Goal: Task Accomplishment & Management: Manage account settings

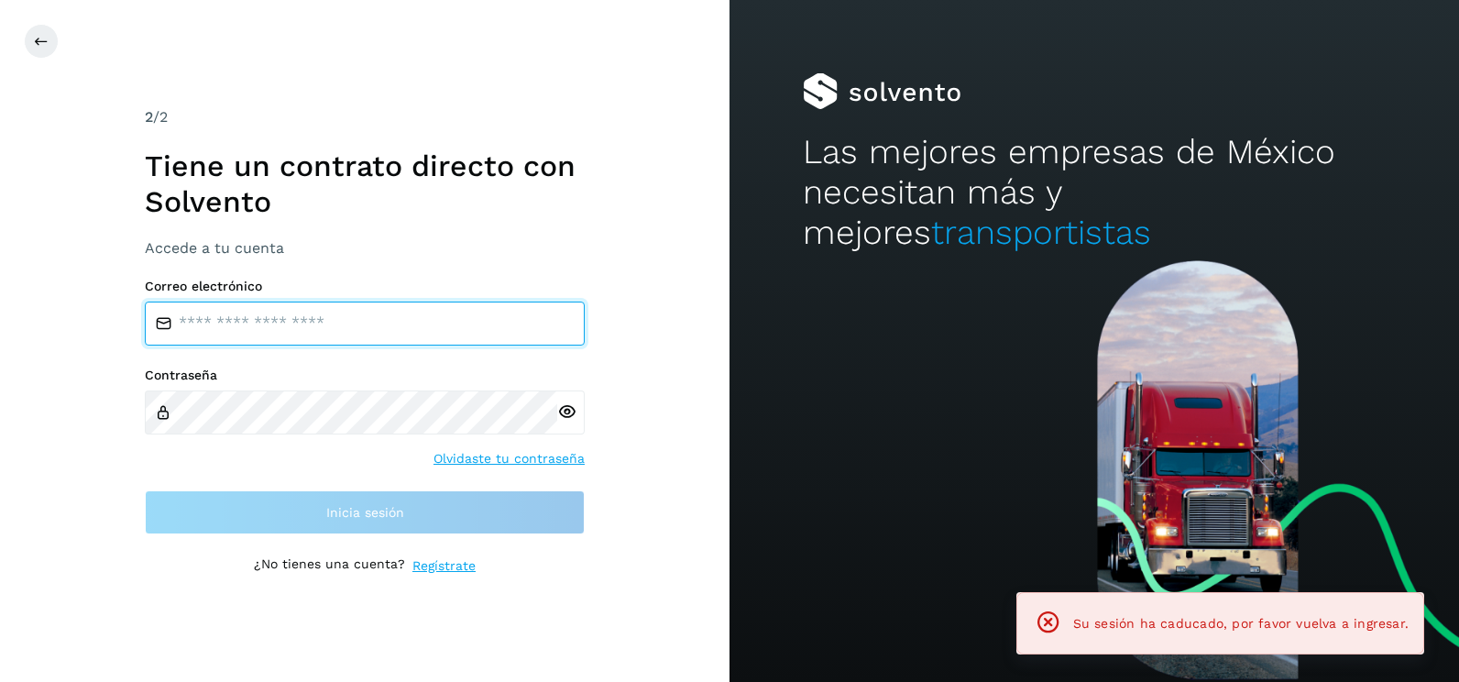
type input "**********"
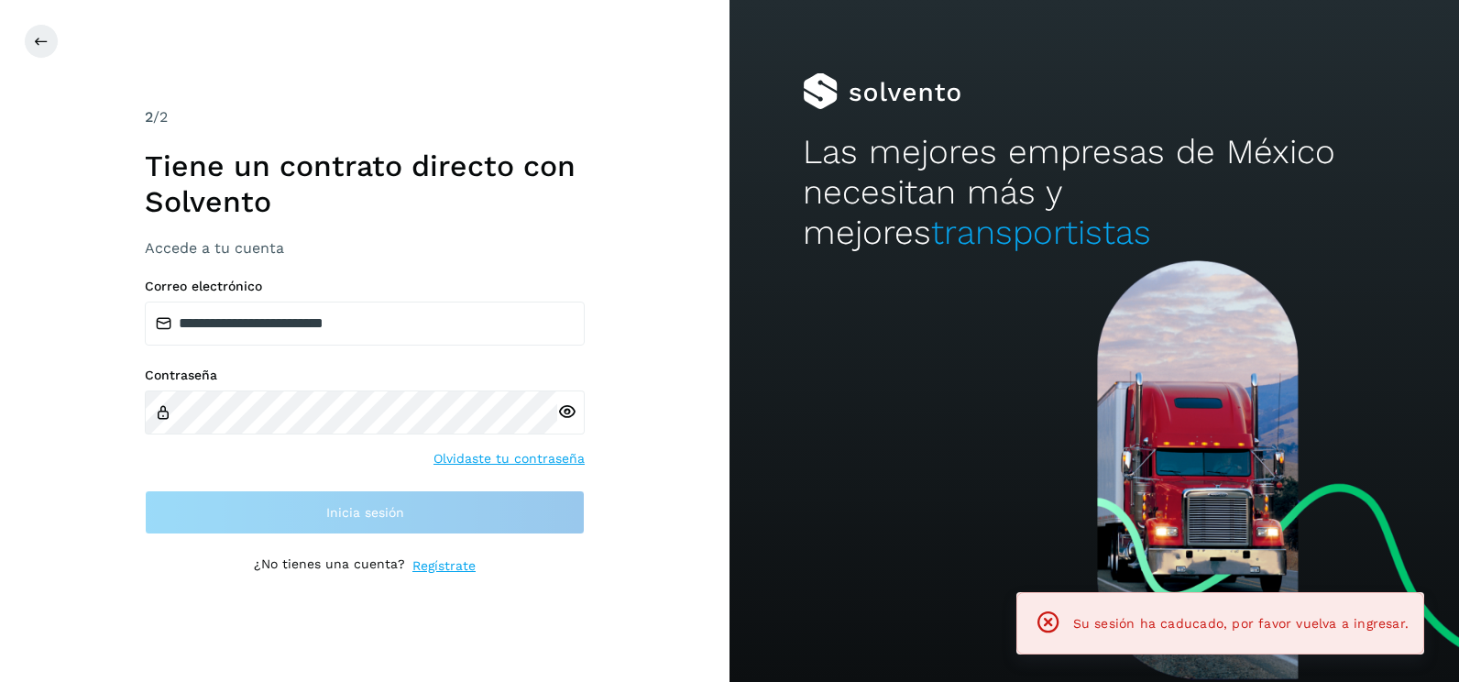
click at [699, 398] on div "**********" at bounding box center [365, 341] width 730 height 682
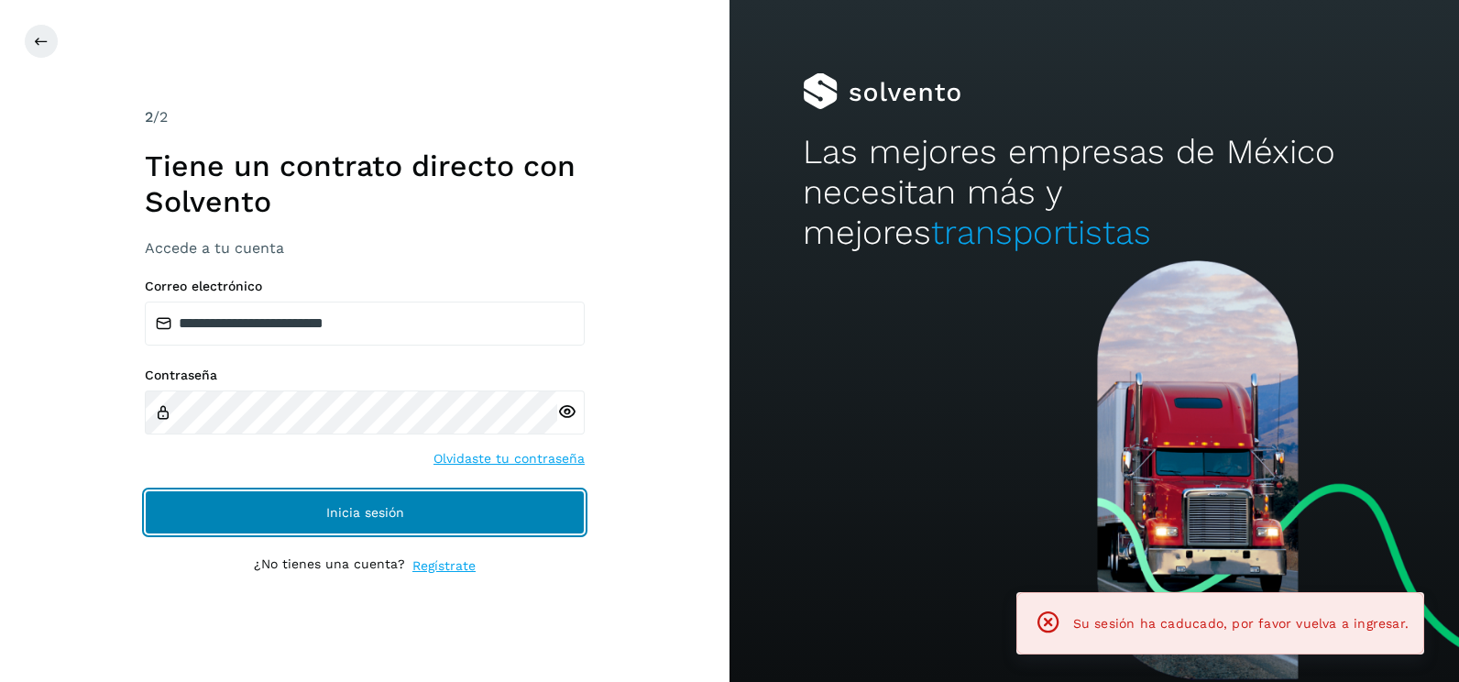
click at [497, 514] on button "Inicia sesión" at bounding box center [365, 512] width 440 height 44
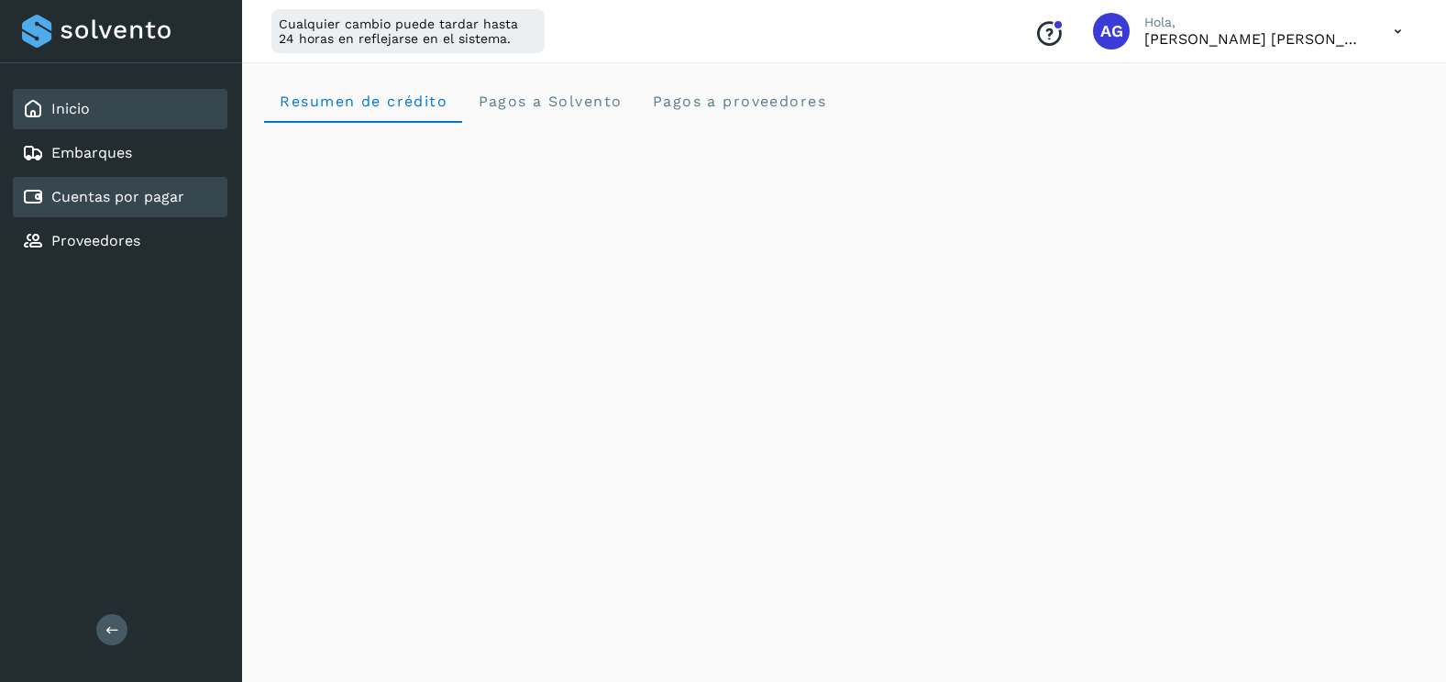
click at [180, 189] on link "Cuentas por pagar" at bounding box center [117, 196] width 133 height 17
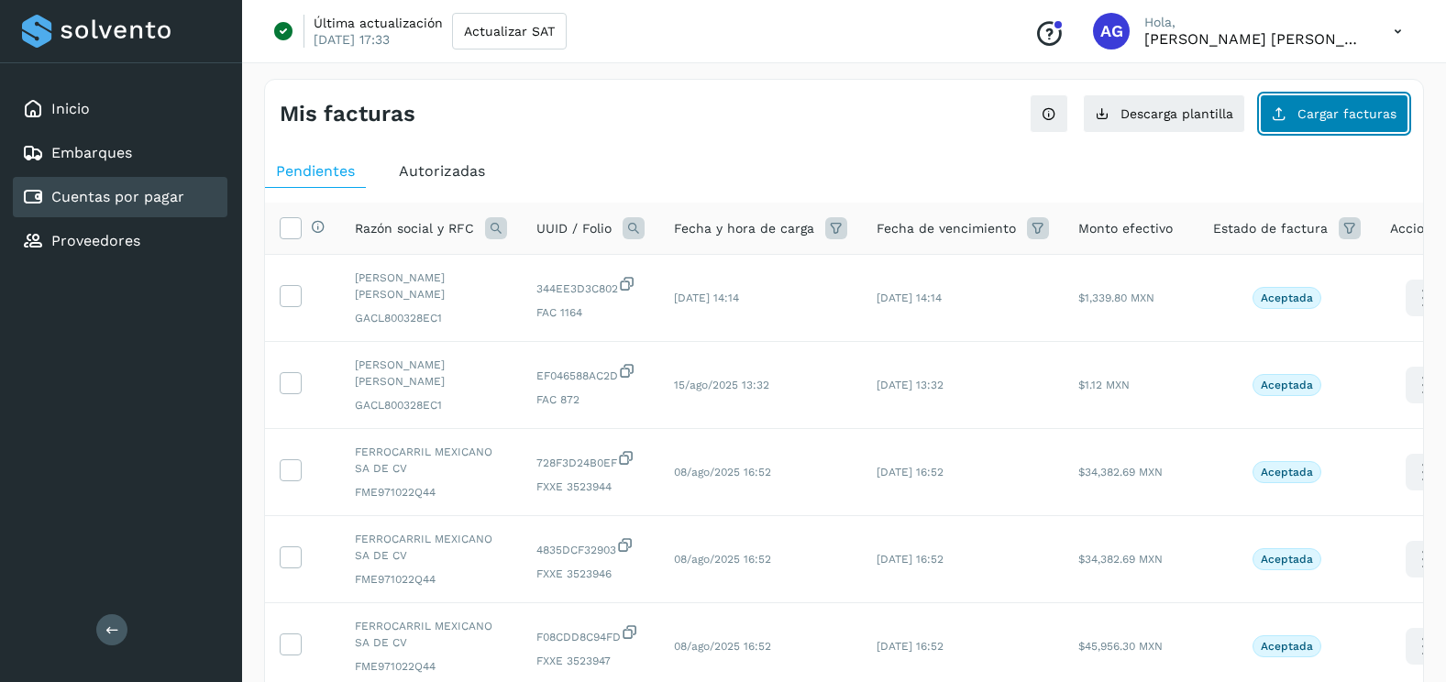
click at [1326, 116] on span "Cargar facturas" at bounding box center [1346, 113] width 99 height 13
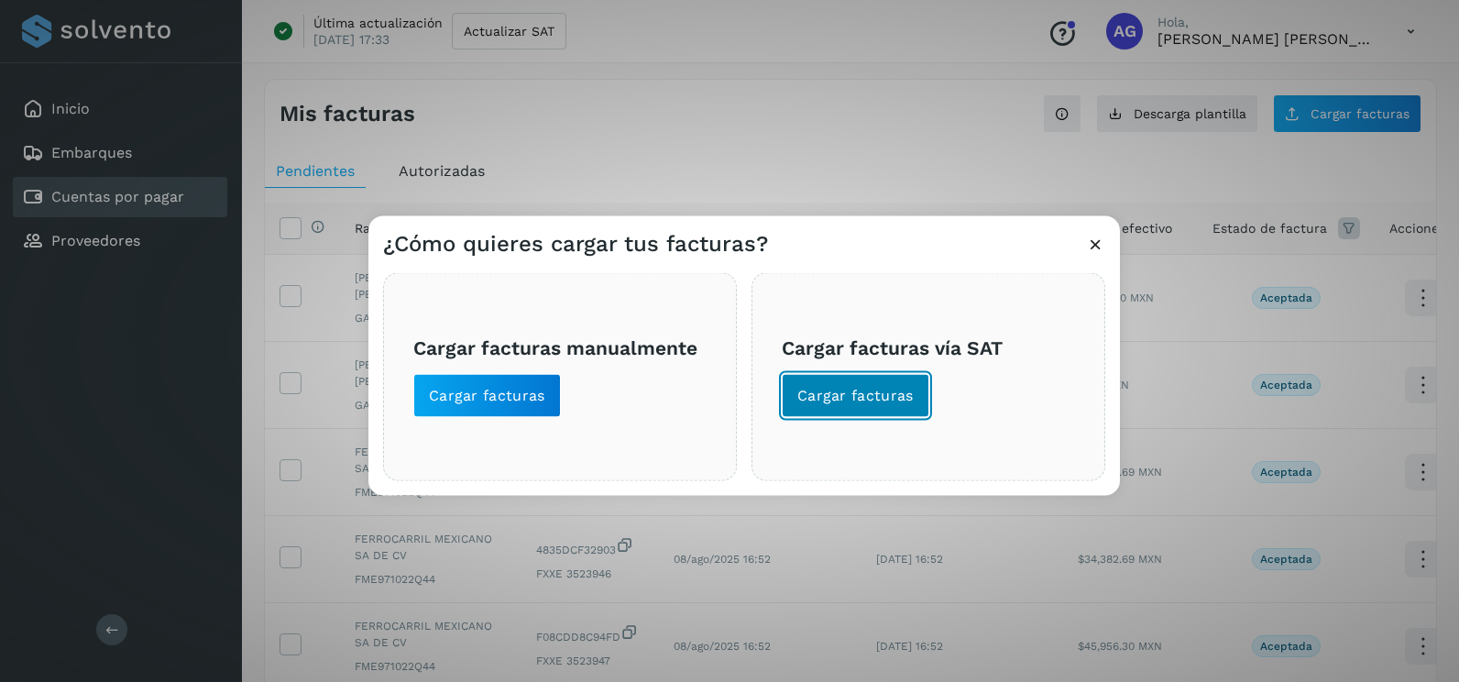
click at [864, 406] on button "Cargar facturas" at bounding box center [856, 396] width 148 height 44
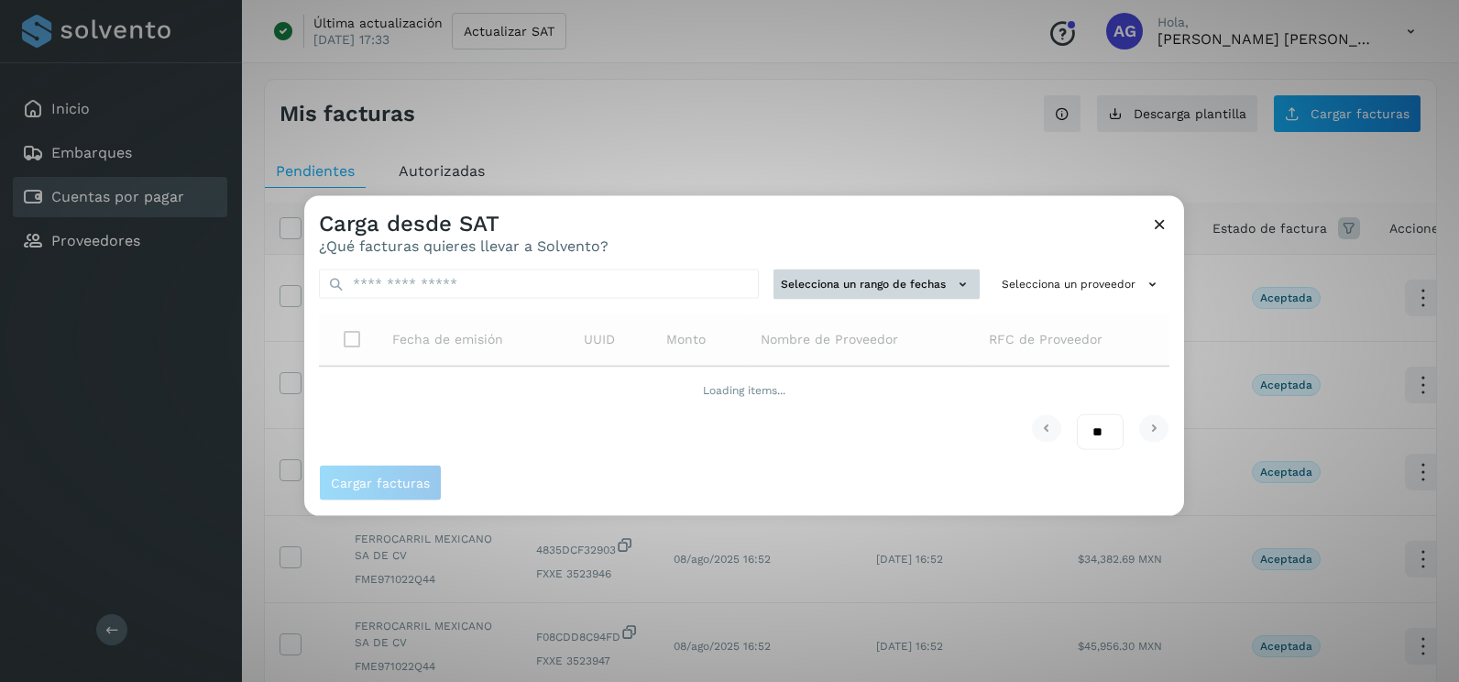
click at [884, 290] on button "Selecciona un rango de fechas" at bounding box center [877, 285] width 206 height 30
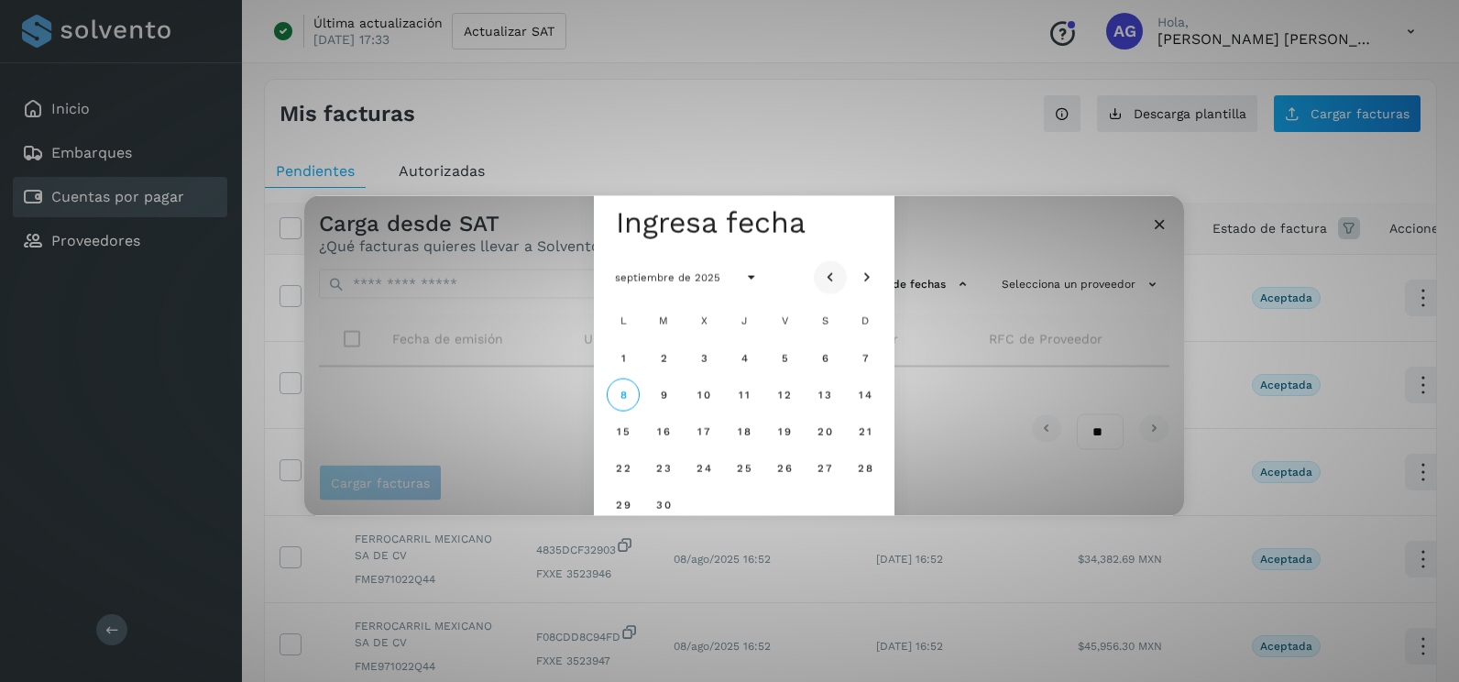
click at [828, 270] on icon "Mes anterior" at bounding box center [830, 278] width 18 height 18
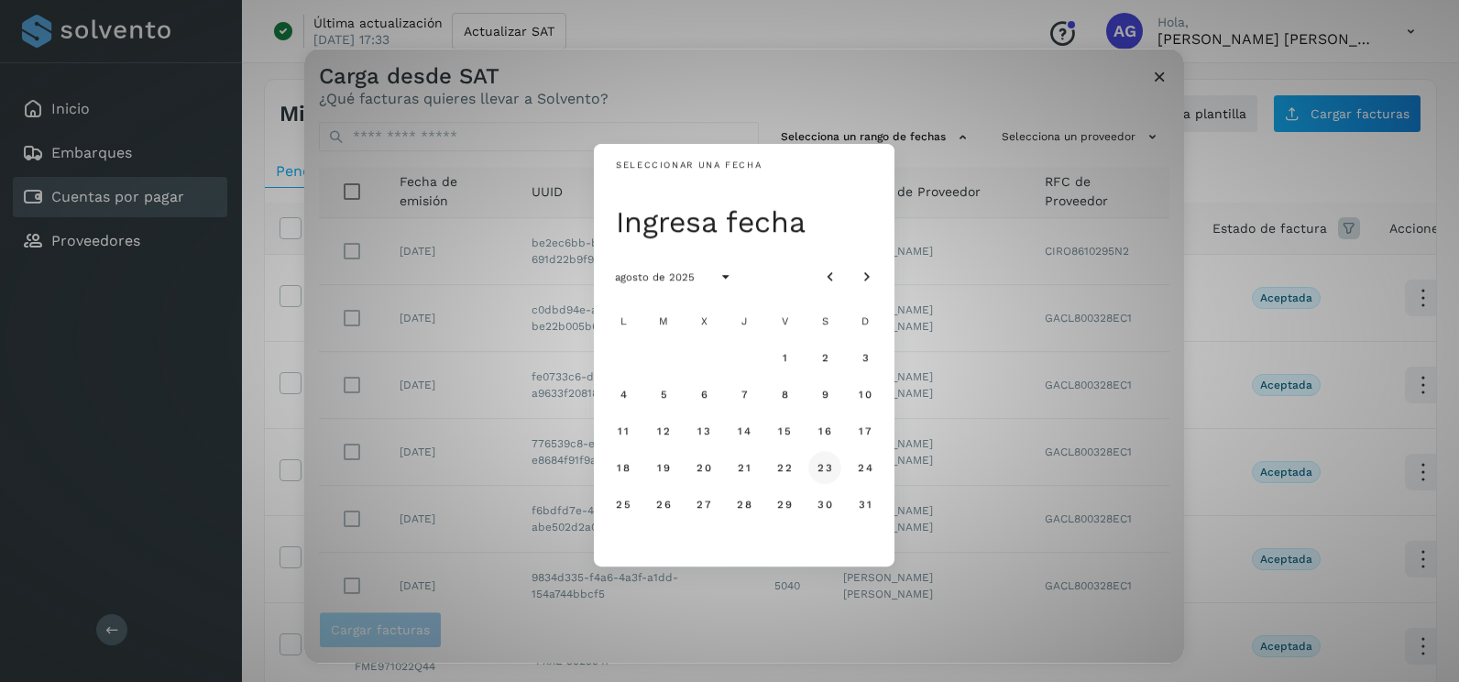
click at [840, 474] on button "23" at bounding box center [825, 467] width 33 height 33
click at [876, 470] on button "24" at bounding box center [865, 467] width 33 height 33
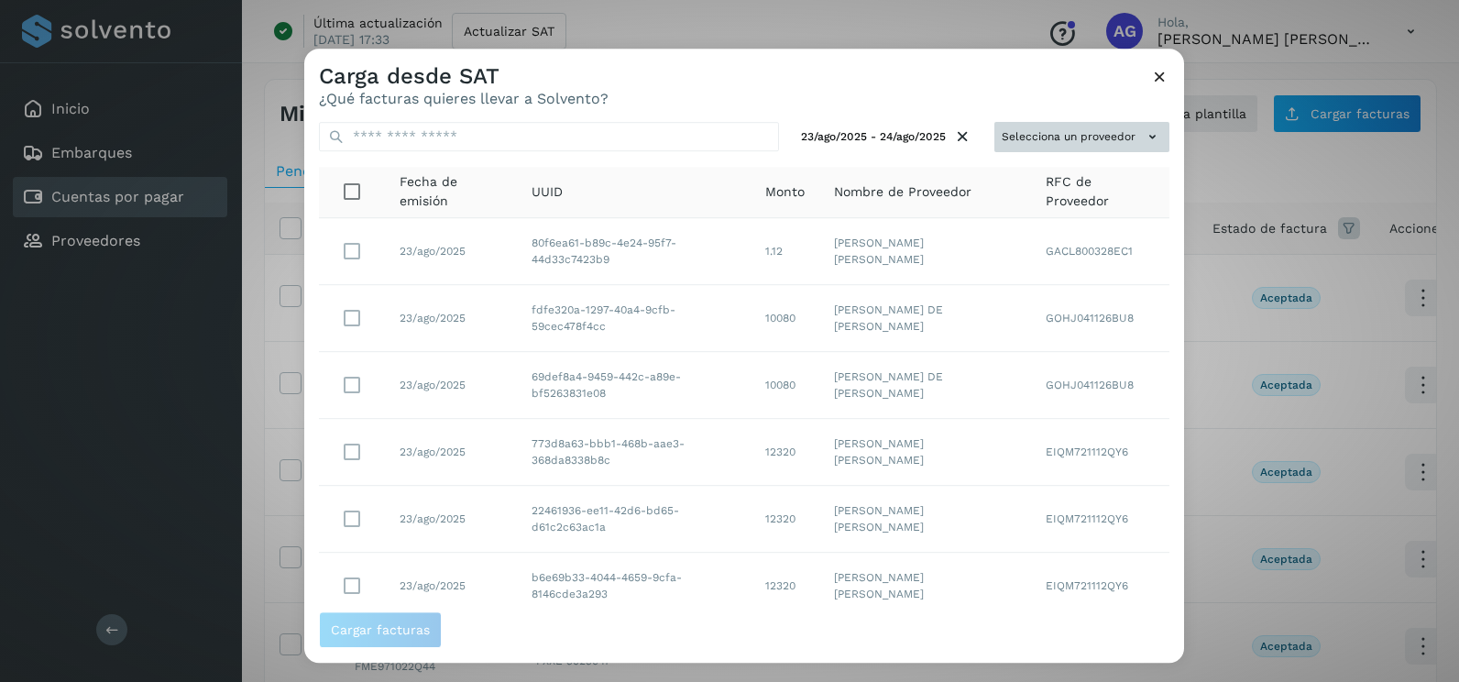
click at [1125, 135] on button "Selecciona un proveedor" at bounding box center [1082, 137] width 175 height 30
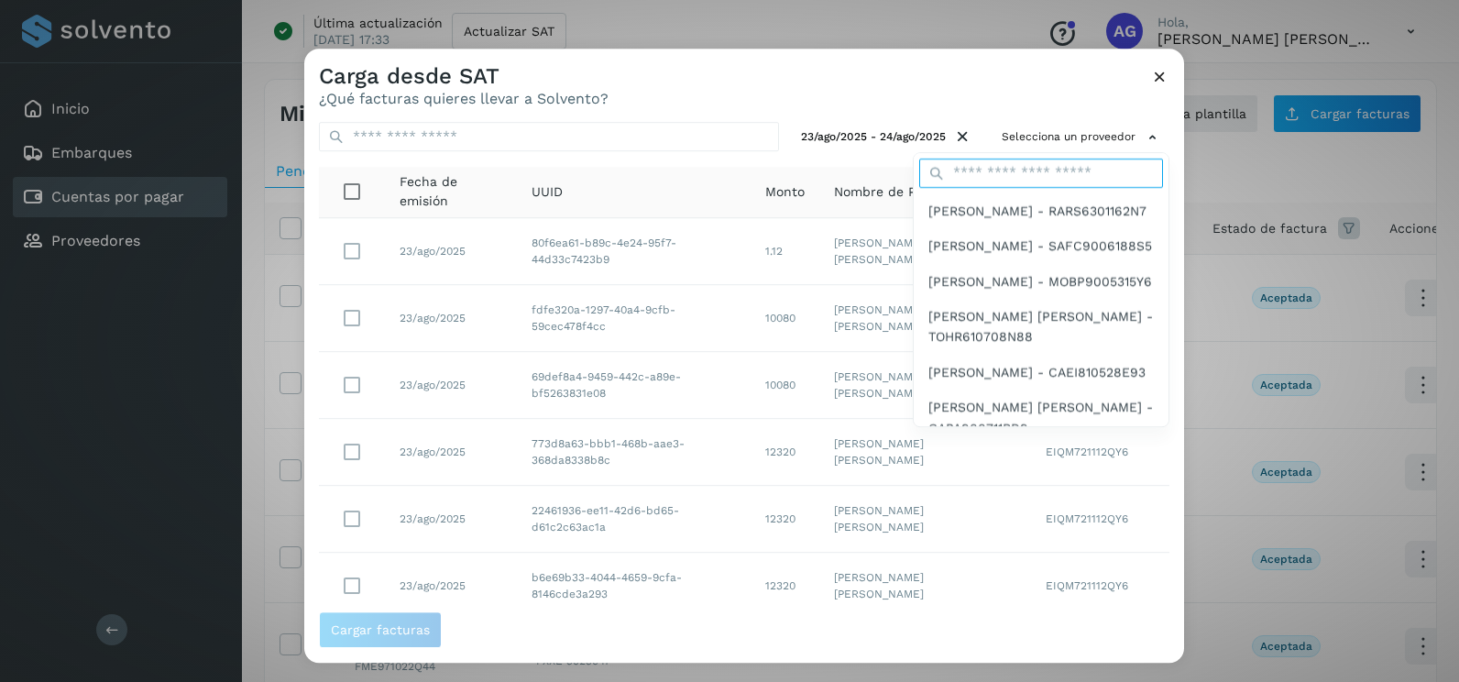
click at [1068, 175] on input "text" at bounding box center [1041, 173] width 244 height 29
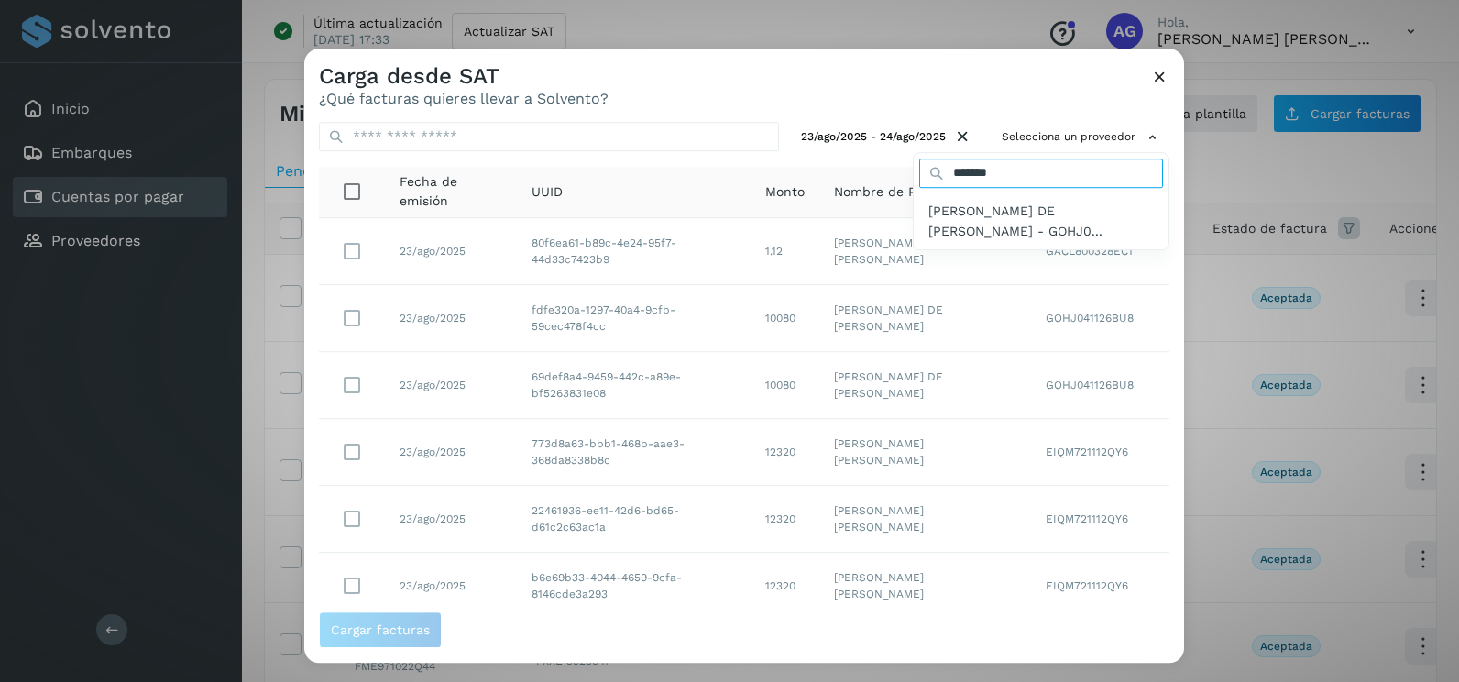
type input "*******"
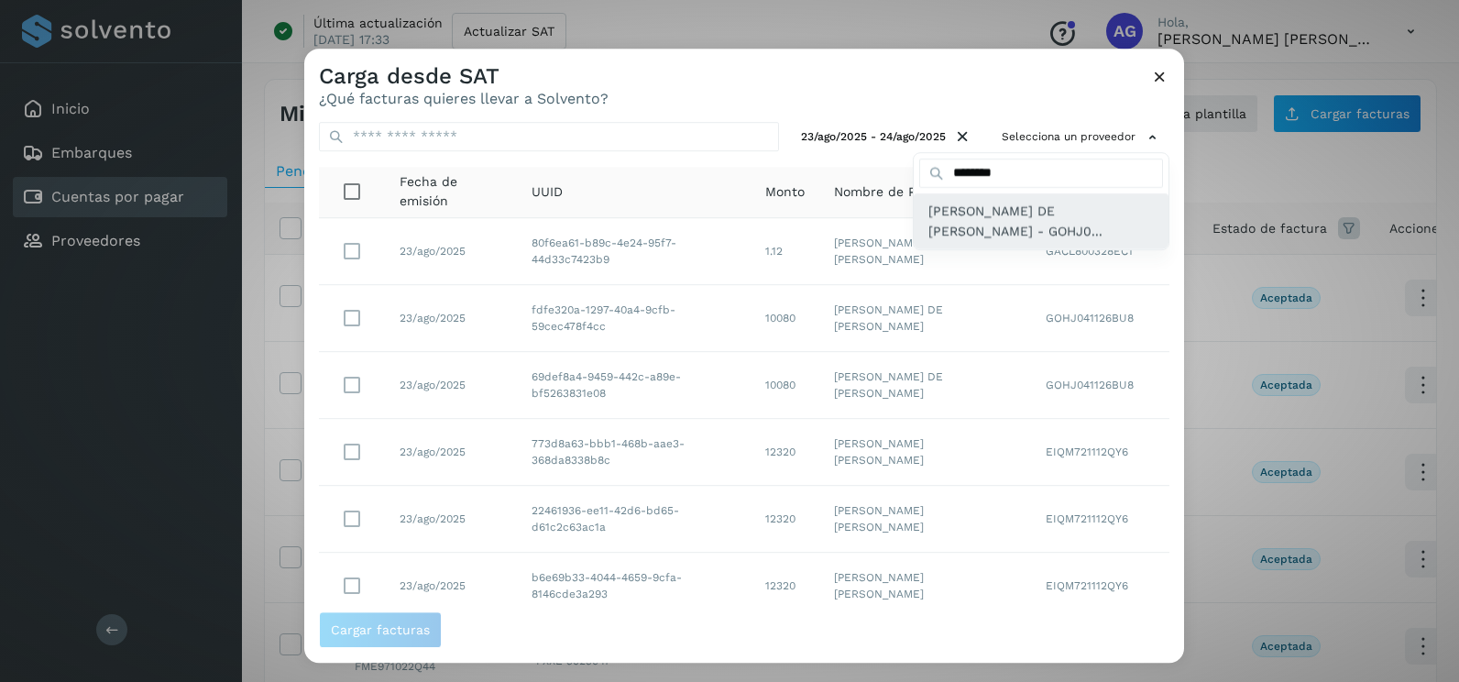
click at [997, 219] on span "[PERSON_NAME] DE [PERSON_NAME] - GOHJ0..." at bounding box center [1042, 221] width 226 height 41
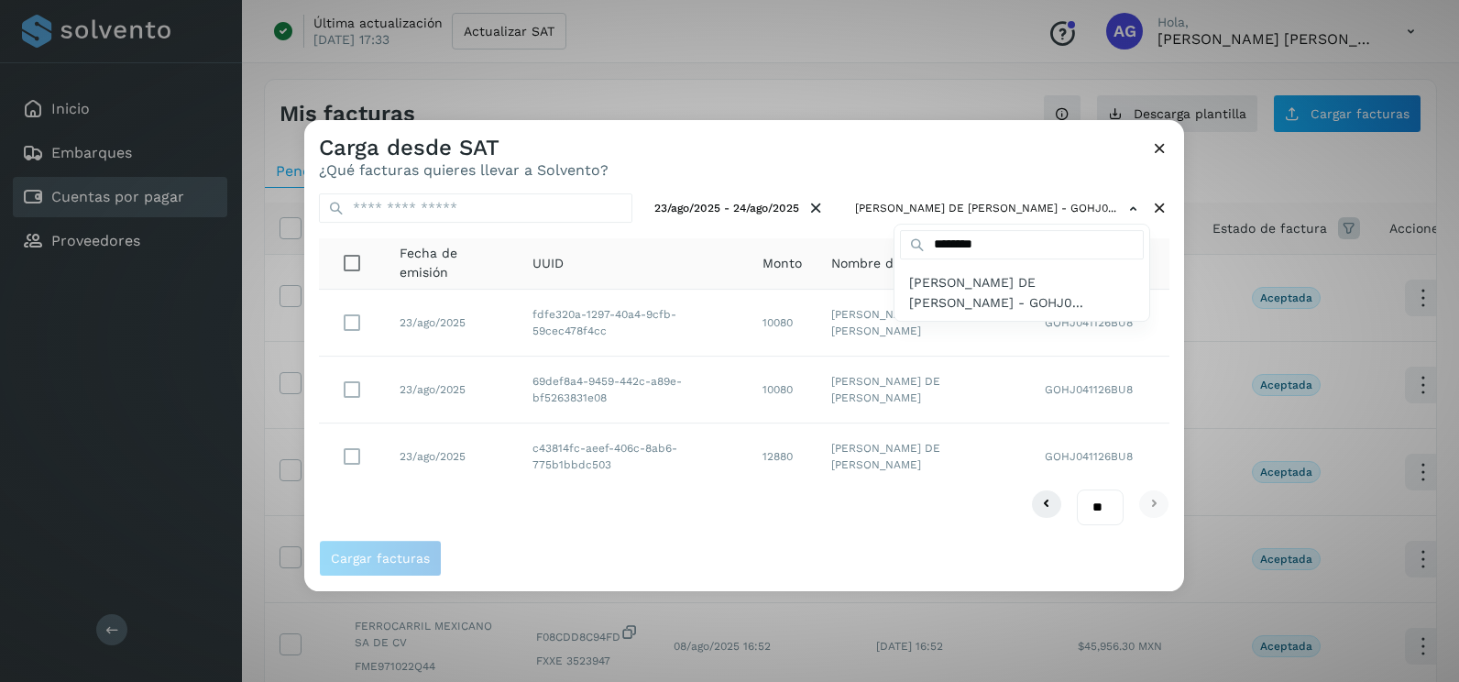
click at [976, 161] on div at bounding box center [1033, 461] width 1459 height 682
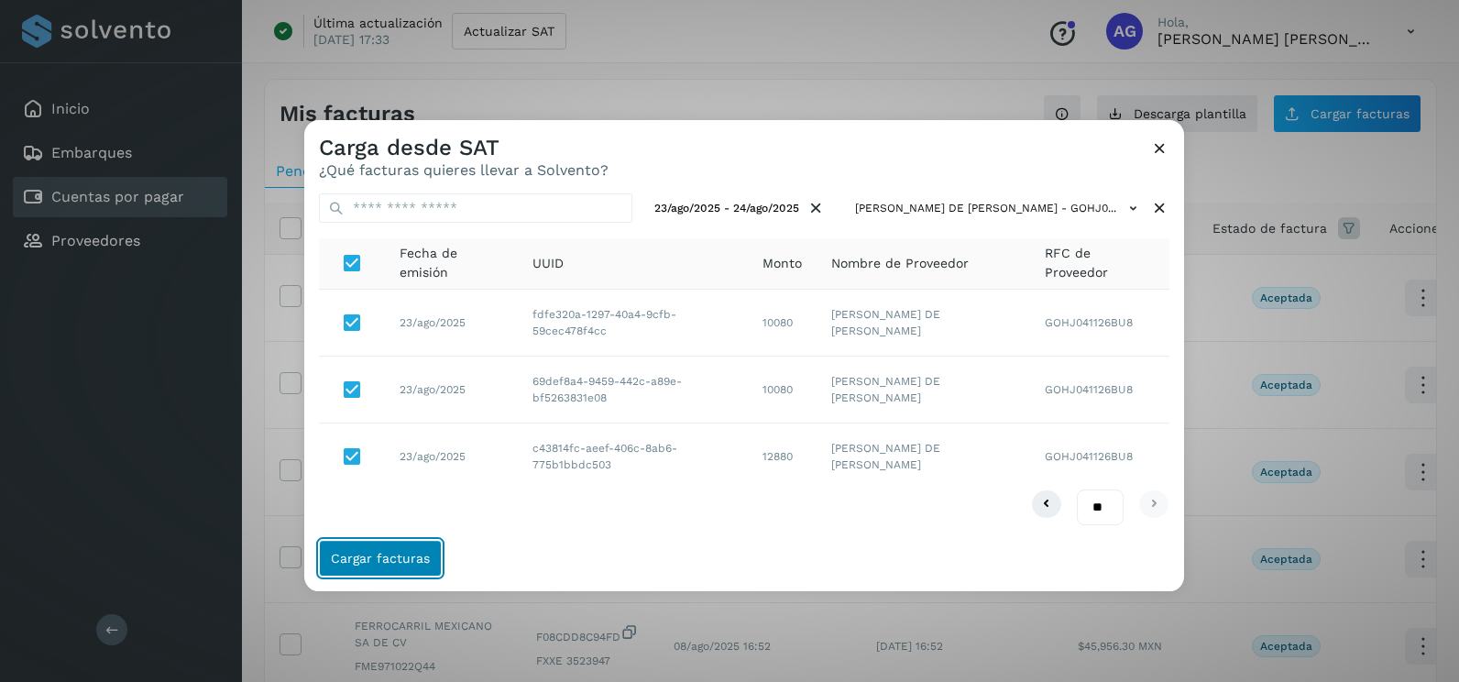
click at [364, 564] on span "Cargar facturas" at bounding box center [380, 558] width 99 height 13
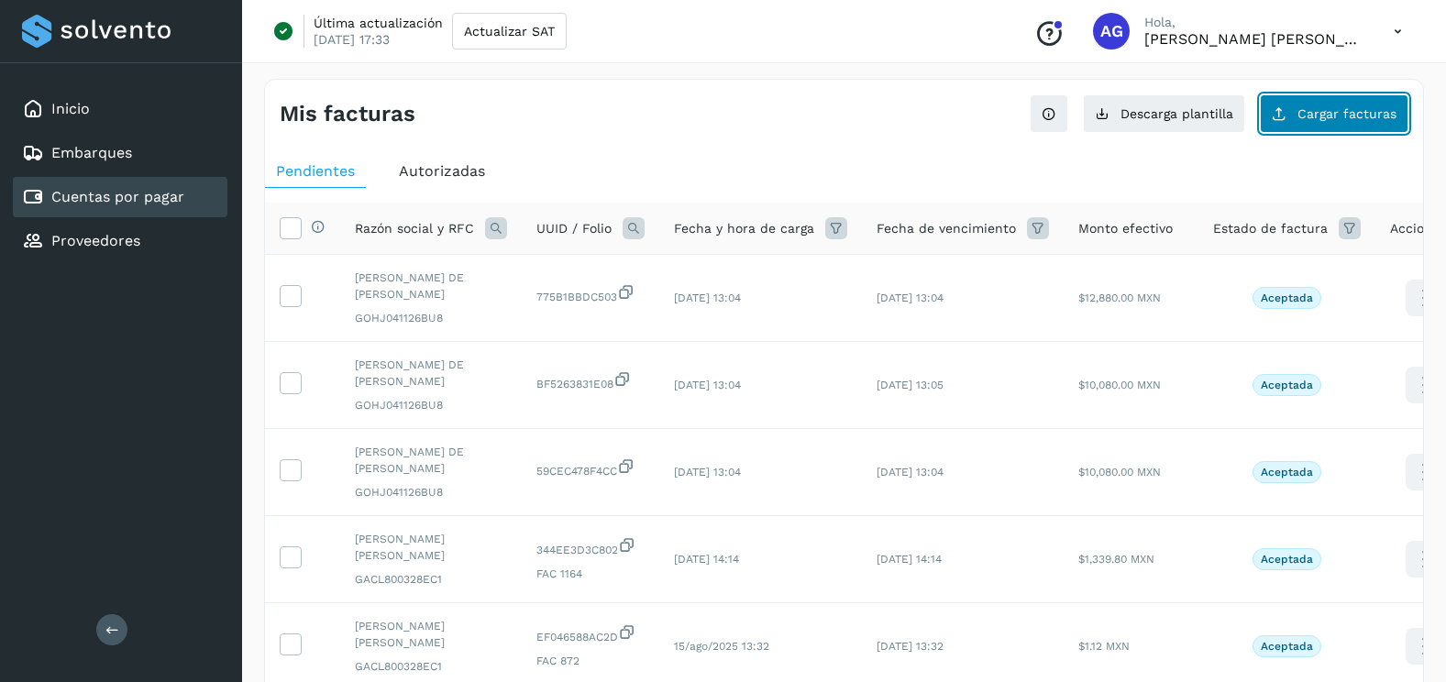
click at [1323, 116] on span "Cargar facturas" at bounding box center [1346, 113] width 99 height 13
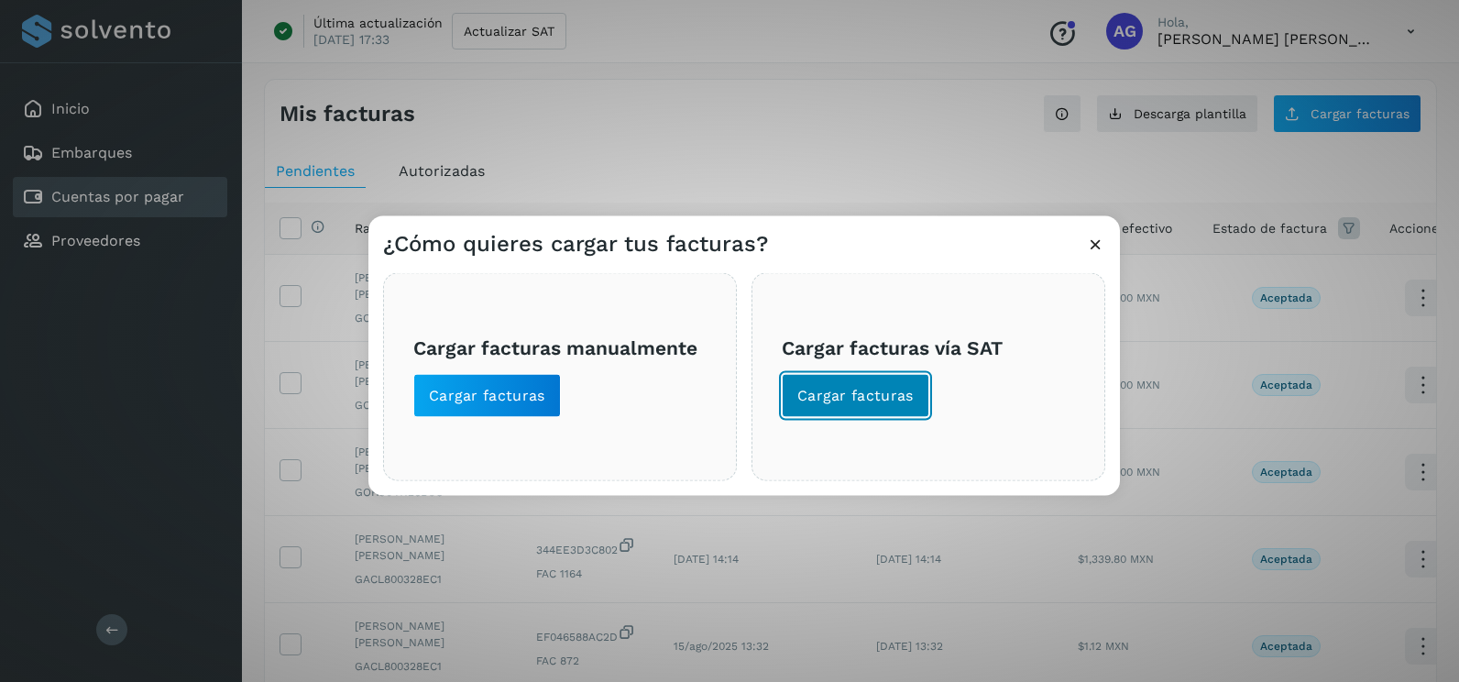
click at [823, 402] on span "Cargar facturas" at bounding box center [856, 396] width 116 height 20
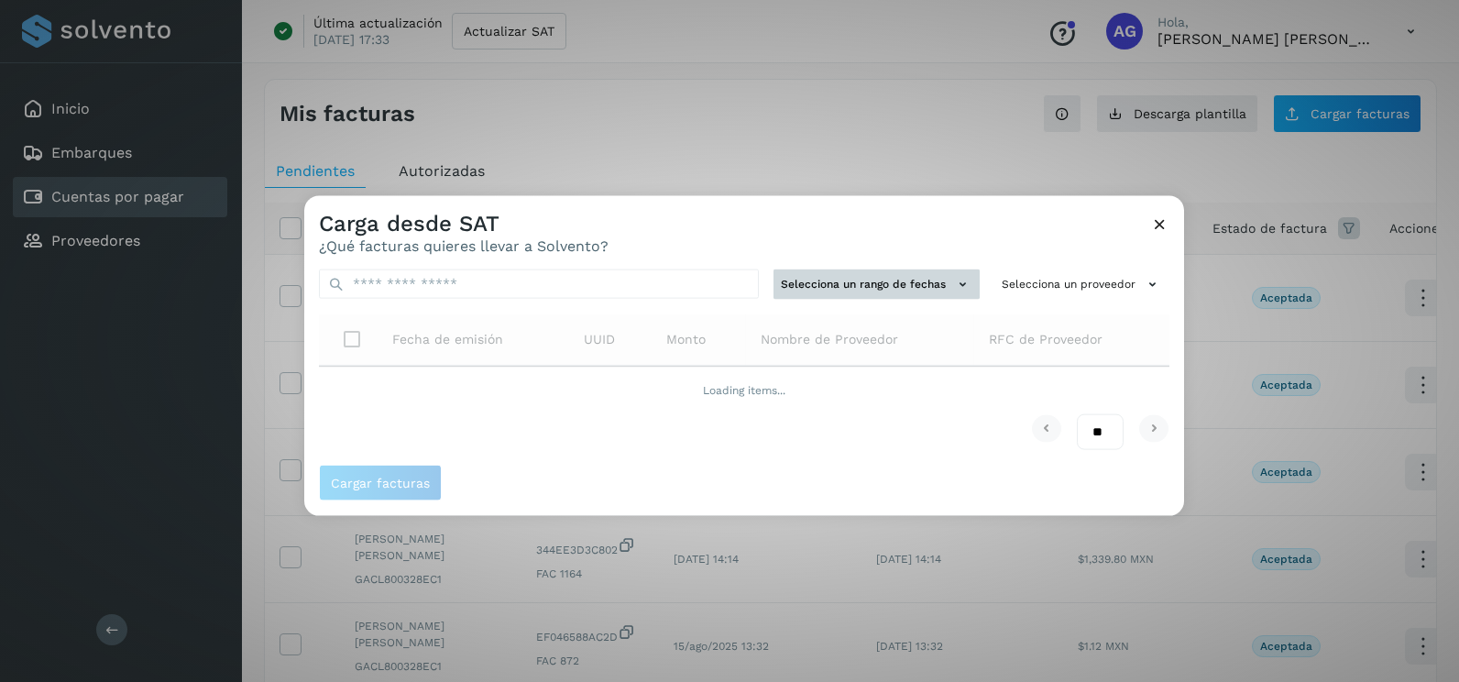
click at [933, 288] on button "Selecciona un rango de fechas" at bounding box center [877, 285] width 206 height 30
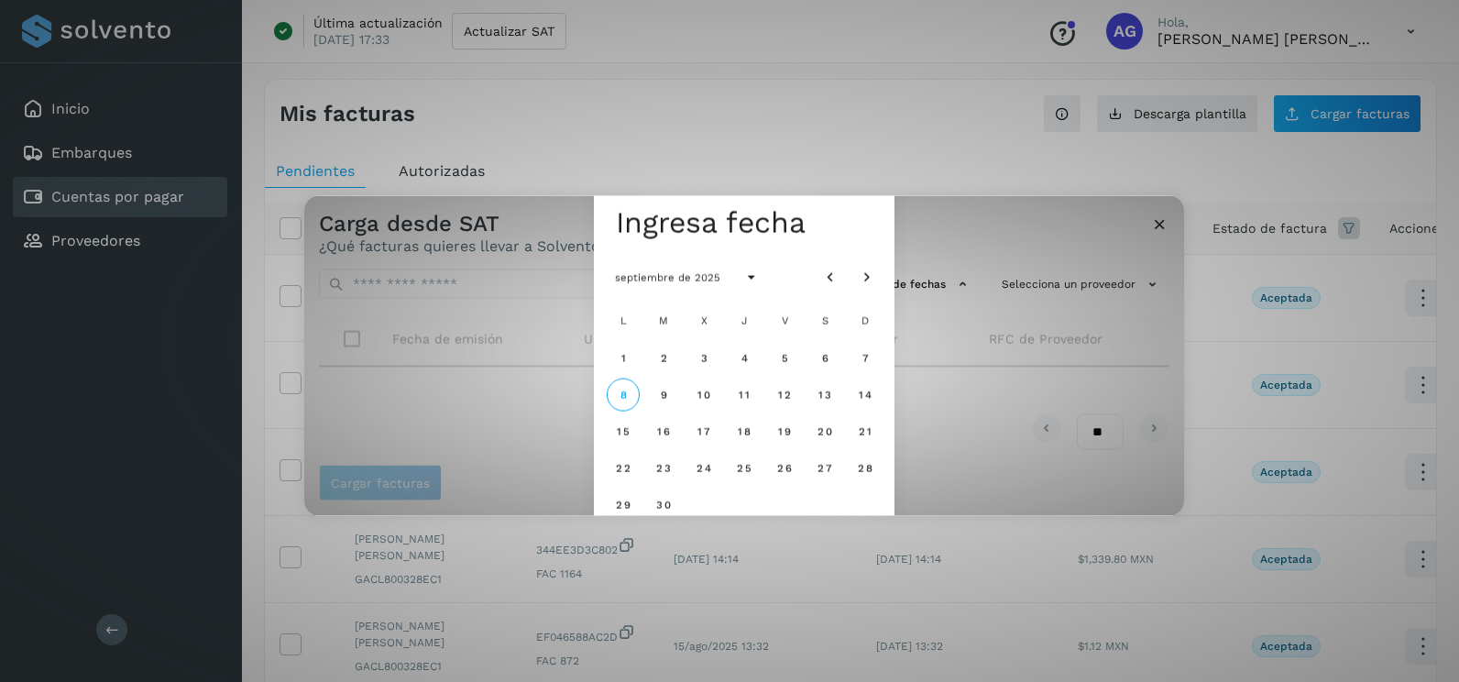
click at [851, 284] on div at bounding box center [849, 276] width 70 height 33
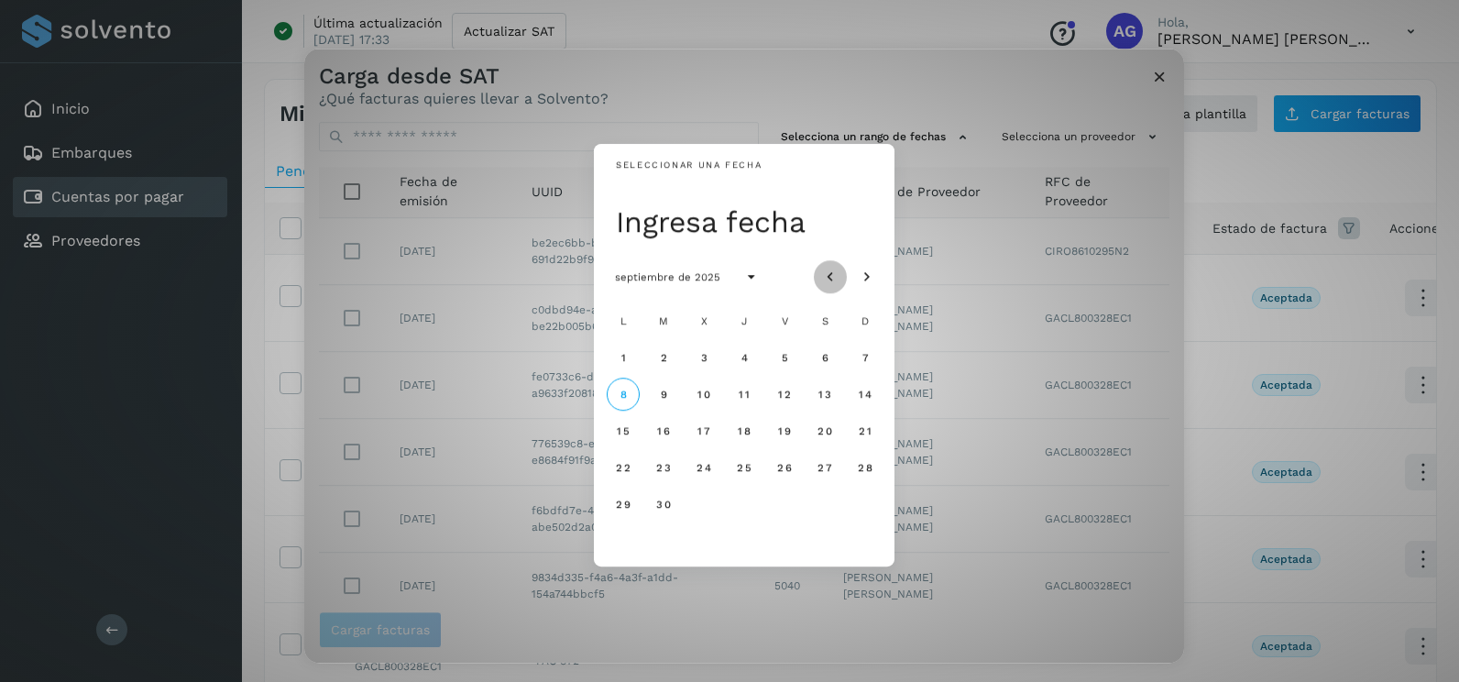
click at [830, 281] on icon "Mes anterior" at bounding box center [830, 278] width 18 height 18
click at [864, 468] on span "24" at bounding box center [865, 467] width 16 height 13
click at [614, 504] on button "25" at bounding box center [623, 504] width 33 height 33
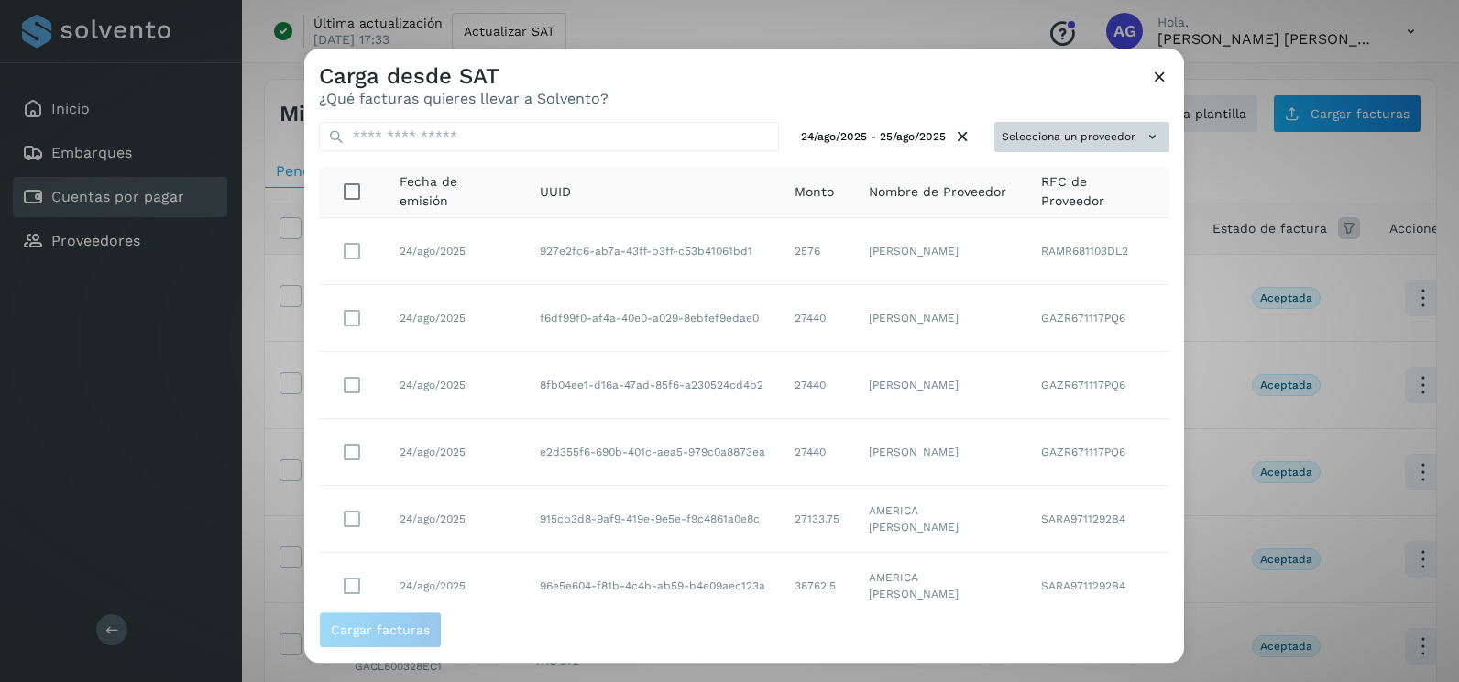
click at [1123, 129] on button "Selecciona un proveedor" at bounding box center [1082, 137] width 175 height 30
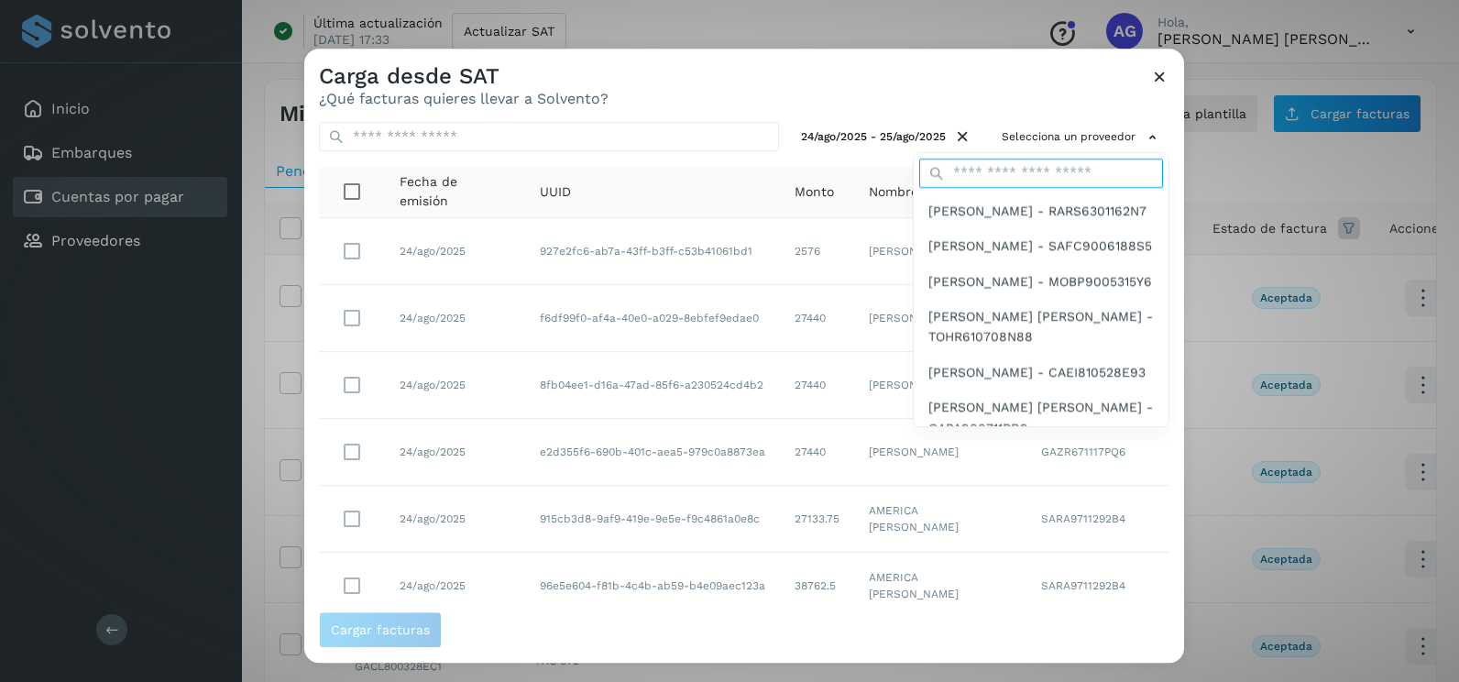
click at [1058, 175] on input "text" at bounding box center [1041, 173] width 244 height 29
type input "*******"
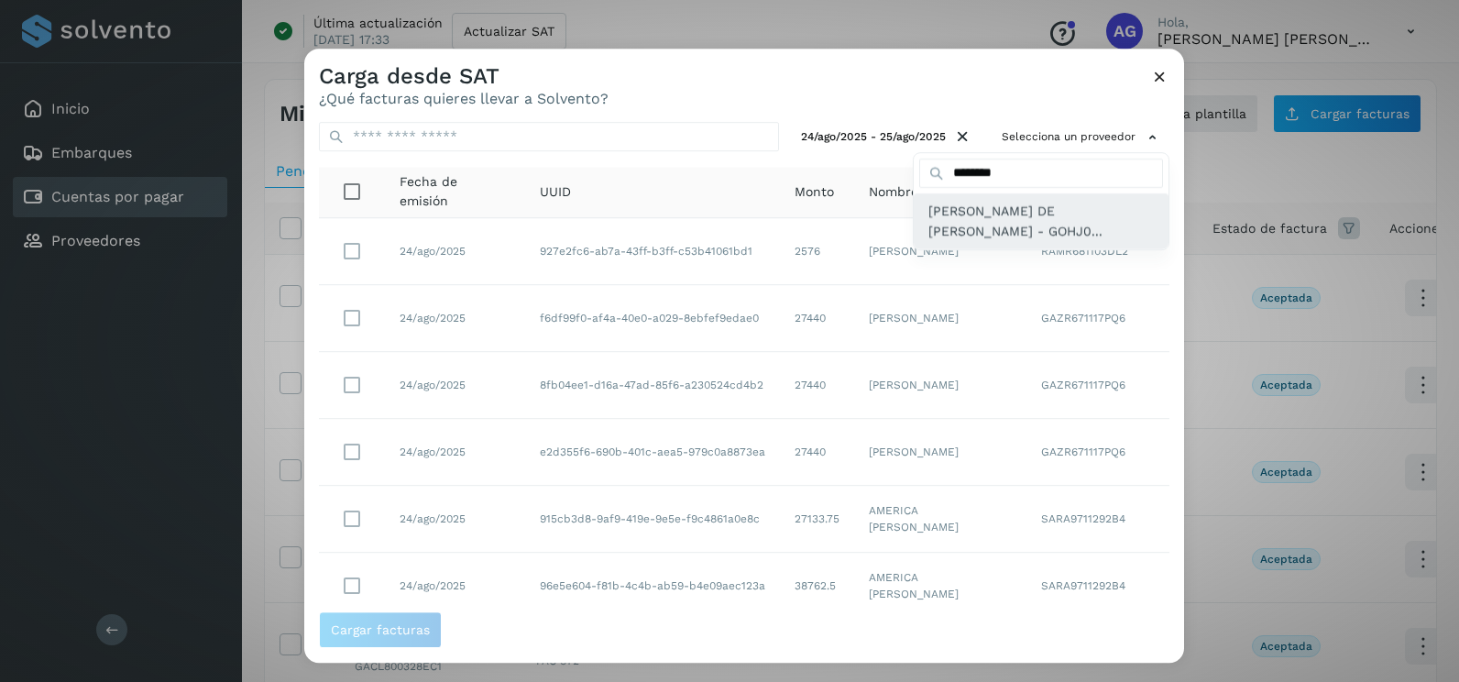
click at [993, 239] on span "[PERSON_NAME] DE [PERSON_NAME] - GOHJ0..." at bounding box center [1042, 221] width 226 height 41
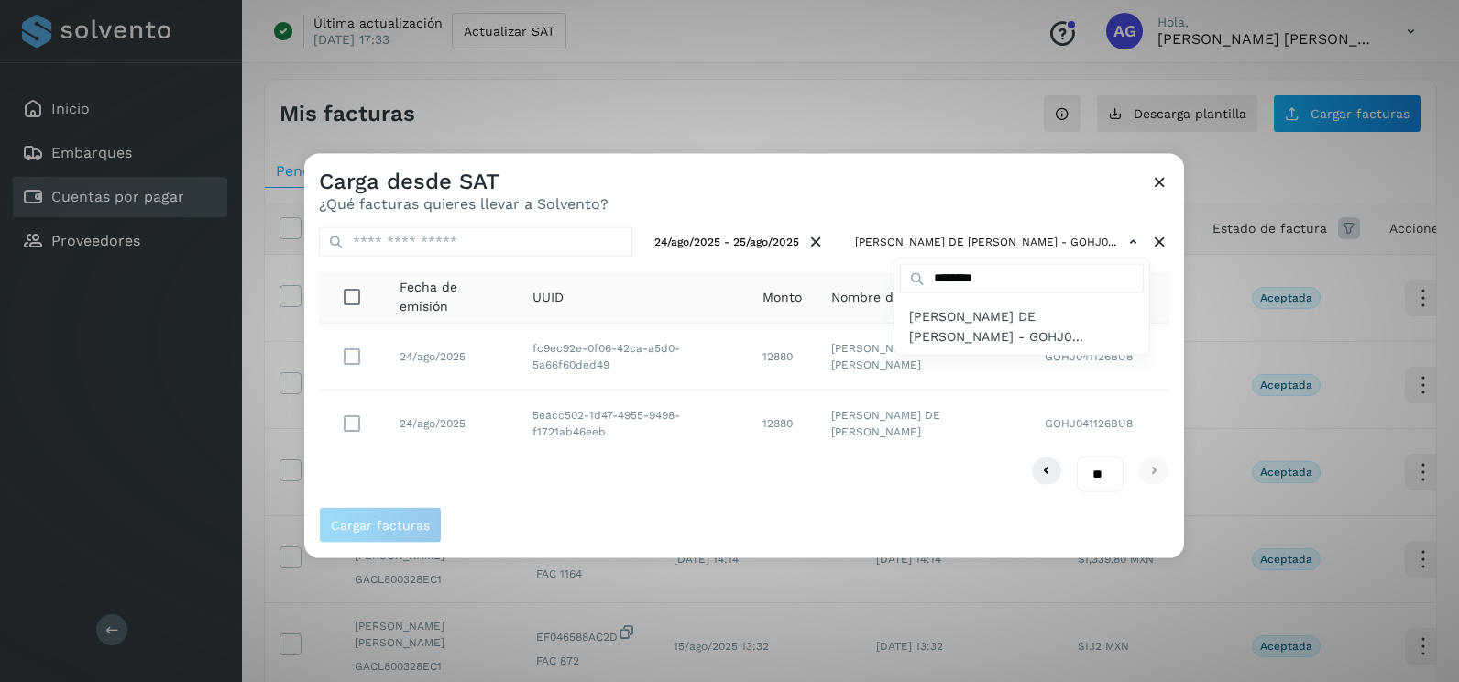
click at [623, 504] on div at bounding box center [1033, 495] width 1459 height 682
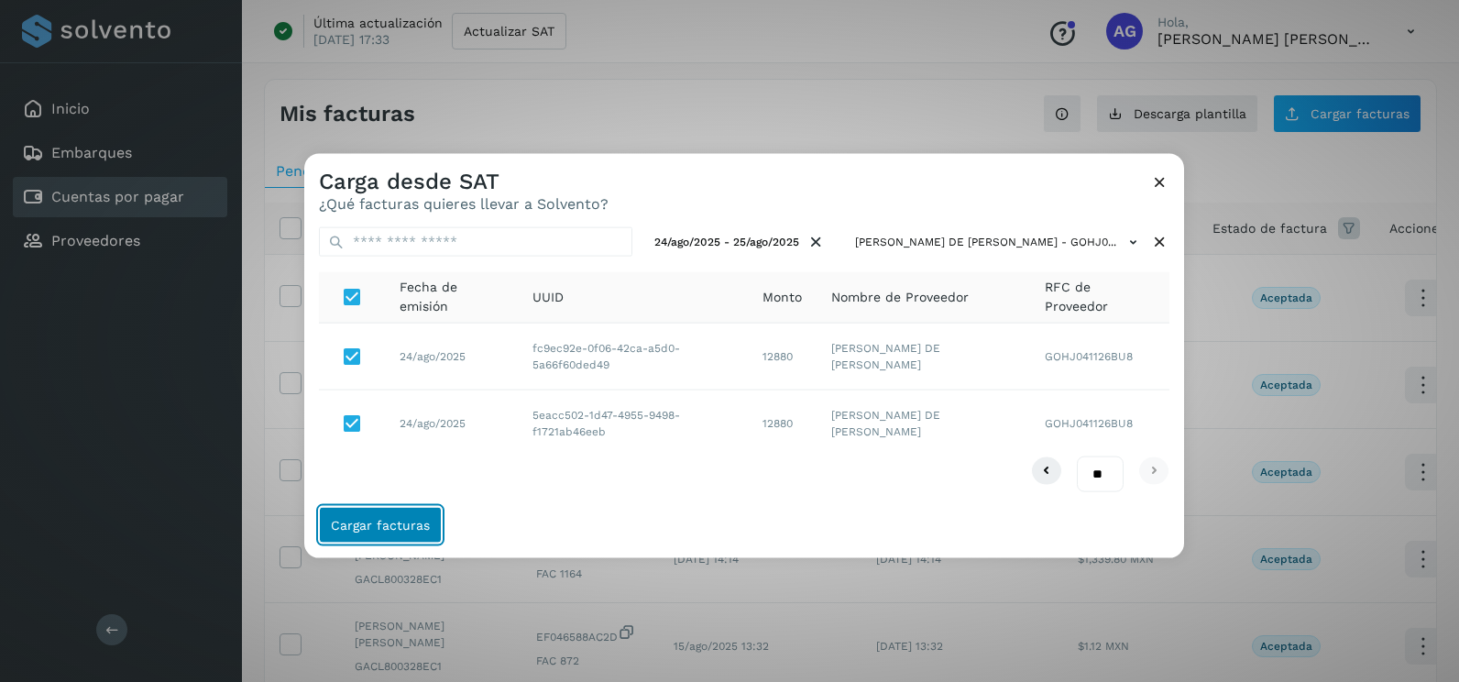
click at [427, 534] on button "Cargar facturas" at bounding box center [380, 524] width 123 height 37
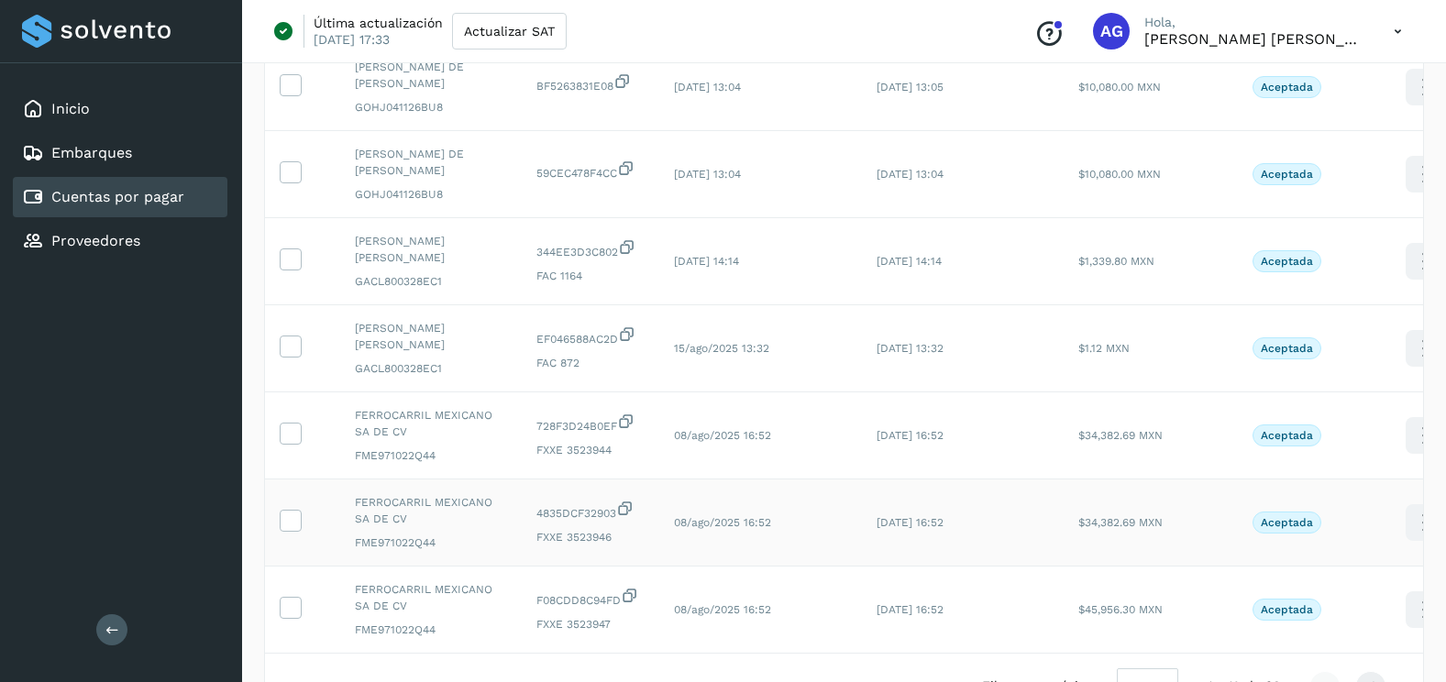
scroll to position [430, 0]
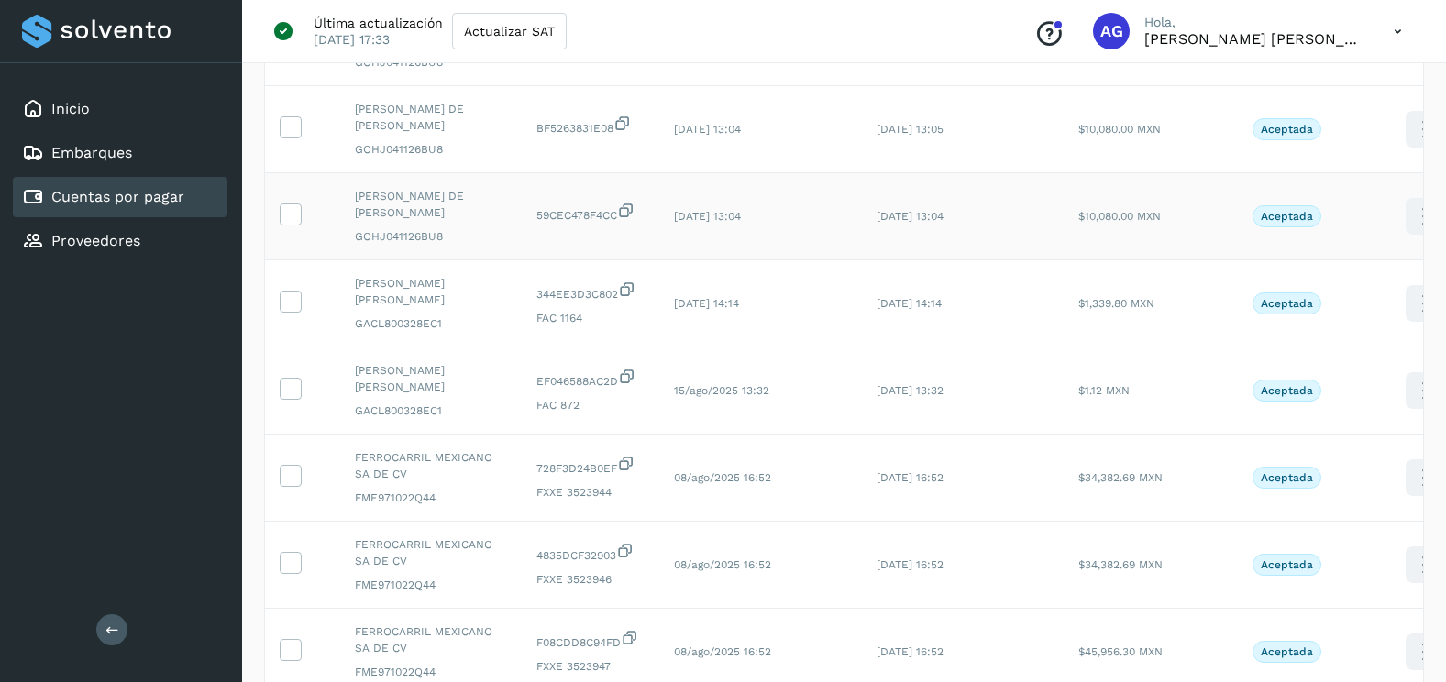
click at [284, 227] on td at bounding box center [302, 216] width 75 height 87
click at [293, 215] on icon at bounding box center [290, 213] width 19 height 19
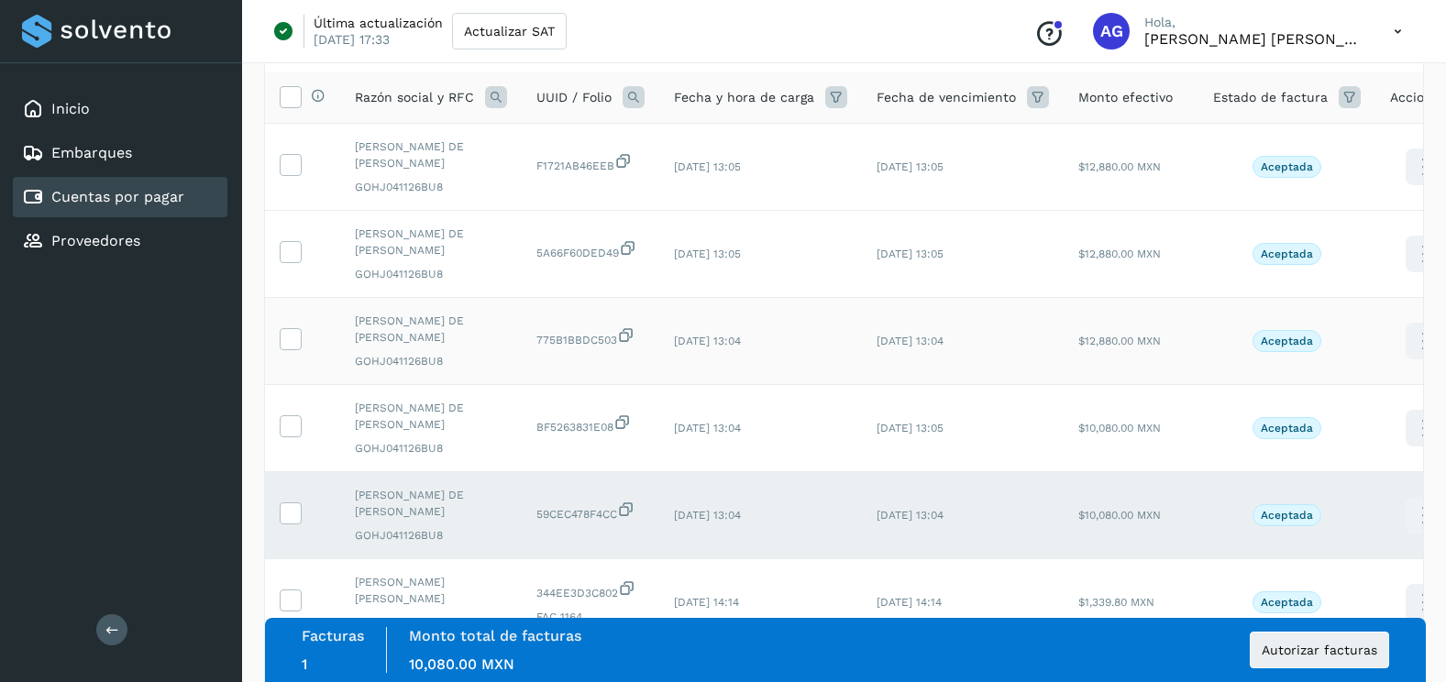
scroll to position [63, 0]
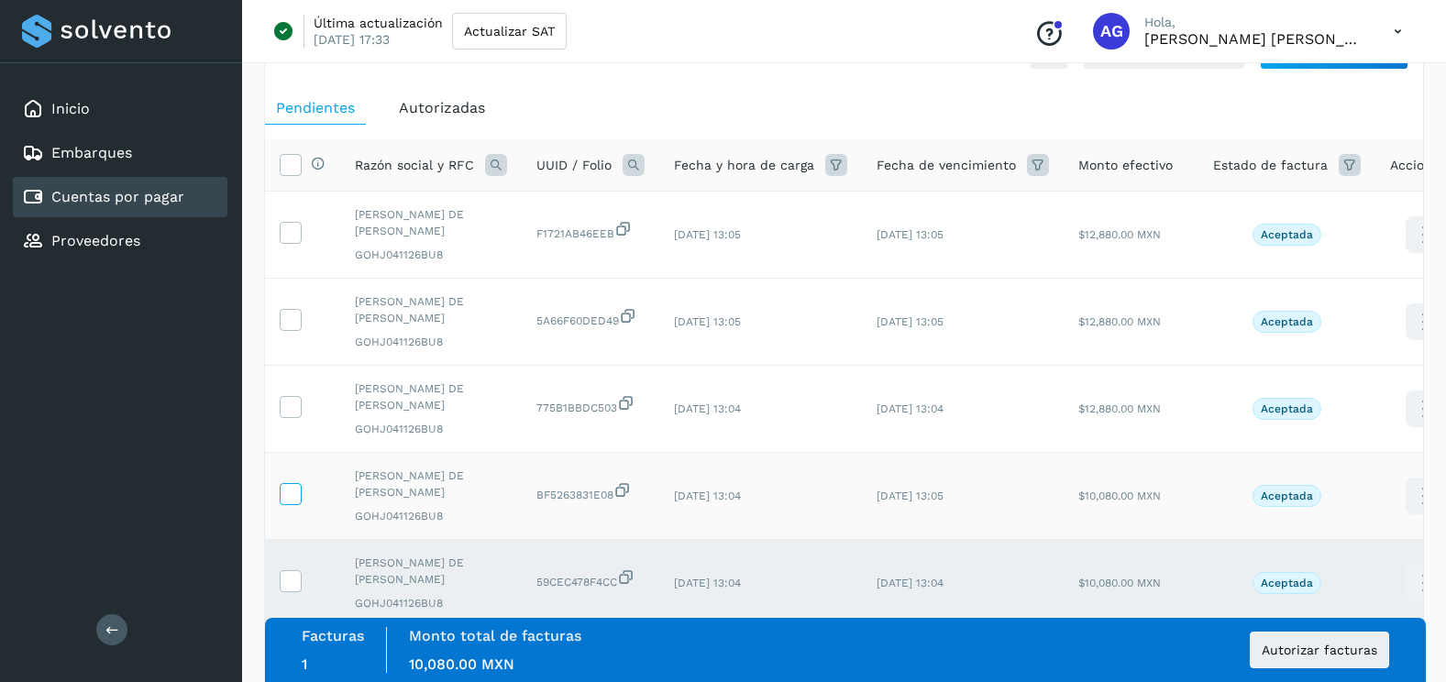
click at [294, 491] on icon at bounding box center [290, 492] width 19 height 19
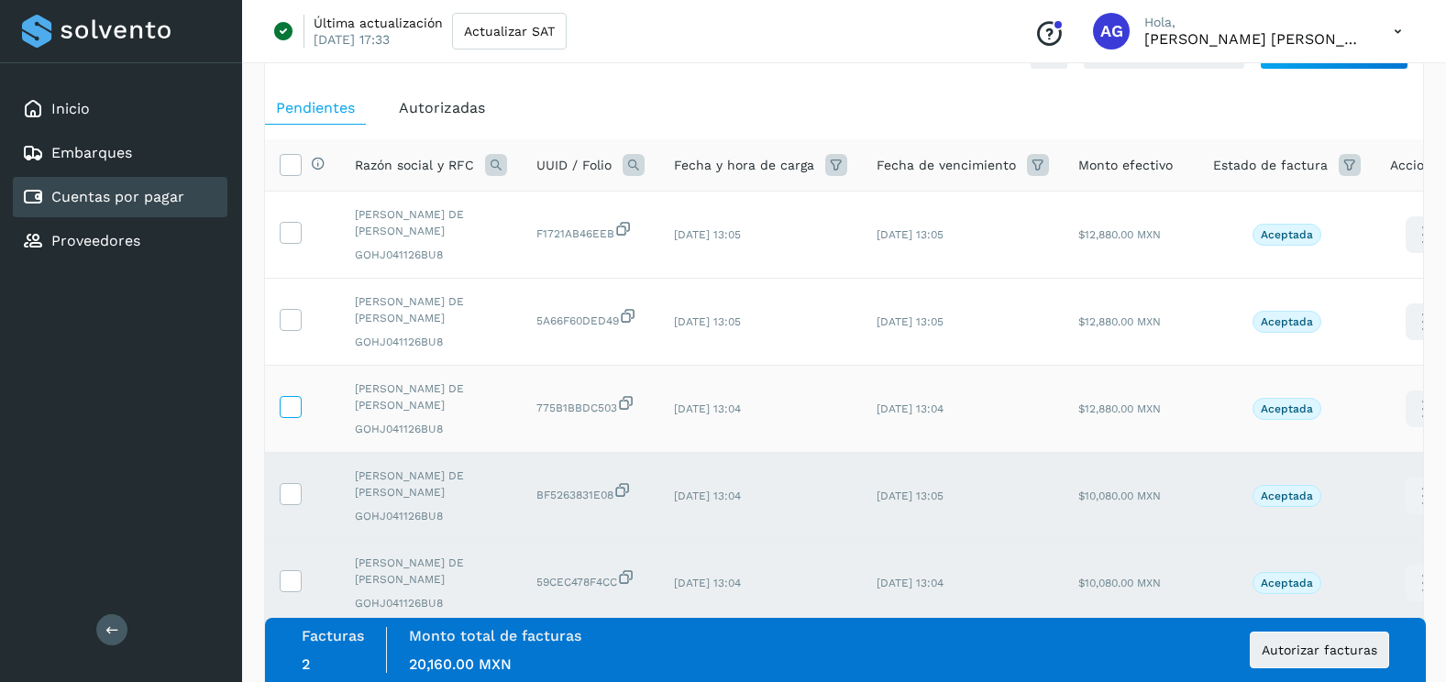
click at [292, 400] on icon at bounding box center [290, 405] width 19 height 19
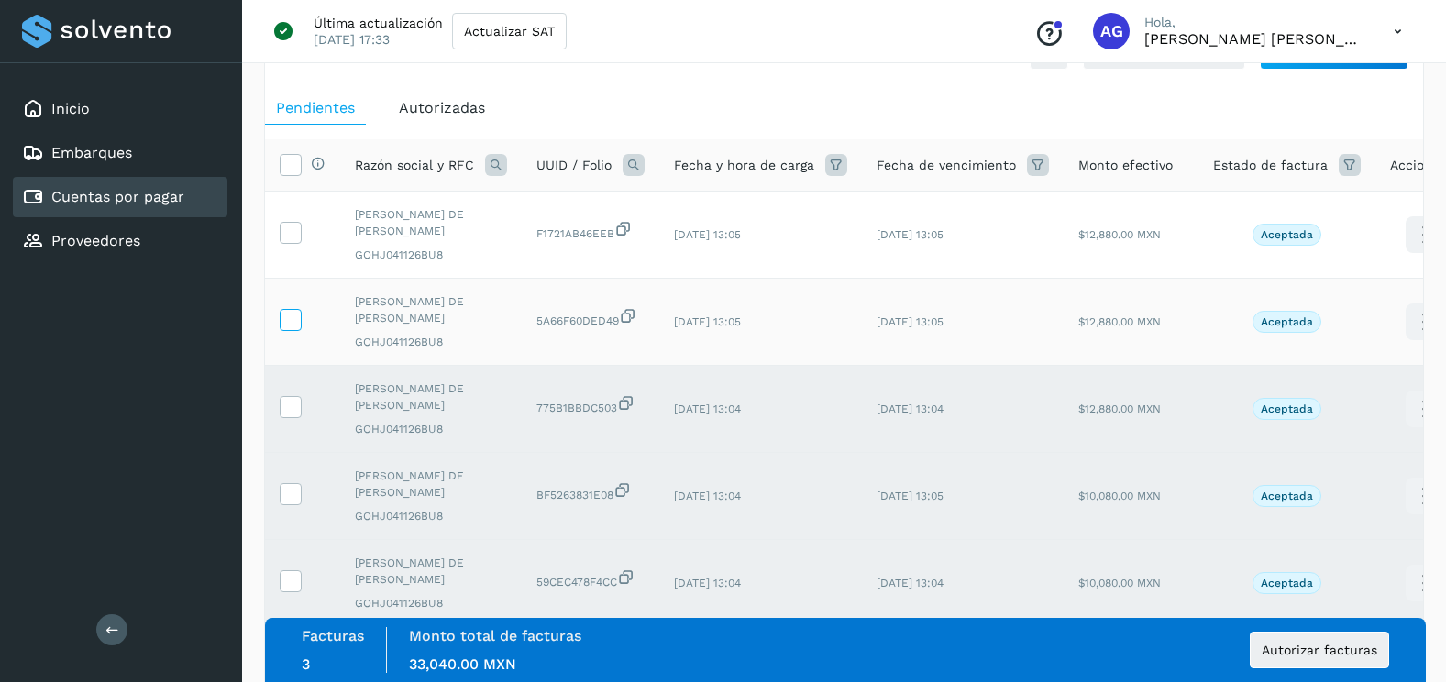
click at [296, 318] on icon at bounding box center [290, 318] width 19 height 19
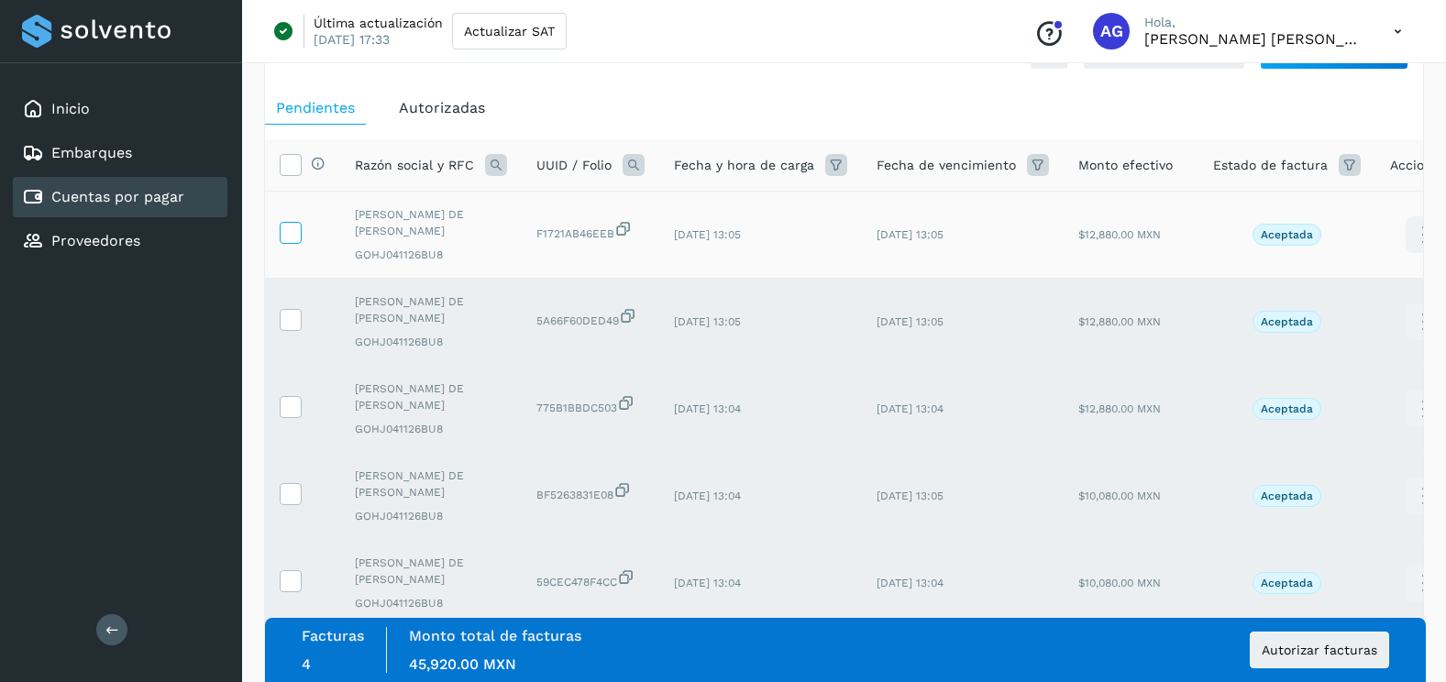
click at [294, 240] on icon at bounding box center [290, 231] width 19 height 19
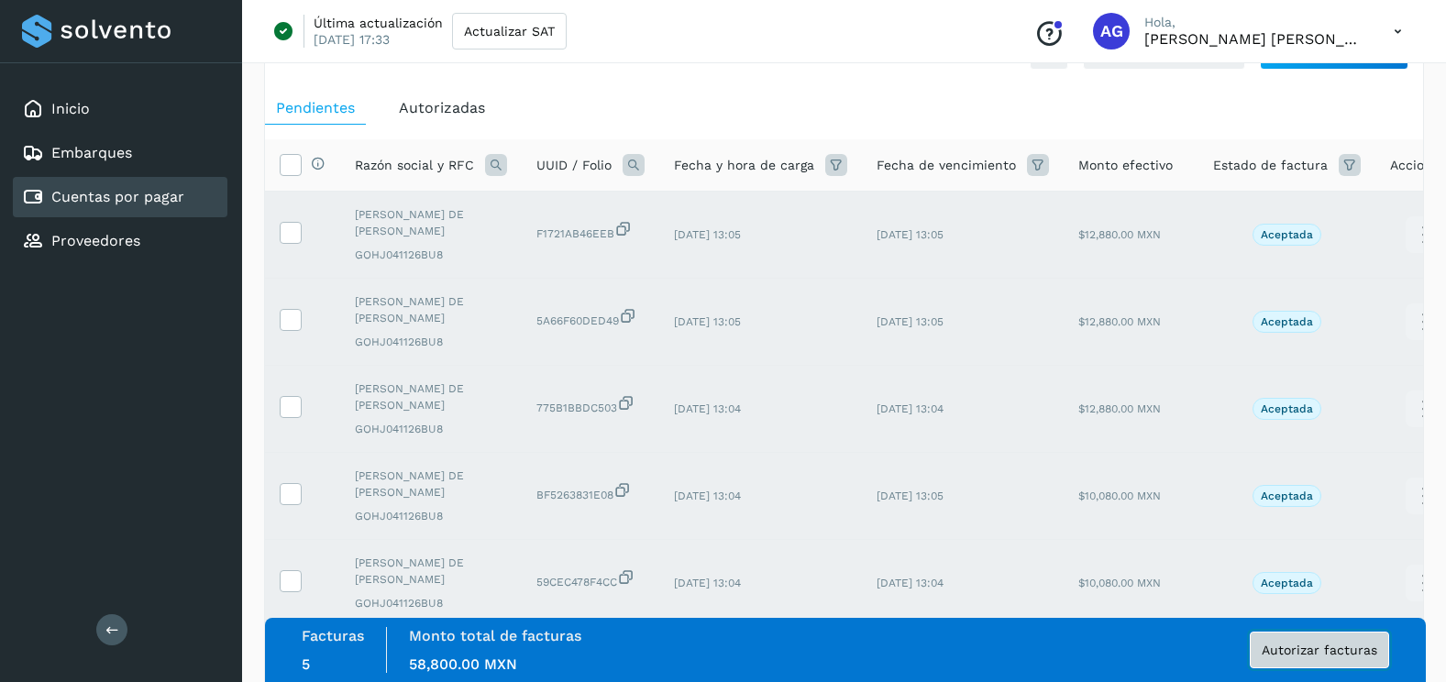
click at [1300, 658] on button "Autorizar facturas" at bounding box center [1318, 650] width 139 height 37
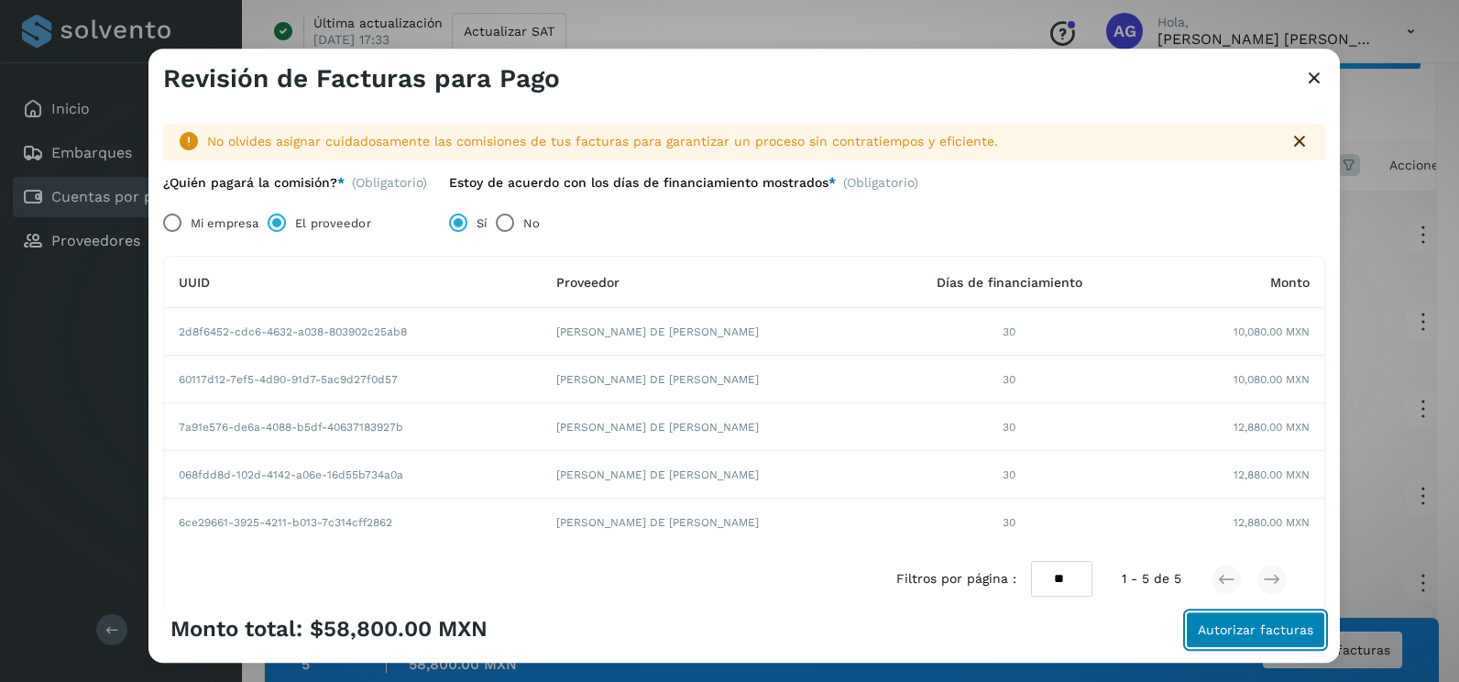
click at [1249, 623] on span "Autorizar facturas" at bounding box center [1256, 629] width 116 height 13
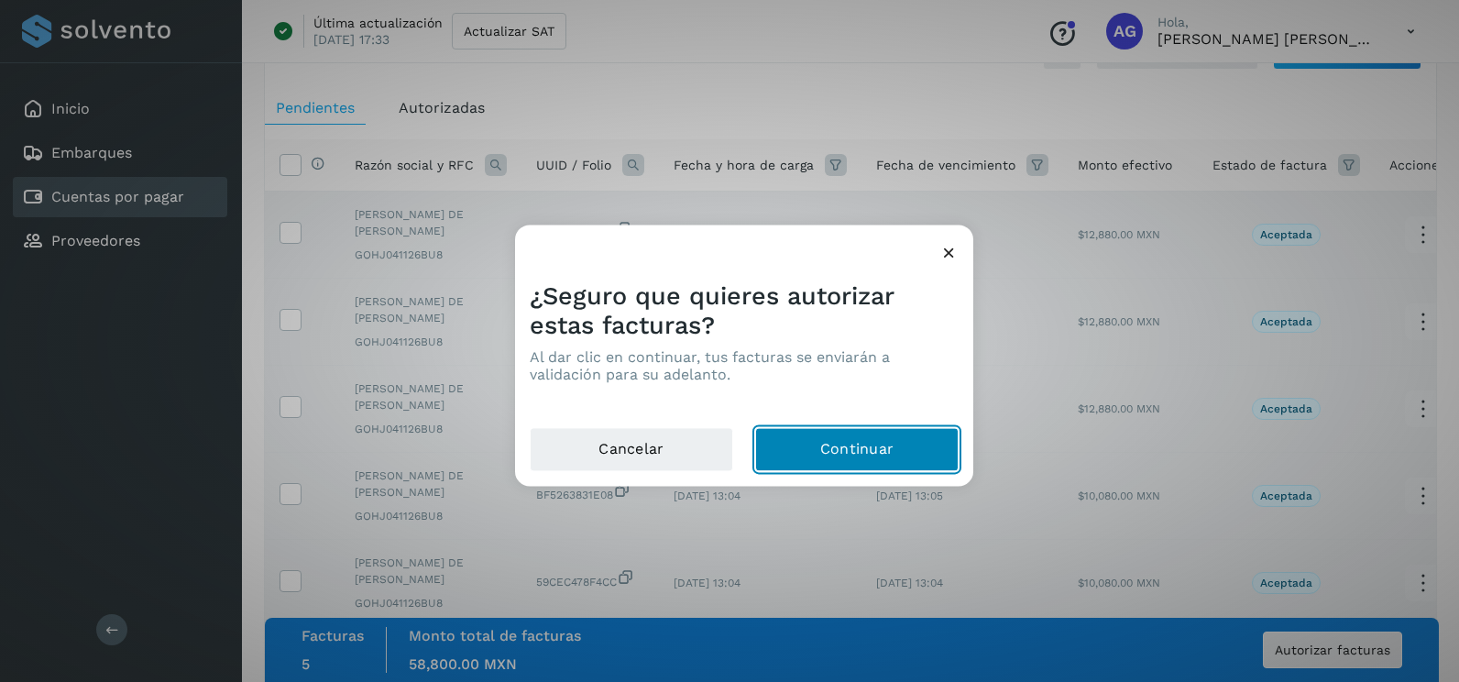
click at [914, 448] on button "Continuar" at bounding box center [857, 450] width 204 height 44
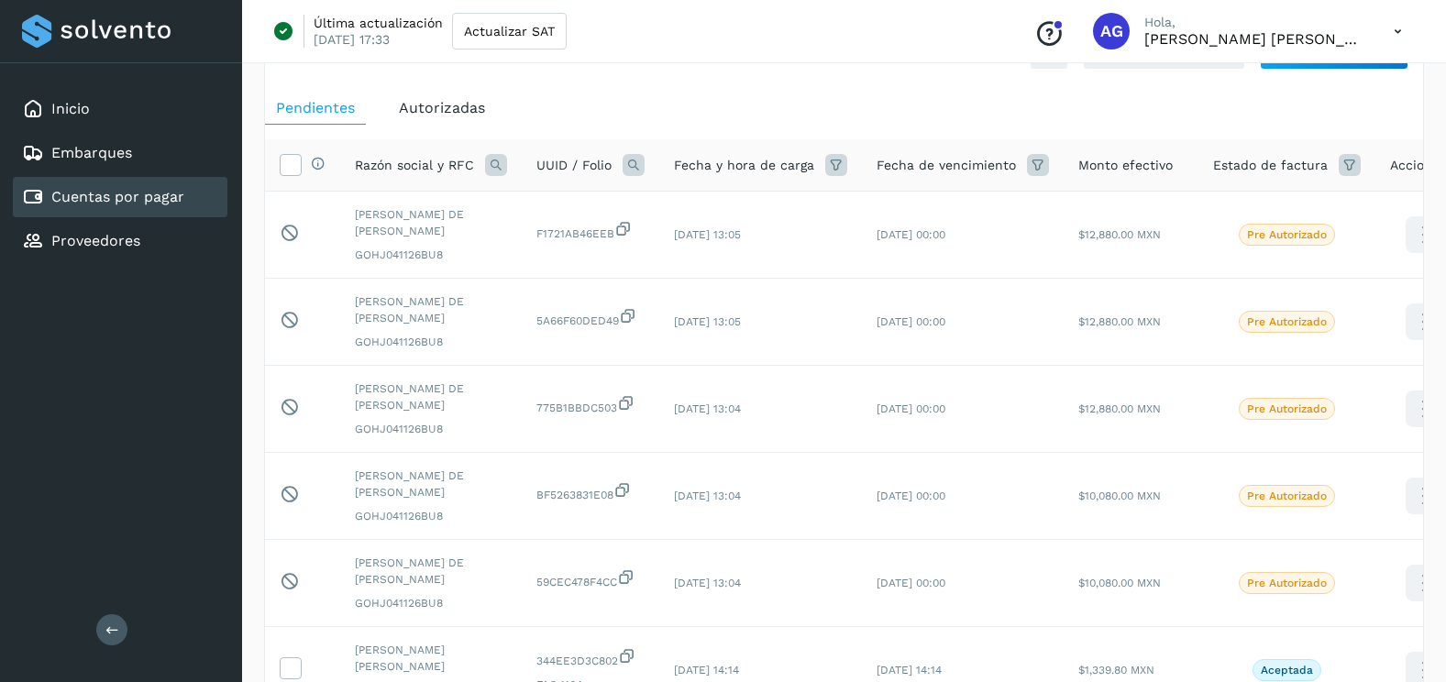
click at [1346, 109] on ul "Pendientes Autorizadas" at bounding box center [844, 108] width 1158 height 33
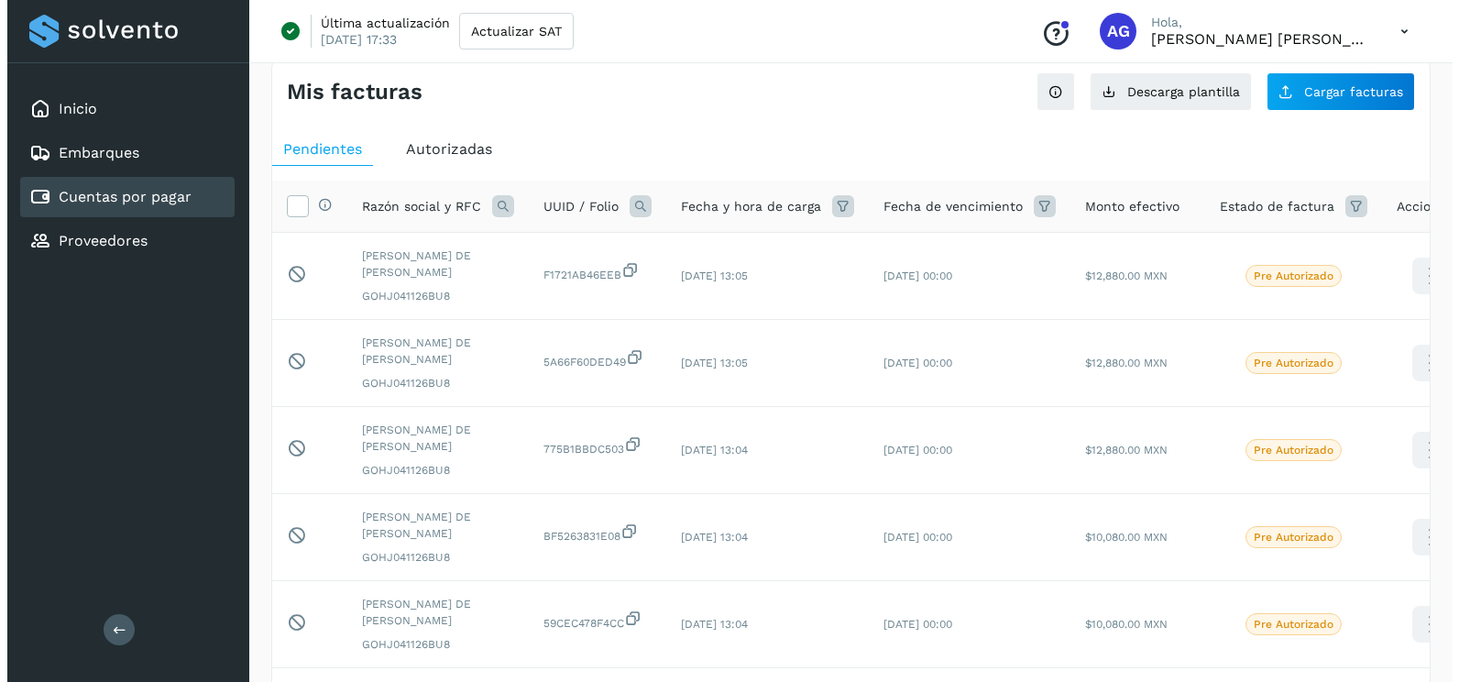
scroll to position [0, 0]
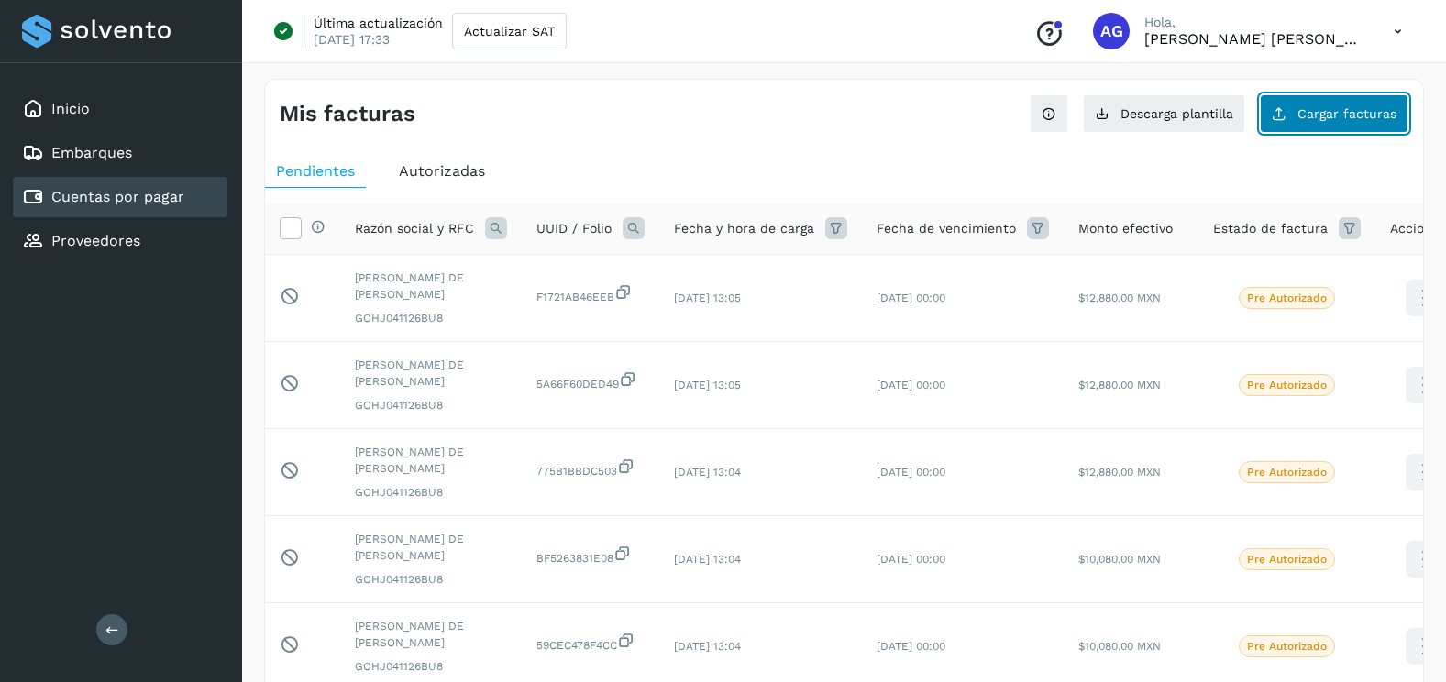
click at [1306, 118] on span "Cargar facturas" at bounding box center [1346, 113] width 99 height 13
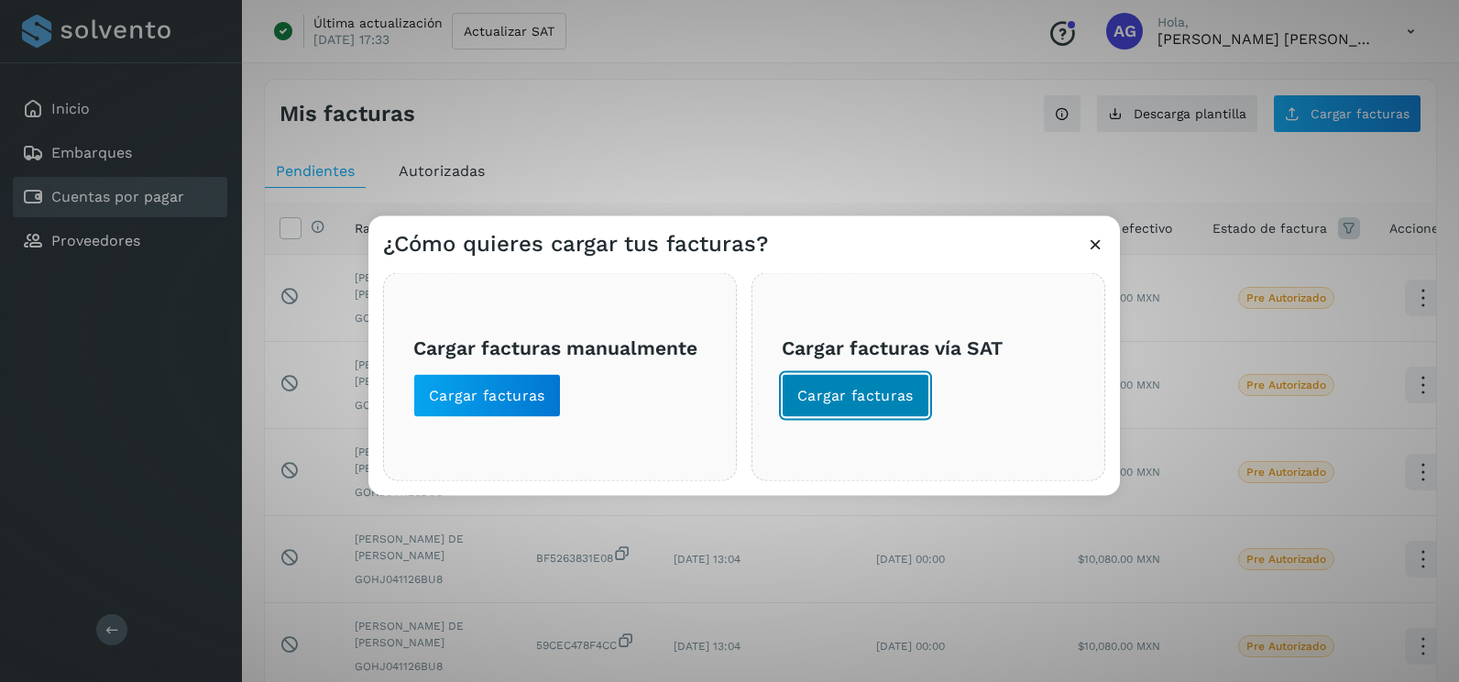
click at [894, 395] on span "Cargar facturas" at bounding box center [856, 396] width 116 height 20
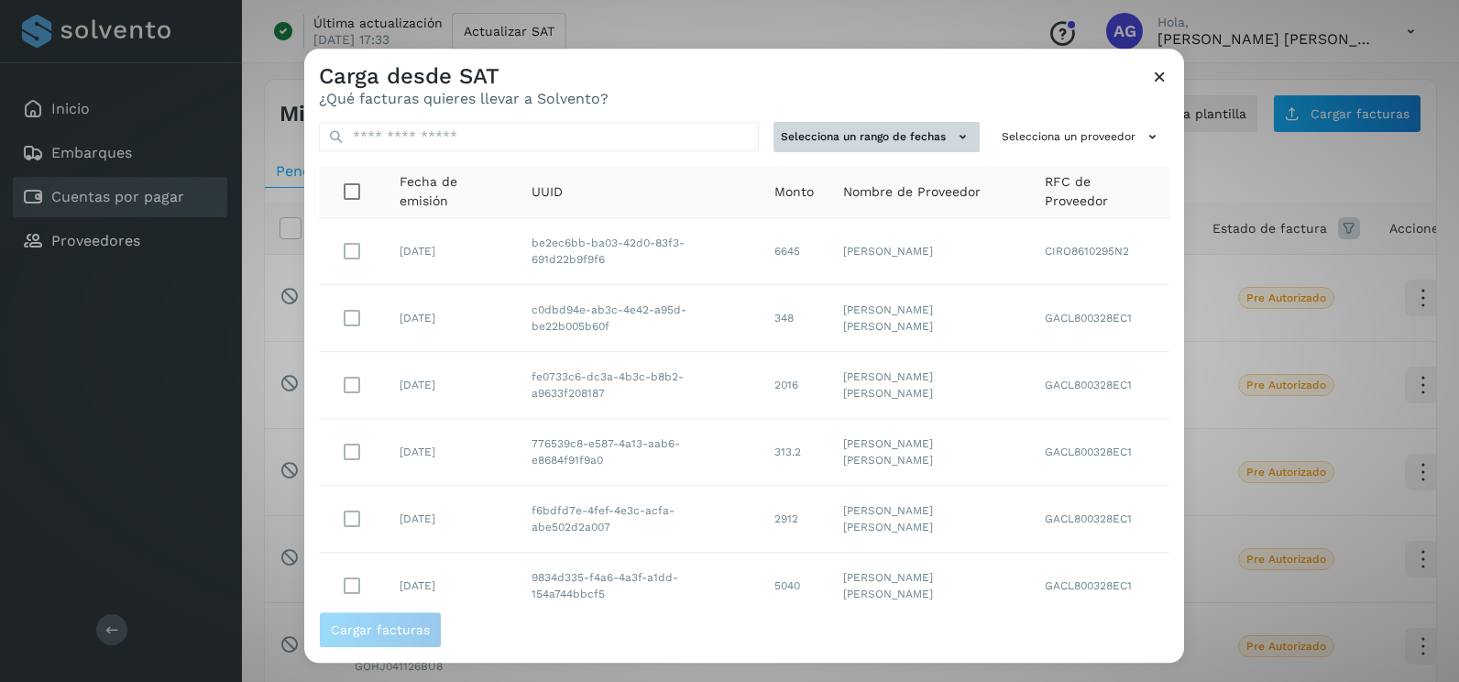
click at [922, 132] on button "Selecciona un rango de fechas" at bounding box center [877, 137] width 206 height 30
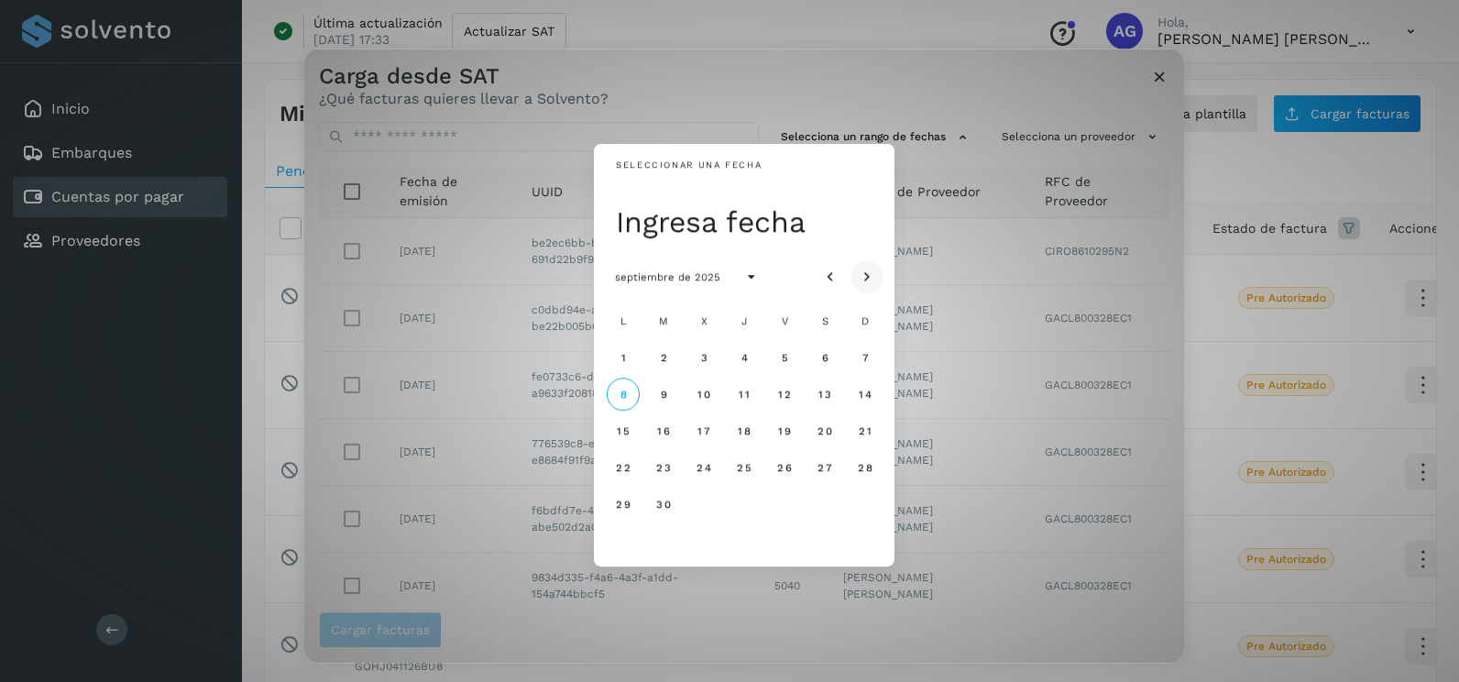
click at [852, 270] on button "Mes siguiente" at bounding box center [867, 276] width 33 height 33
click at [822, 277] on icon "Mes anterior" at bounding box center [830, 278] width 18 height 18
click at [697, 511] on span "27" at bounding box center [704, 504] width 16 height 13
click at [749, 509] on span "28" at bounding box center [744, 504] width 16 height 13
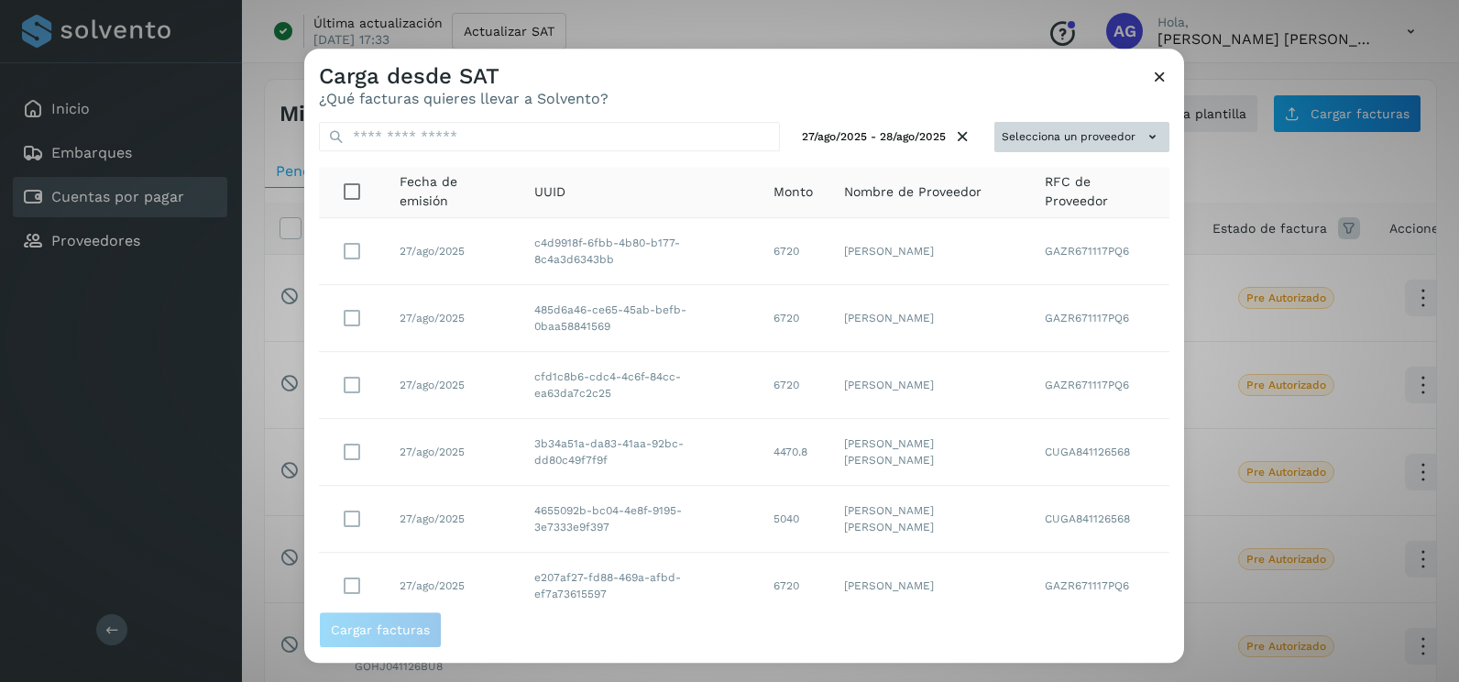
click at [1074, 126] on button "Selecciona un proveedor" at bounding box center [1082, 137] width 175 height 30
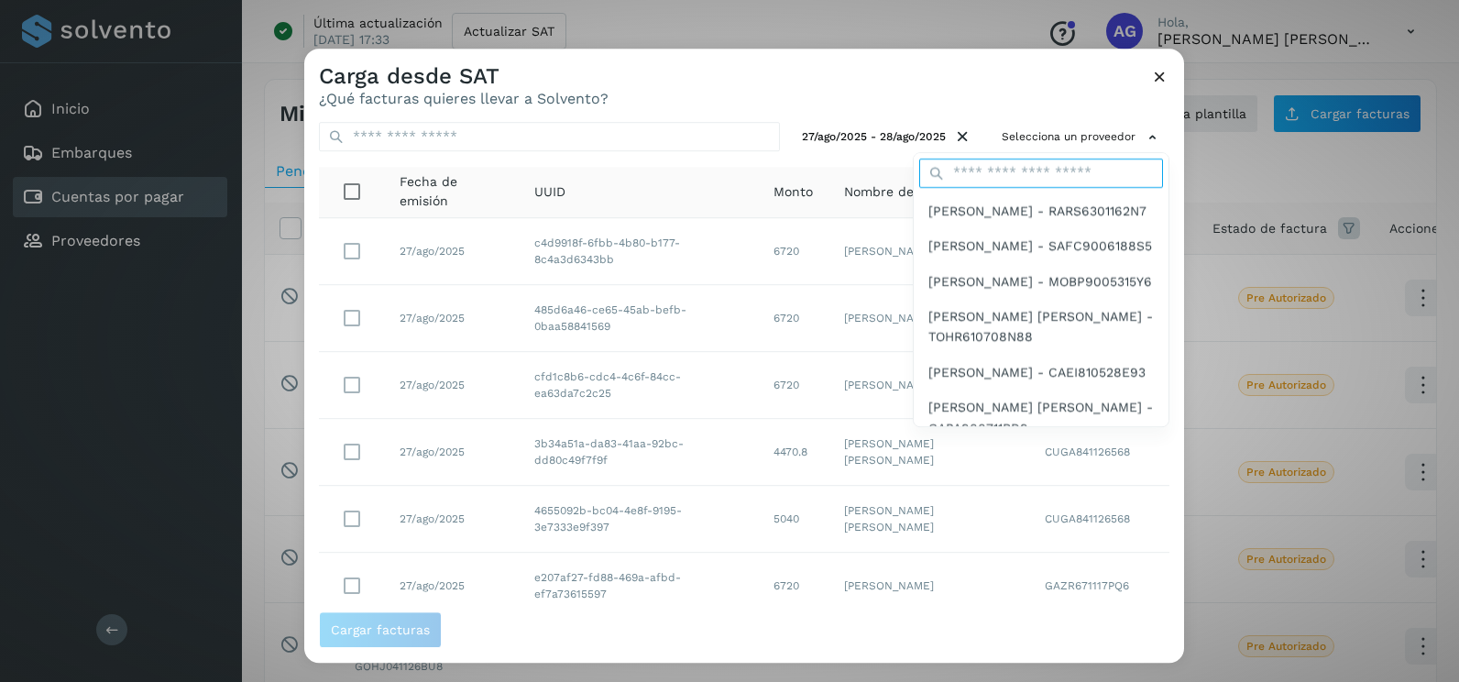
click at [1015, 170] on input "text" at bounding box center [1041, 173] width 244 height 29
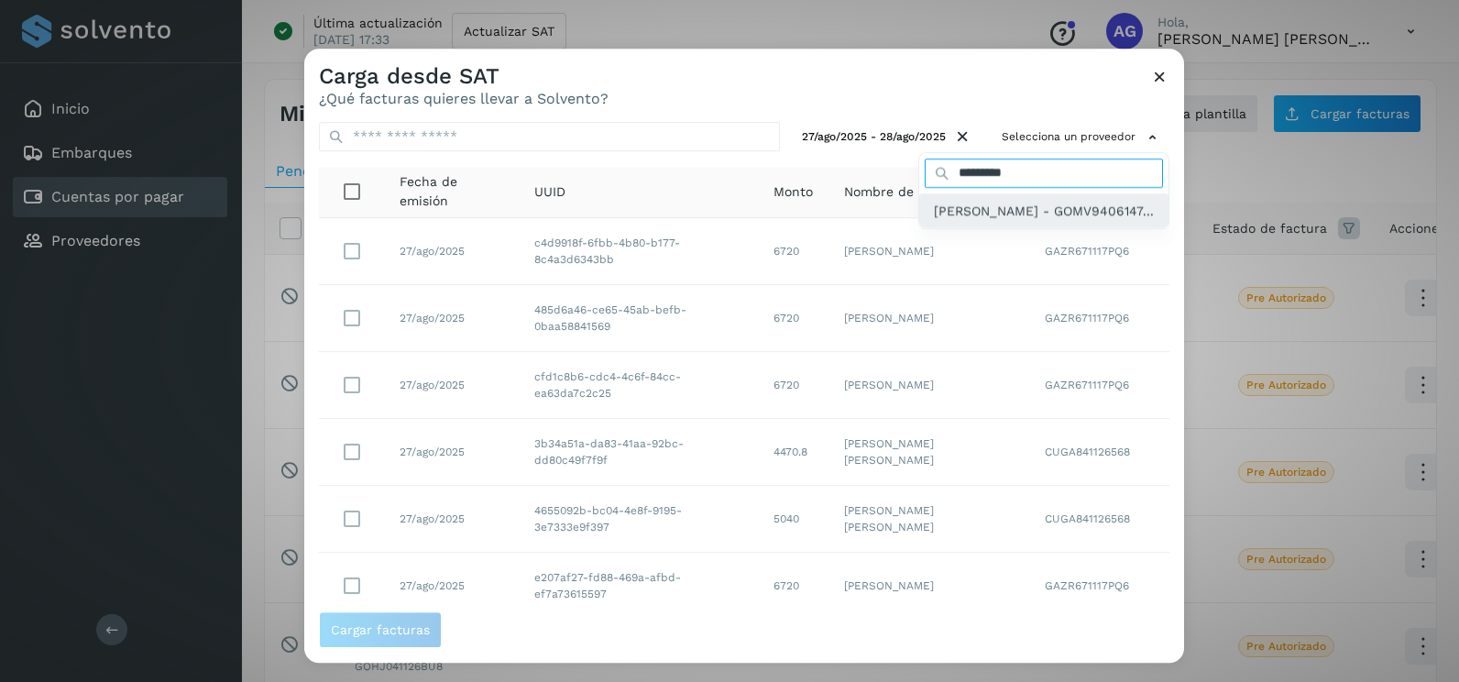
type input "*********"
click at [1026, 205] on span "[PERSON_NAME] - GOMV9406147..." at bounding box center [1044, 211] width 220 height 20
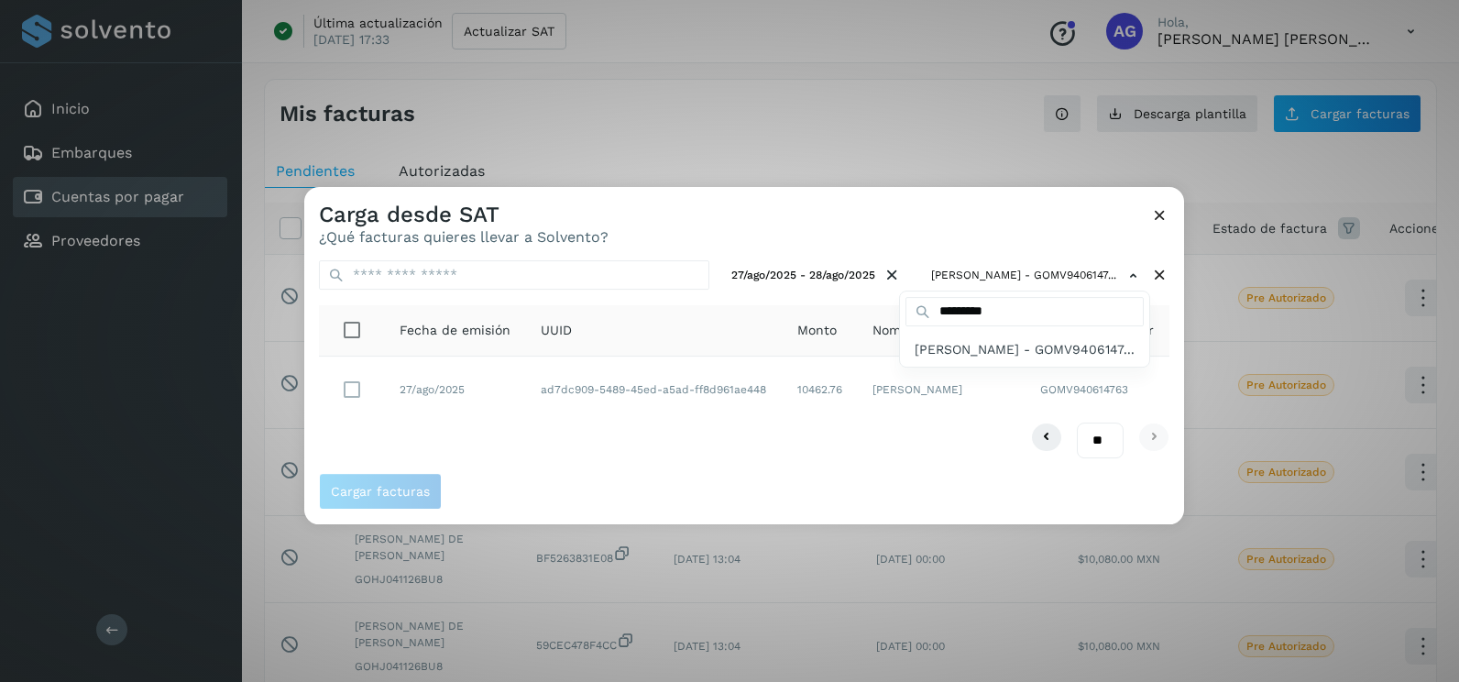
click at [452, 421] on div at bounding box center [1033, 528] width 1459 height 682
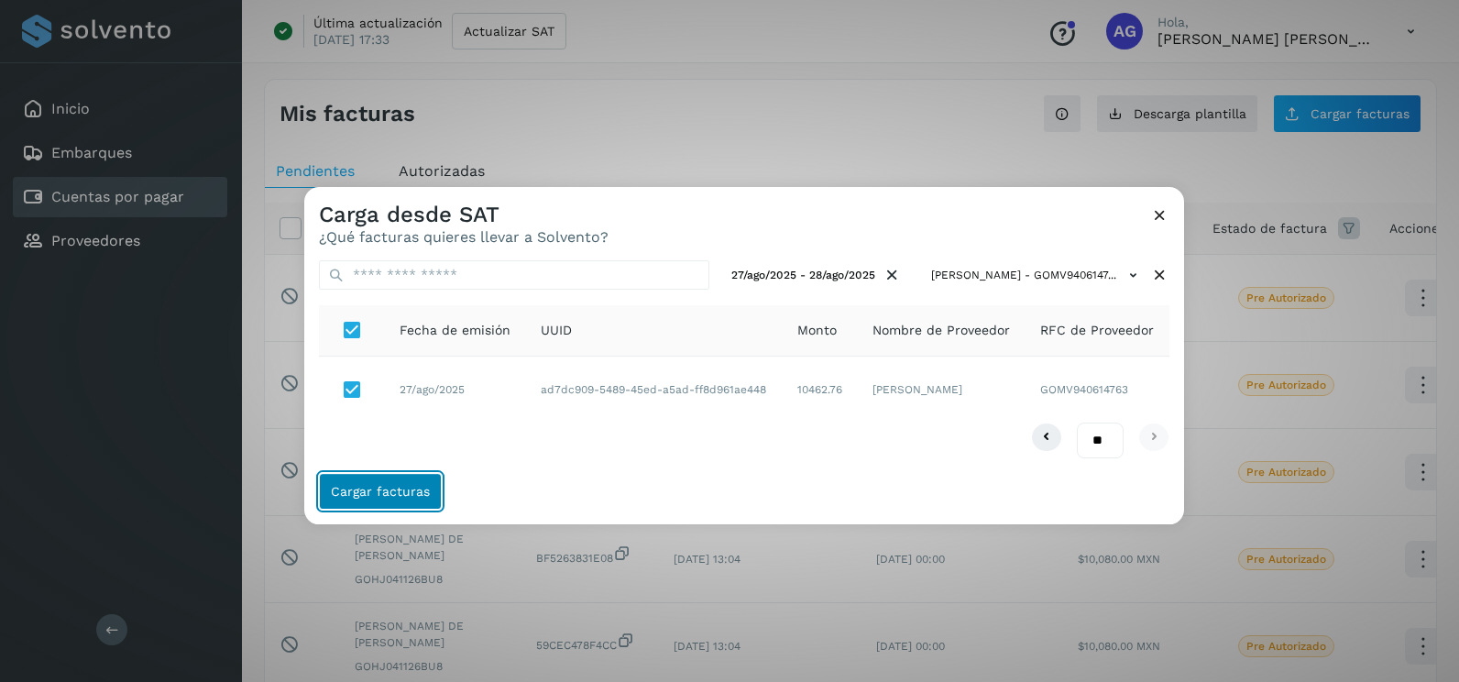
click at [405, 494] on span "Cargar facturas" at bounding box center [380, 491] width 99 height 13
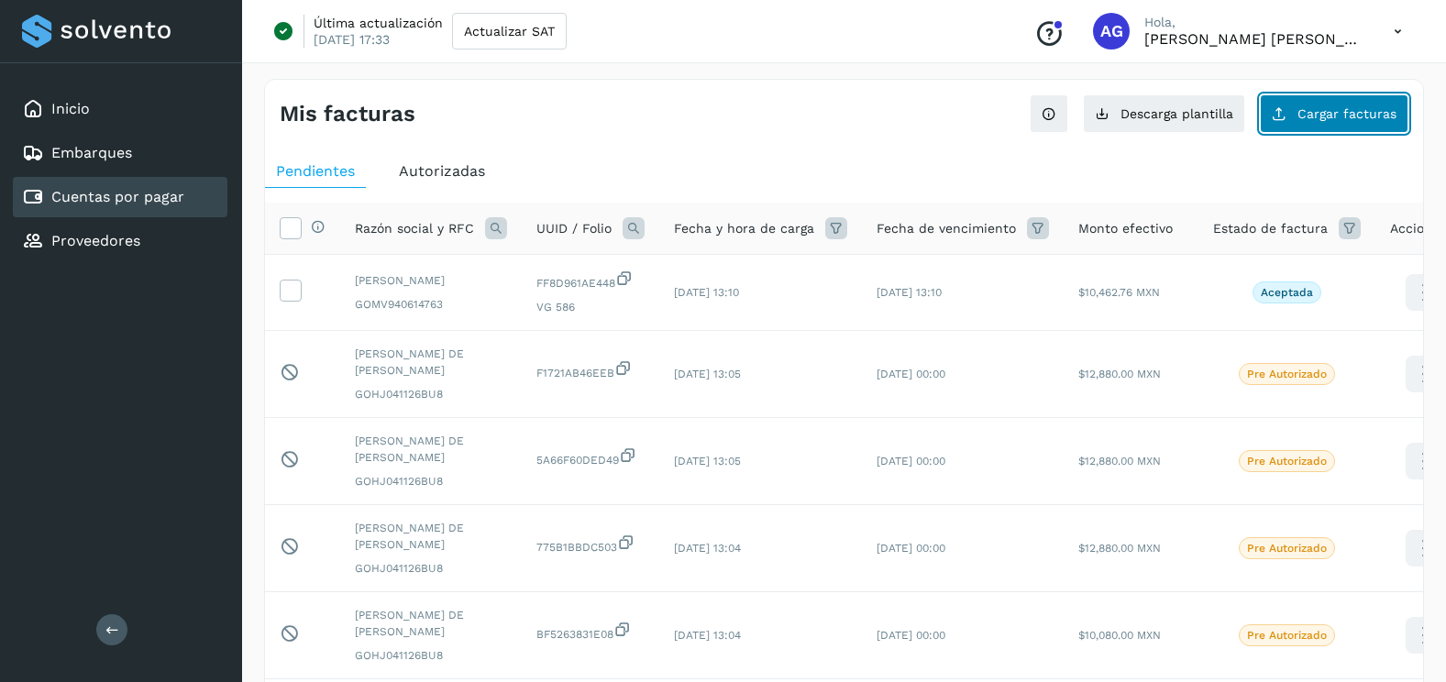
click at [1336, 125] on button "Cargar facturas" at bounding box center [1334, 113] width 149 height 39
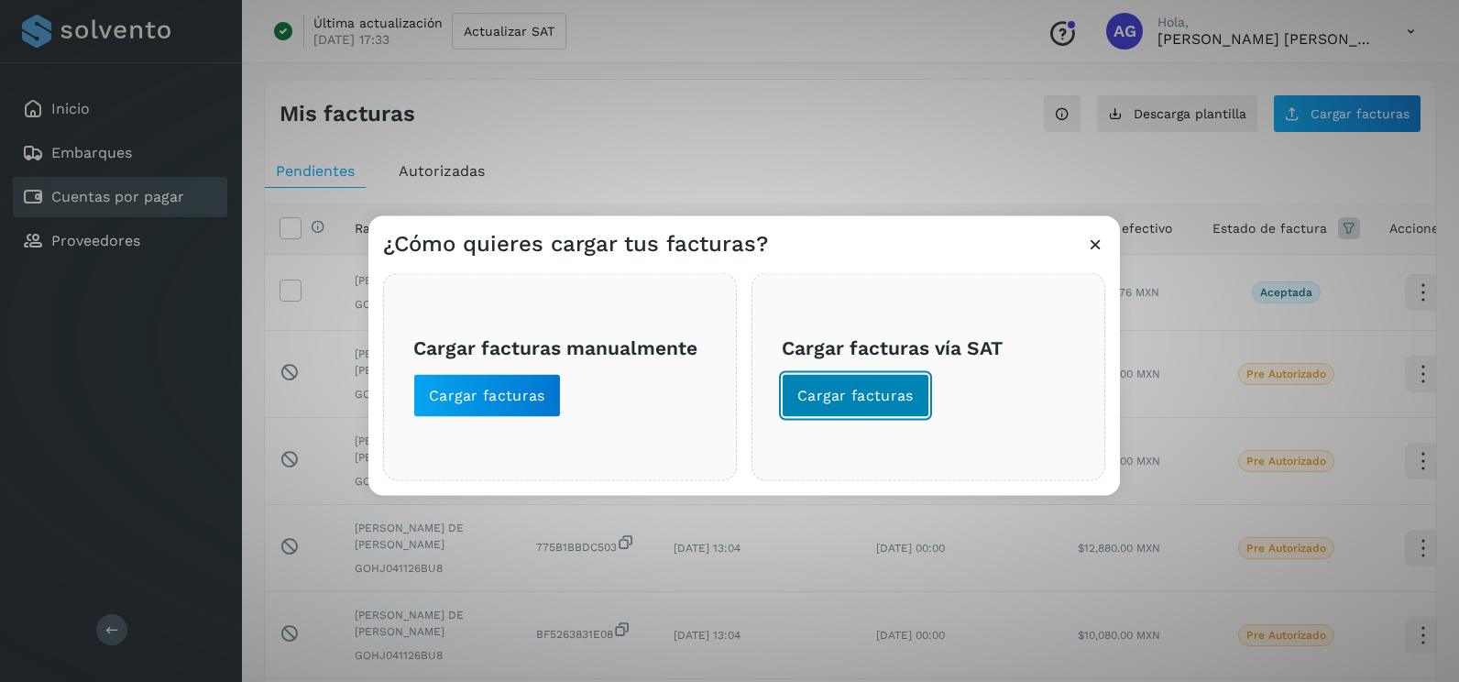
click at [877, 396] on span "Cargar facturas" at bounding box center [856, 396] width 116 height 20
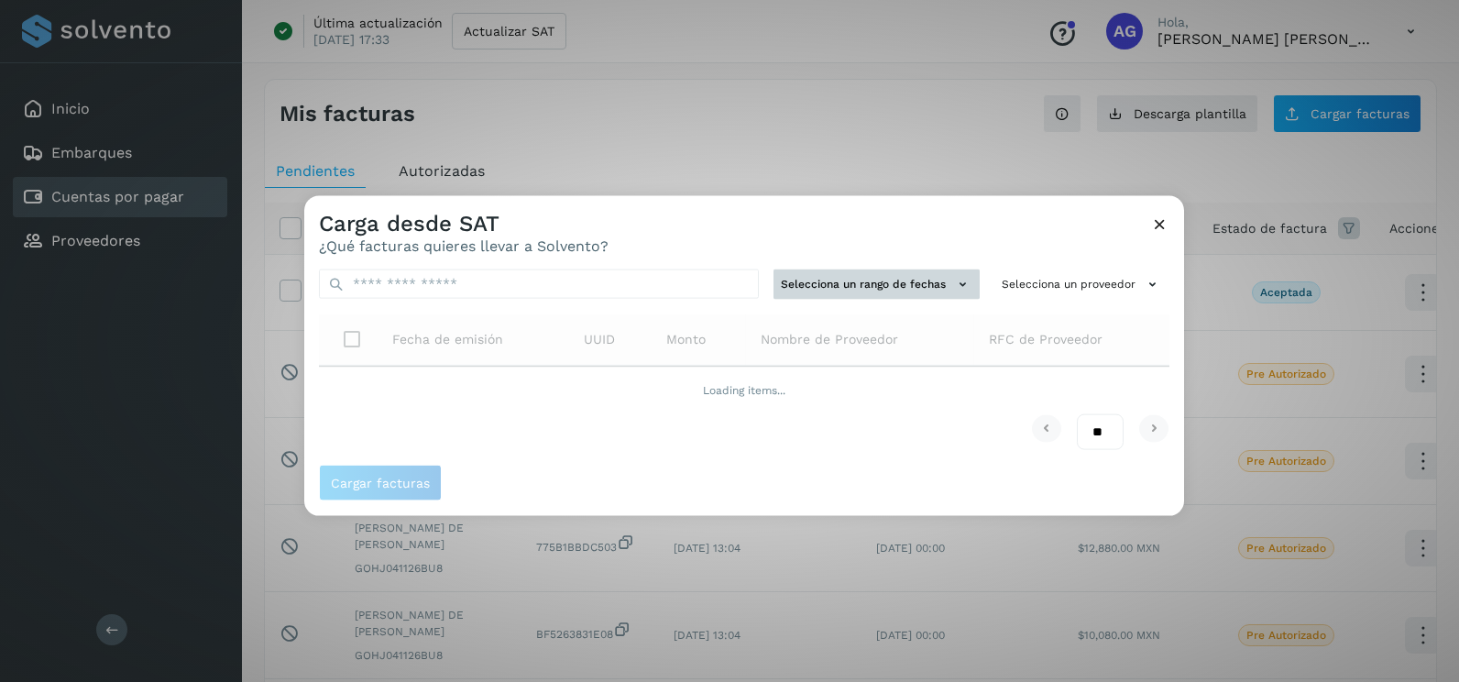
click at [885, 271] on button "Selecciona un rango de fechas" at bounding box center [877, 285] width 206 height 30
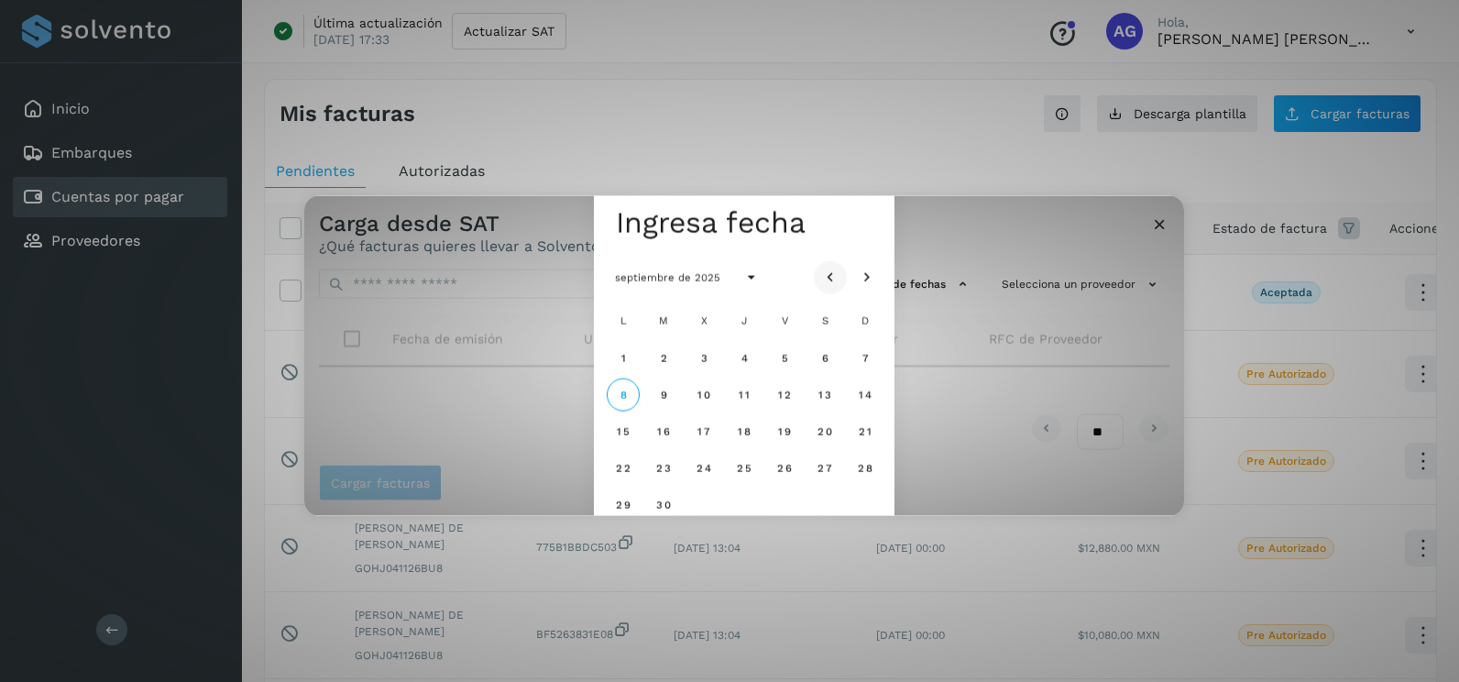
click at [835, 270] on icon "Mes anterior" at bounding box center [830, 278] width 18 height 18
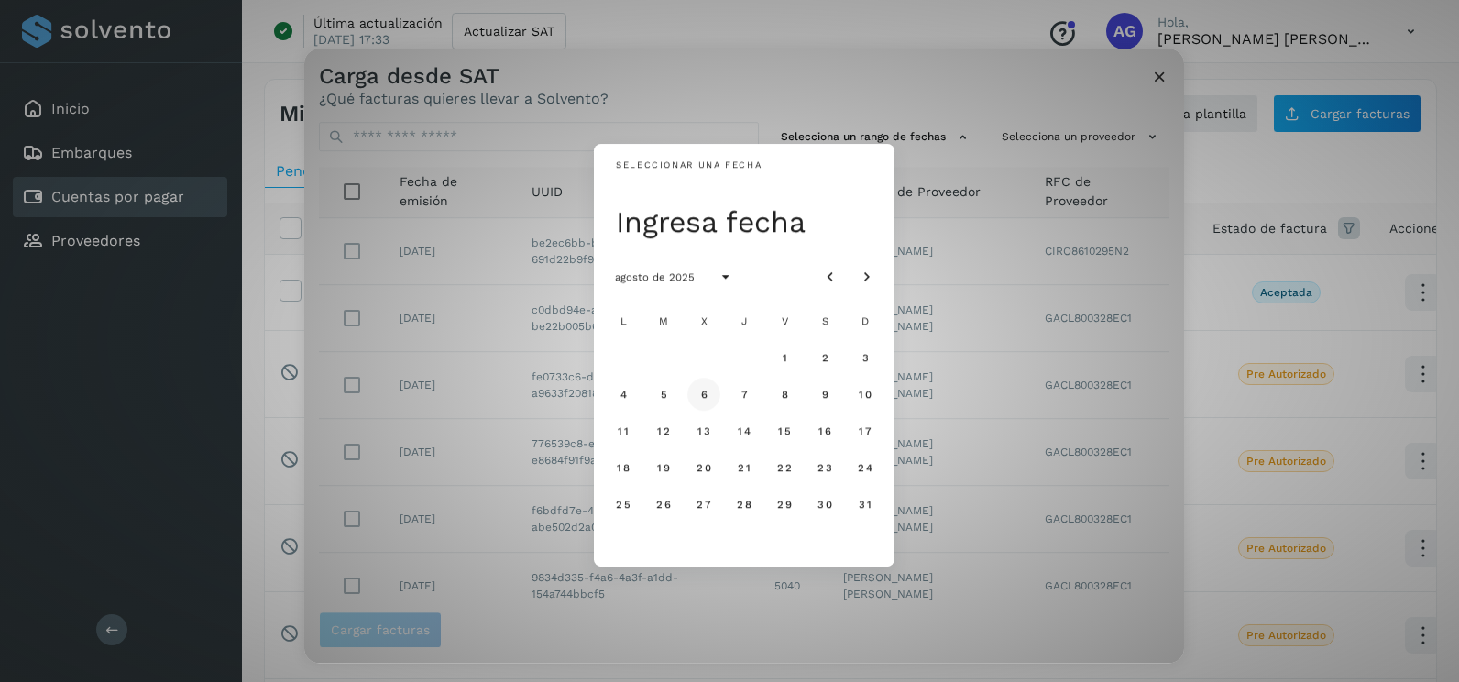
click at [717, 389] on button "6" at bounding box center [704, 394] width 33 height 33
click at [739, 389] on button "7" at bounding box center [744, 394] width 33 height 33
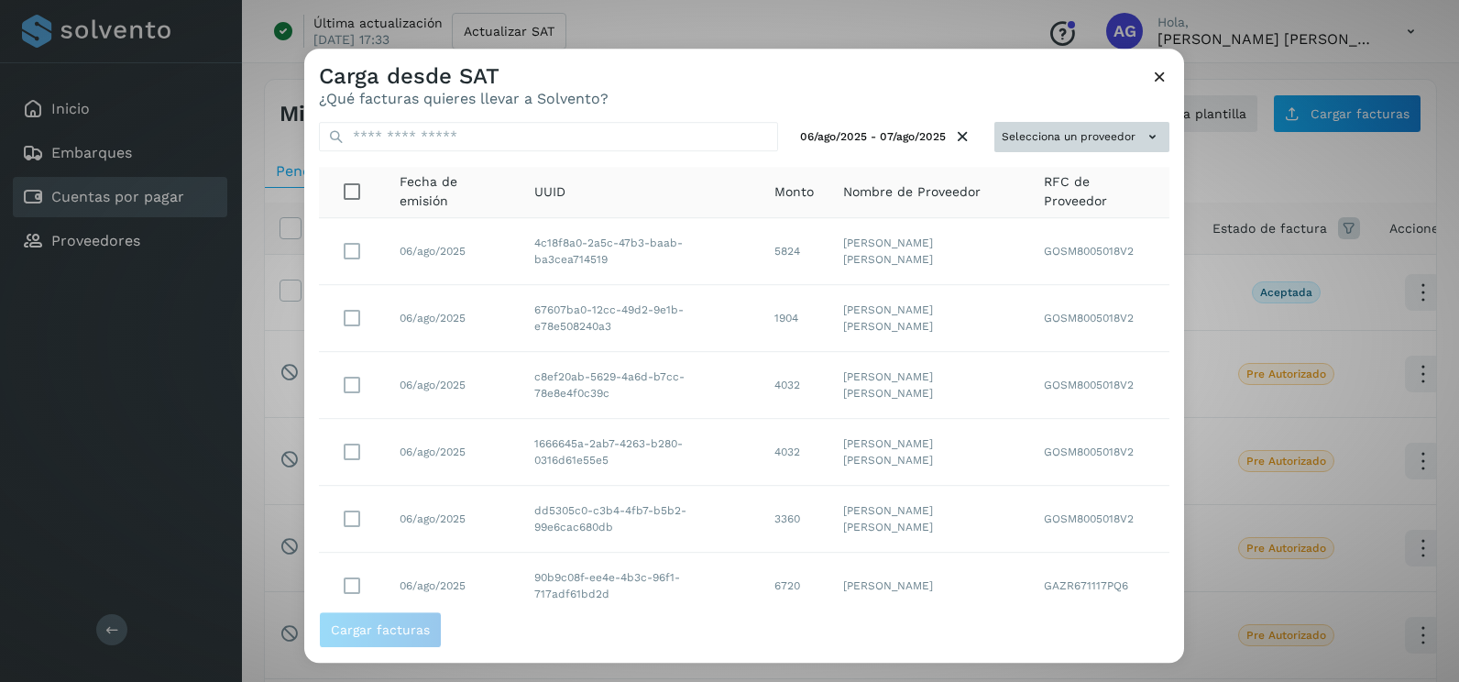
click at [1081, 127] on button "Selecciona un proveedor" at bounding box center [1082, 137] width 175 height 30
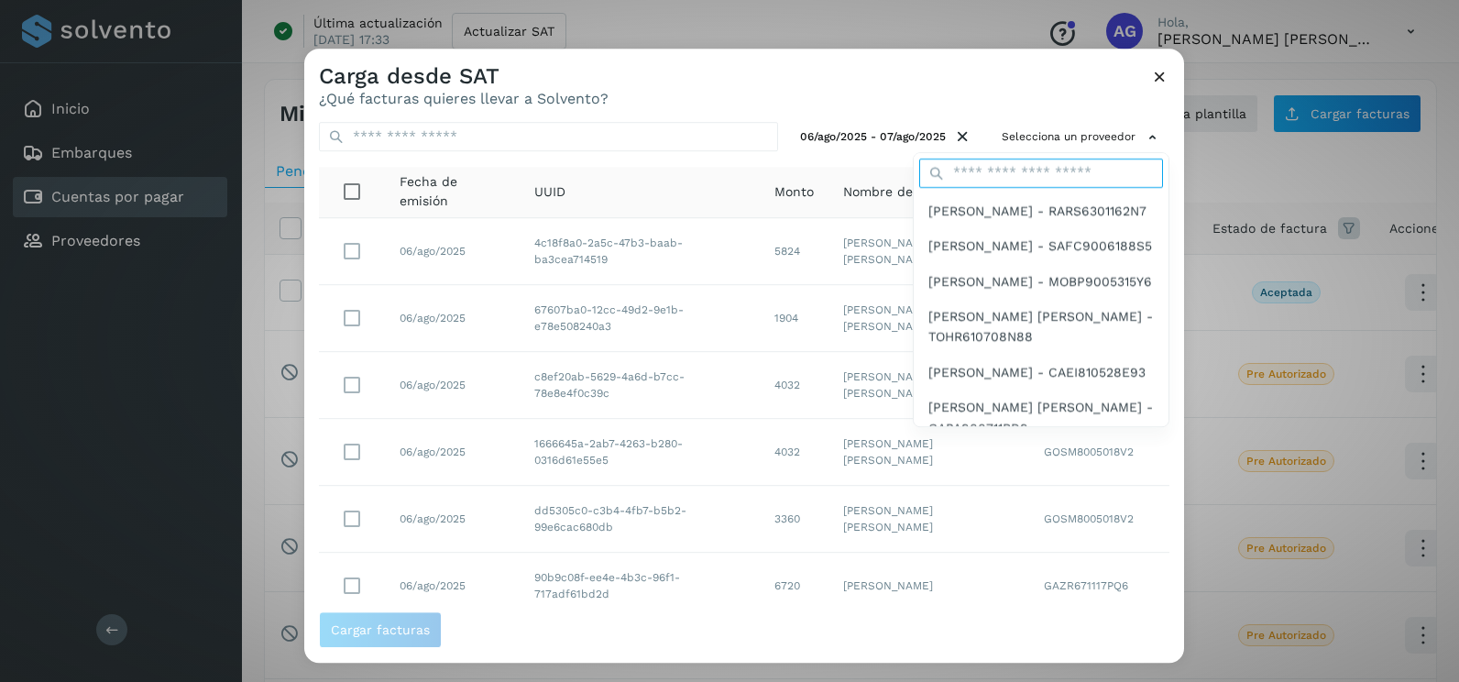
click at [996, 176] on input "text" at bounding box center [1041, 173] width 244 height 29
type input "*********"
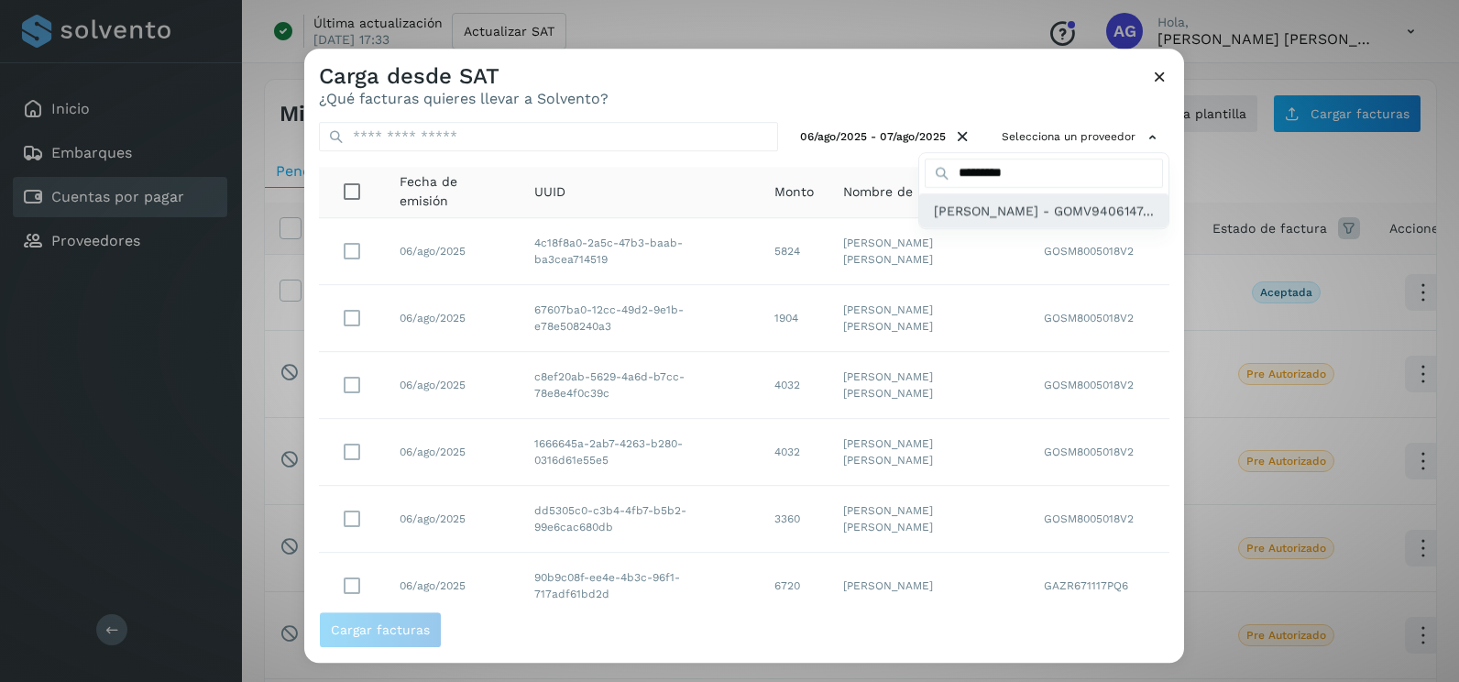
click at [996, 220] on span "[PERSON_NAME] - GOMV9406147..." at bounding box center [1044, 211] width 220 height 20
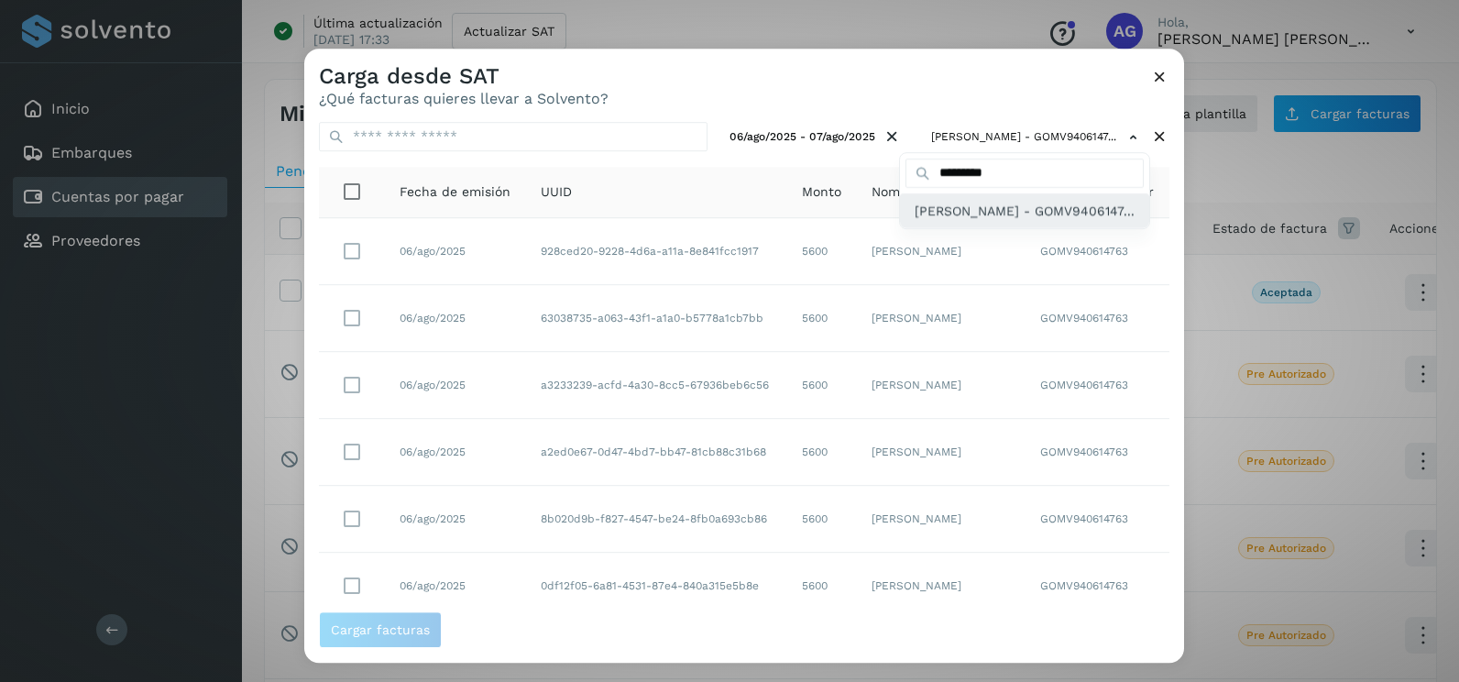
click at [1005, 221] on span "[PERSON_NAME] - GOMV9406147..." at bounding box center [1025, 211] width 220 height 20
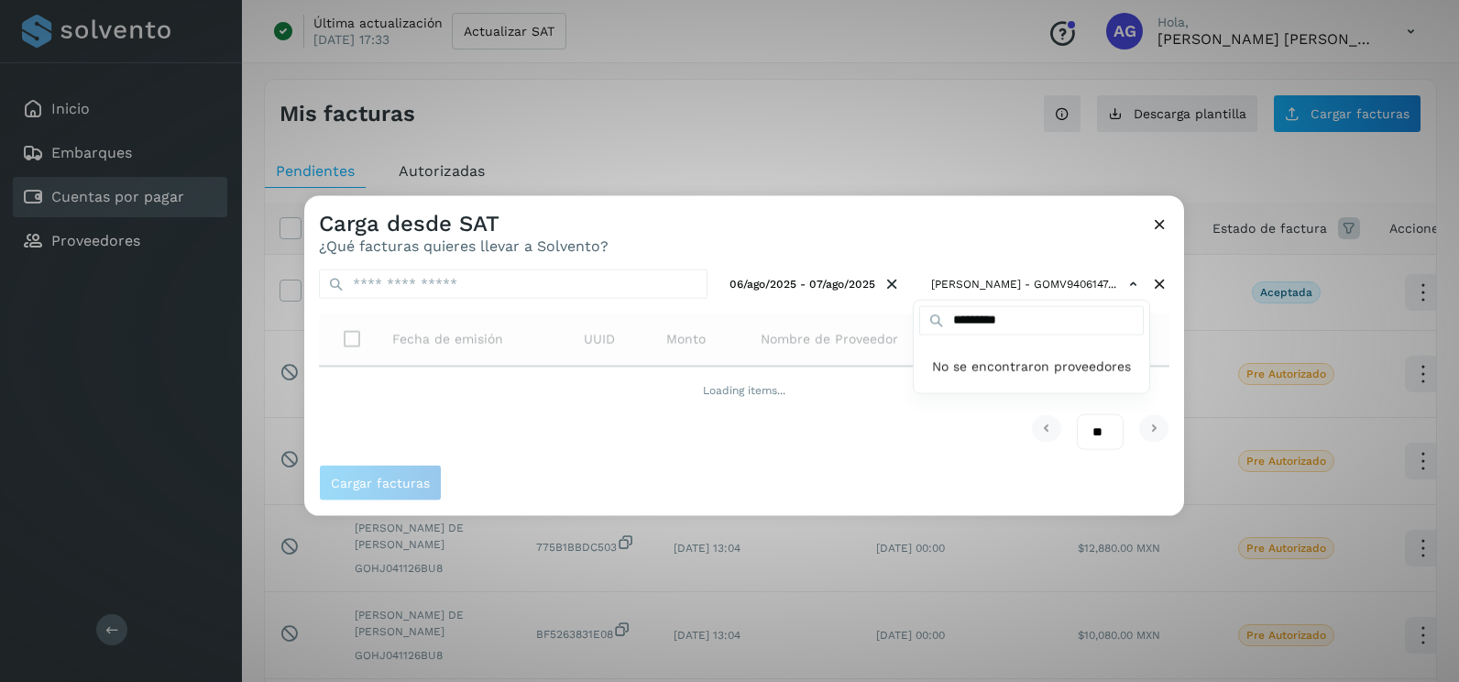
click at [1004, 226] on div at bounding box center [1033, 537] width 1459 height 682
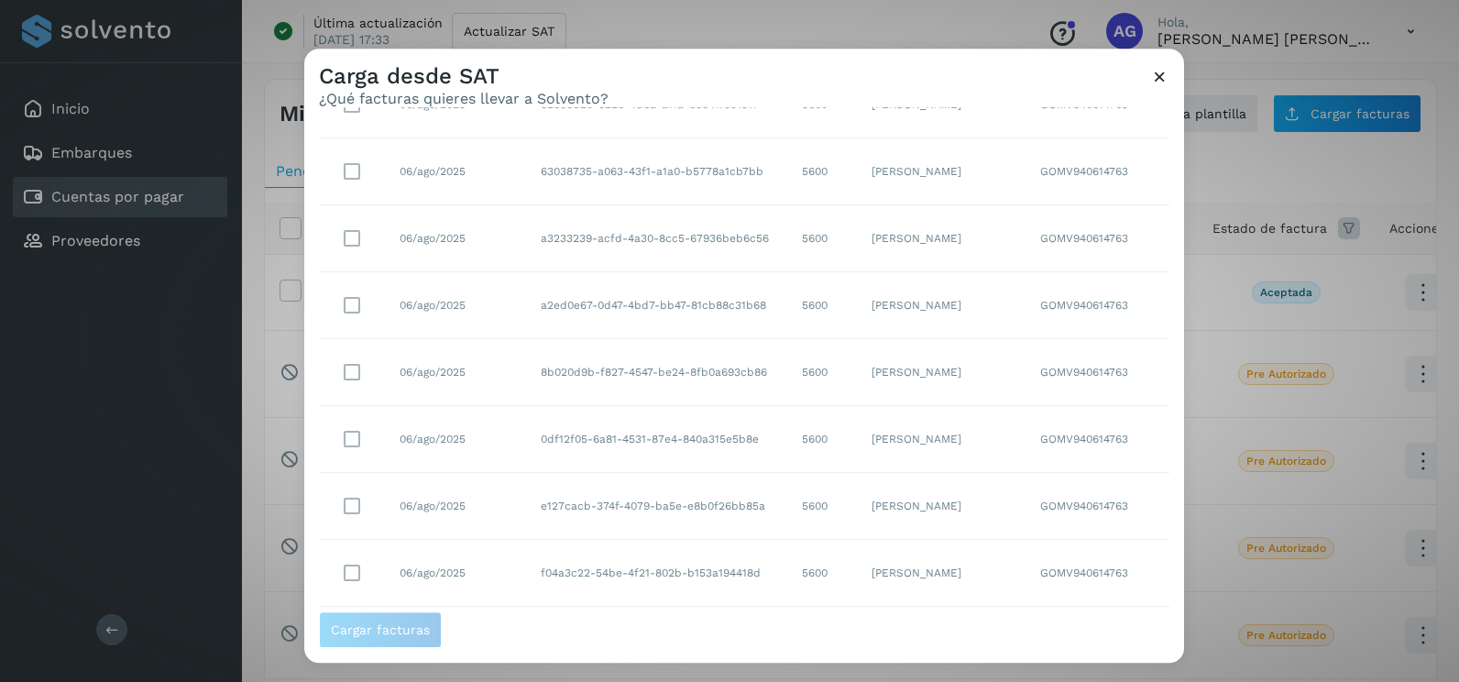
scroll to position [325, 0]
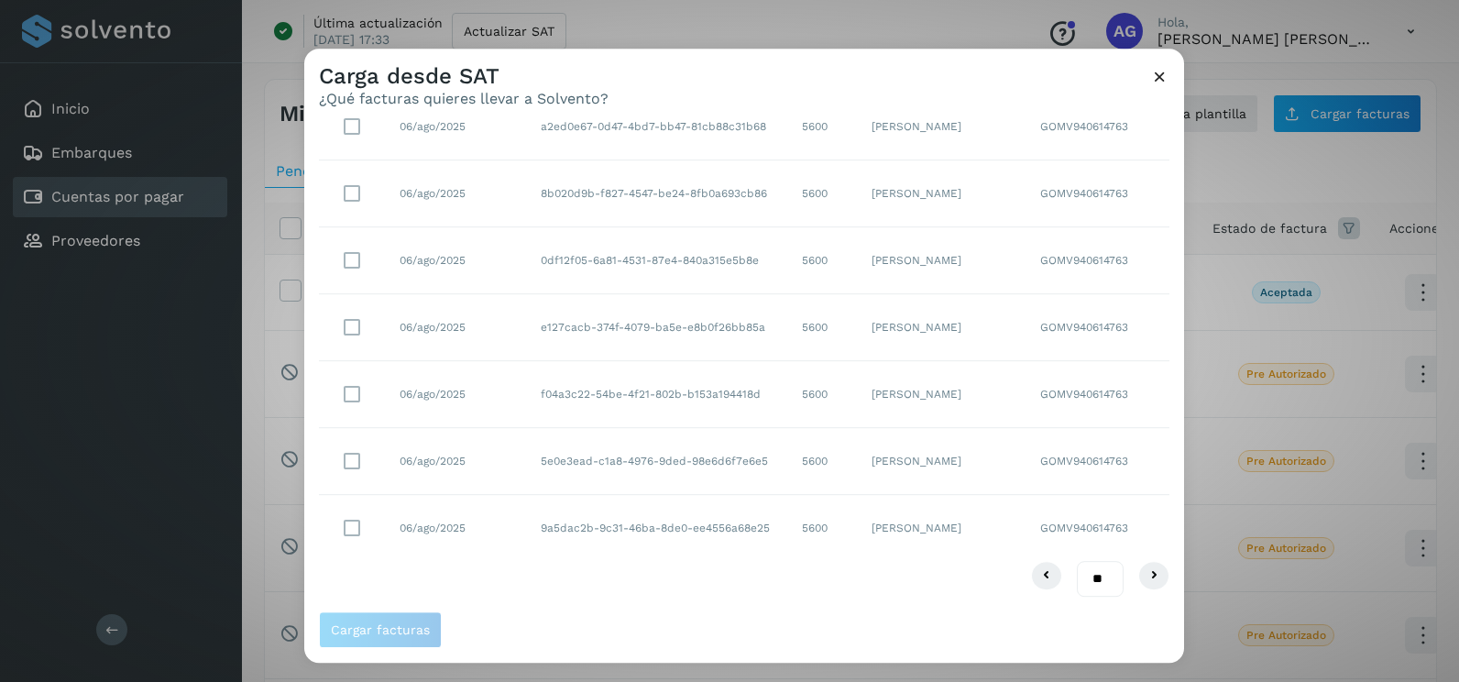
click at [1091, 578] on select "** ** **" at bounding box center [1100, 579] width 47 height 36
select select "**"
click at [1077, 561] on select "** ** **" at bounding box center [1100, 579] width 47 height 36
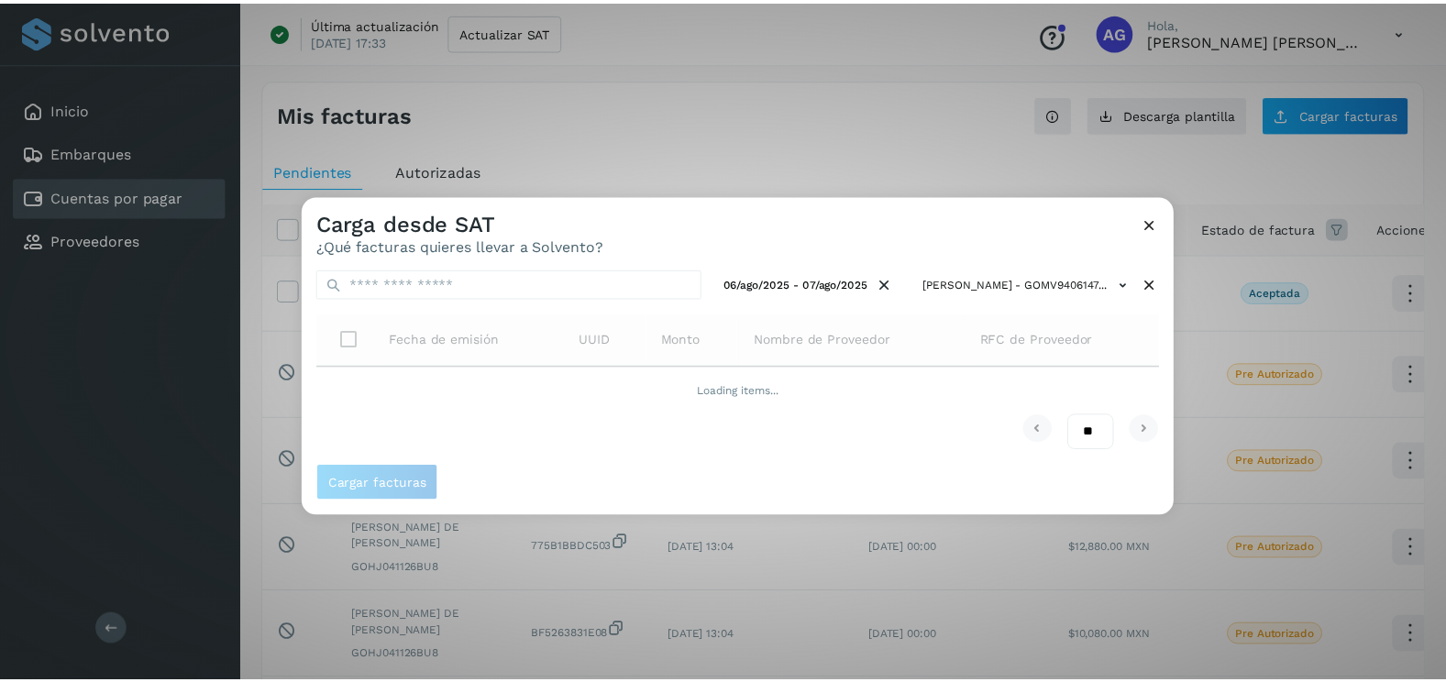
scroll to position [0, 0]
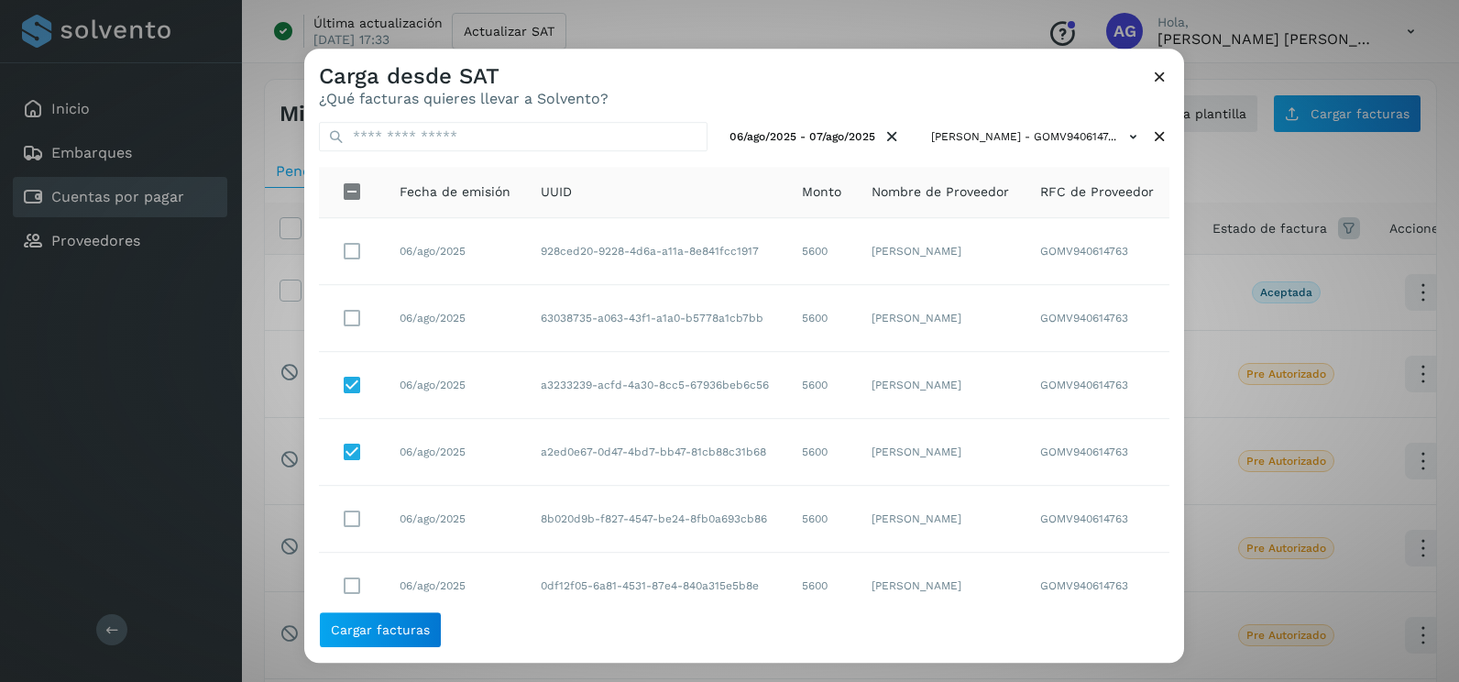
click at [408, 654] on div "Cargar facturas" at bounding box center [744, 636] width 880 height 51
click at [407, 646] on button "Cargar facturas" at bounding box center [380, 629] width 123 height 37
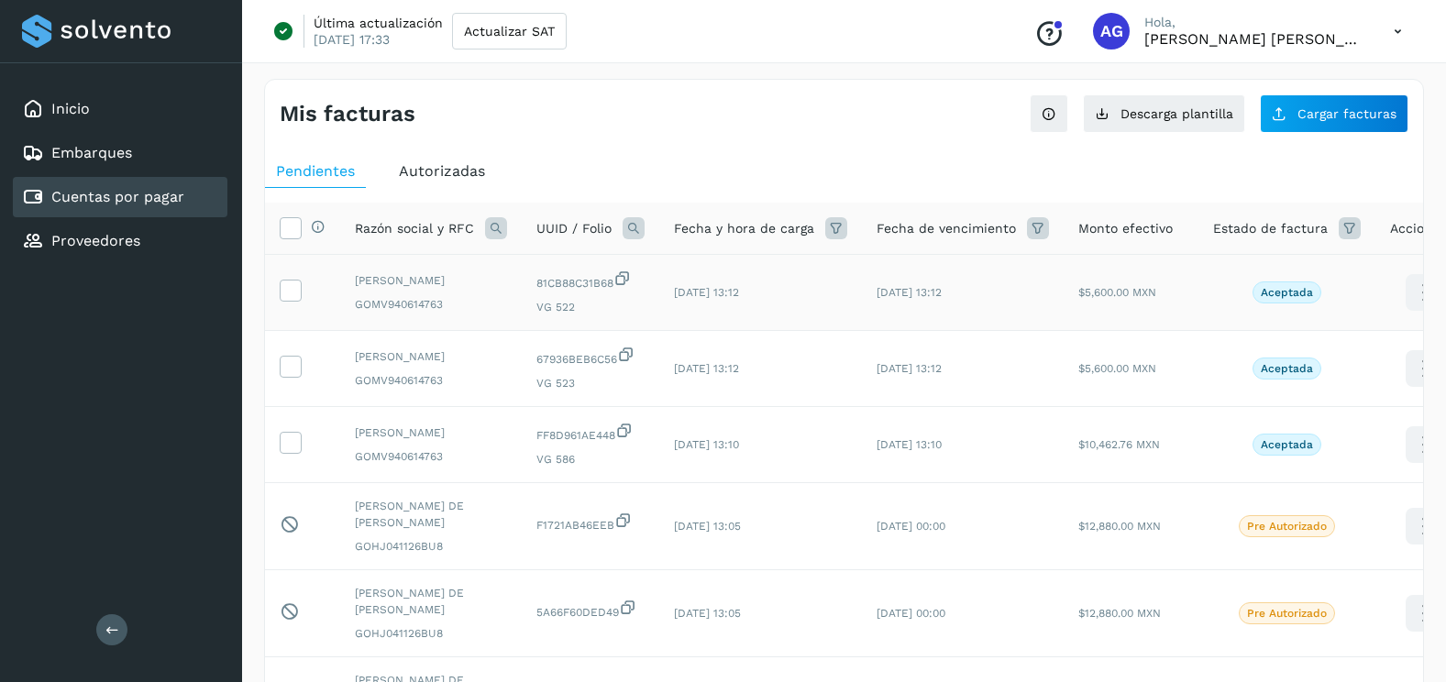
click at [303, 289] on td at bounding box center [302, 293] width 75 height 76
click at [298, 298] on icon at bounding box center [290, 289] width 19 height 19
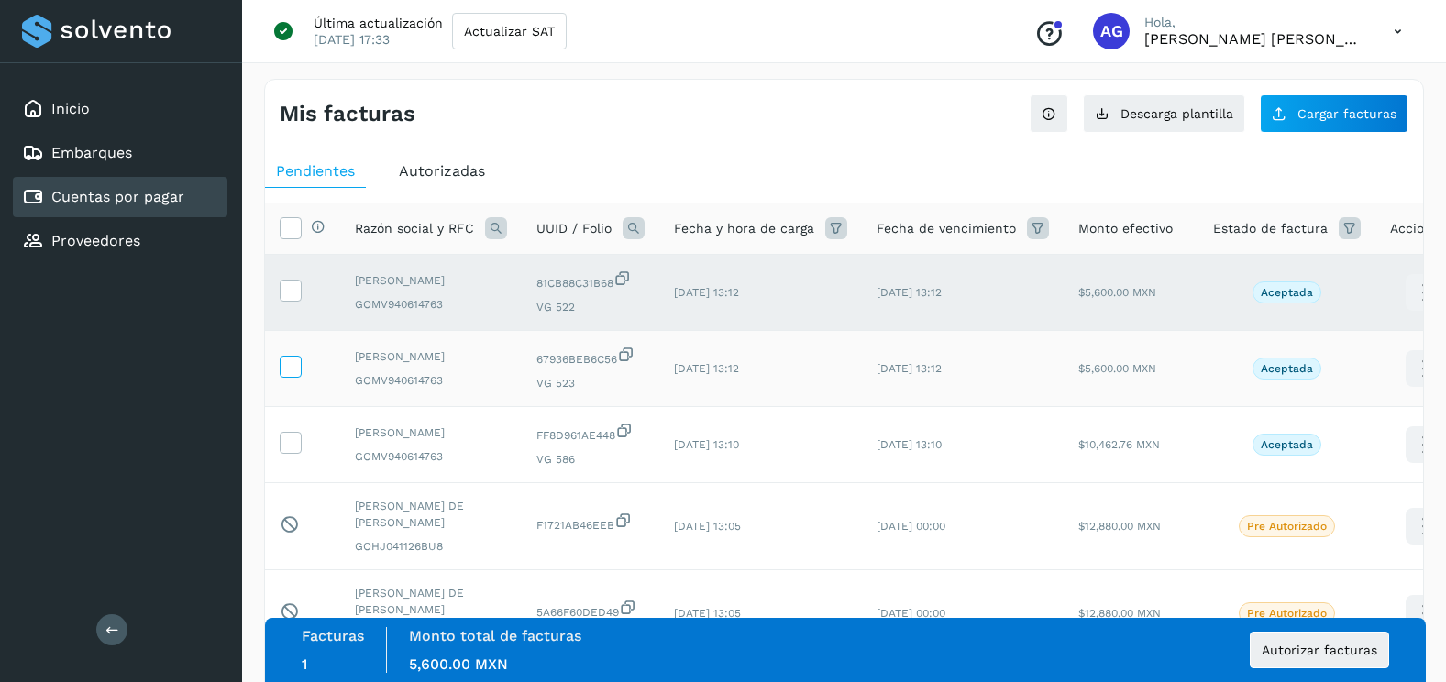
click at [297, 378] on label at bounding box center [291, 367] width 22 height 22
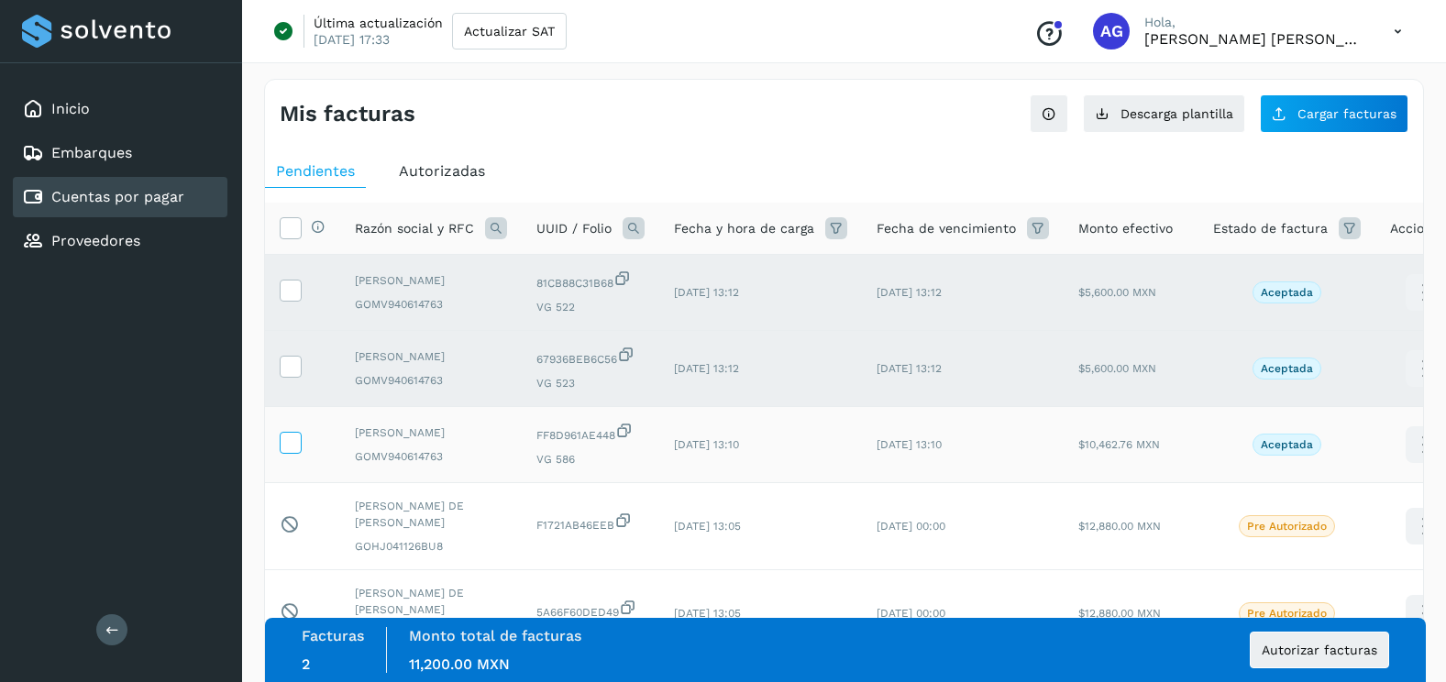
click at [296, 451] on icon at bounding box center [290, 441] width 19 height 19
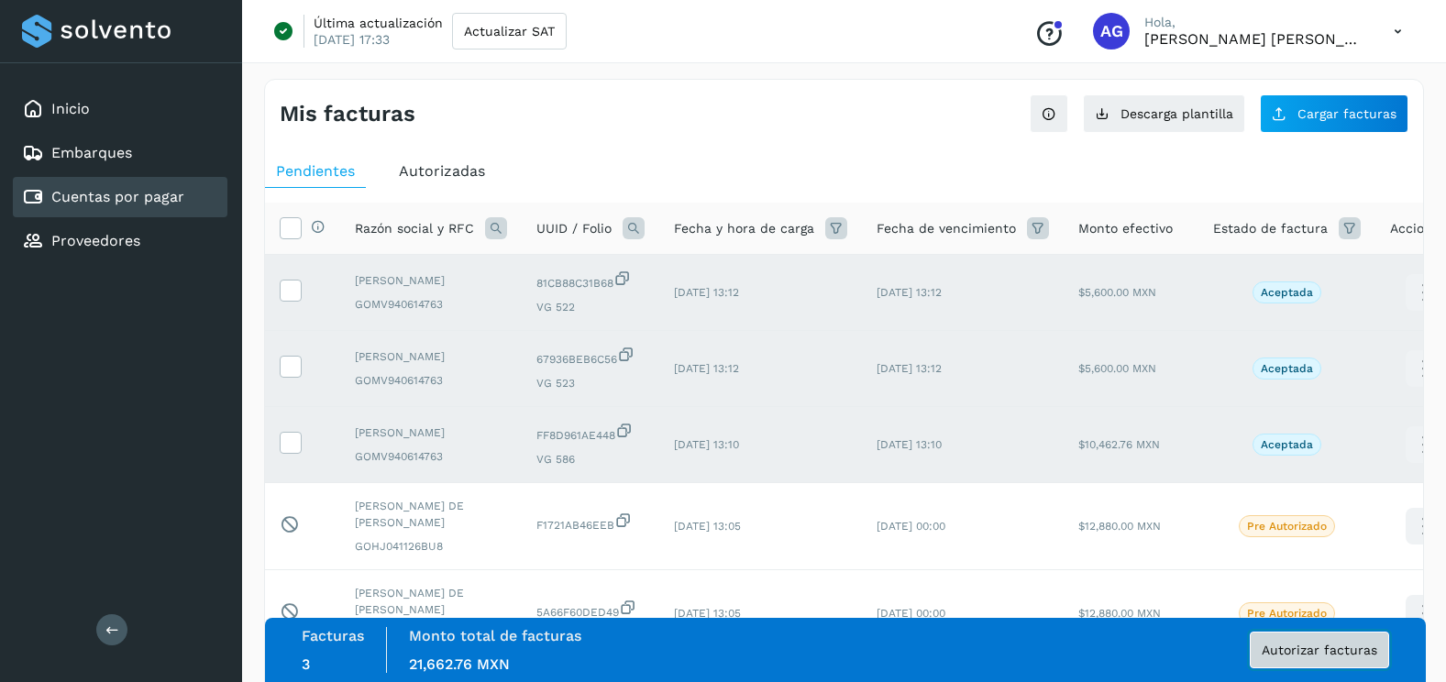
click at [1316, 652] on span "Autorizar facturas" at bounding box center [1319, 650] width 116 height 13
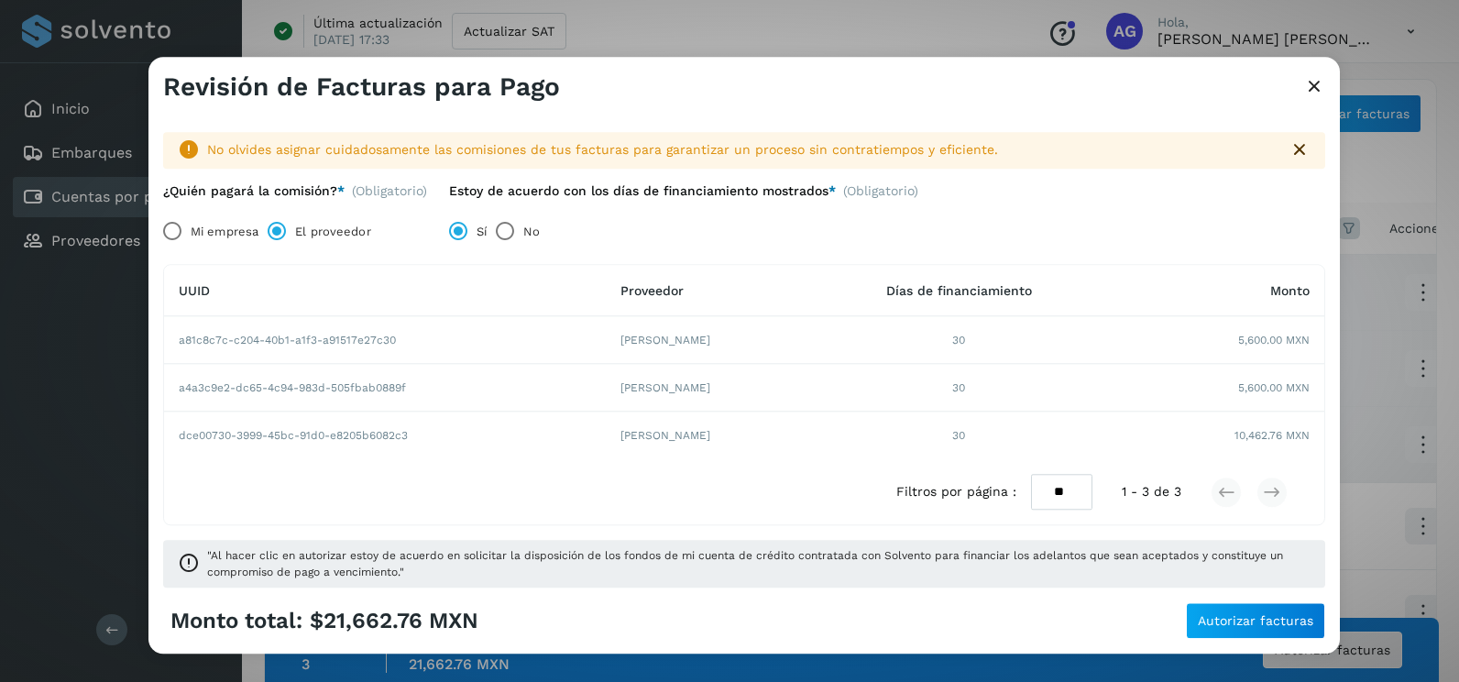
click at [1328, 639] on div "Monto total: $21,662.76 MXN Autorizar facturas" at bounding box center [745, 628] width 1192 height 51
click at [1311, 630] on button "Autorizar facturas" at bounding box center [1255, 621] width 139 height 37
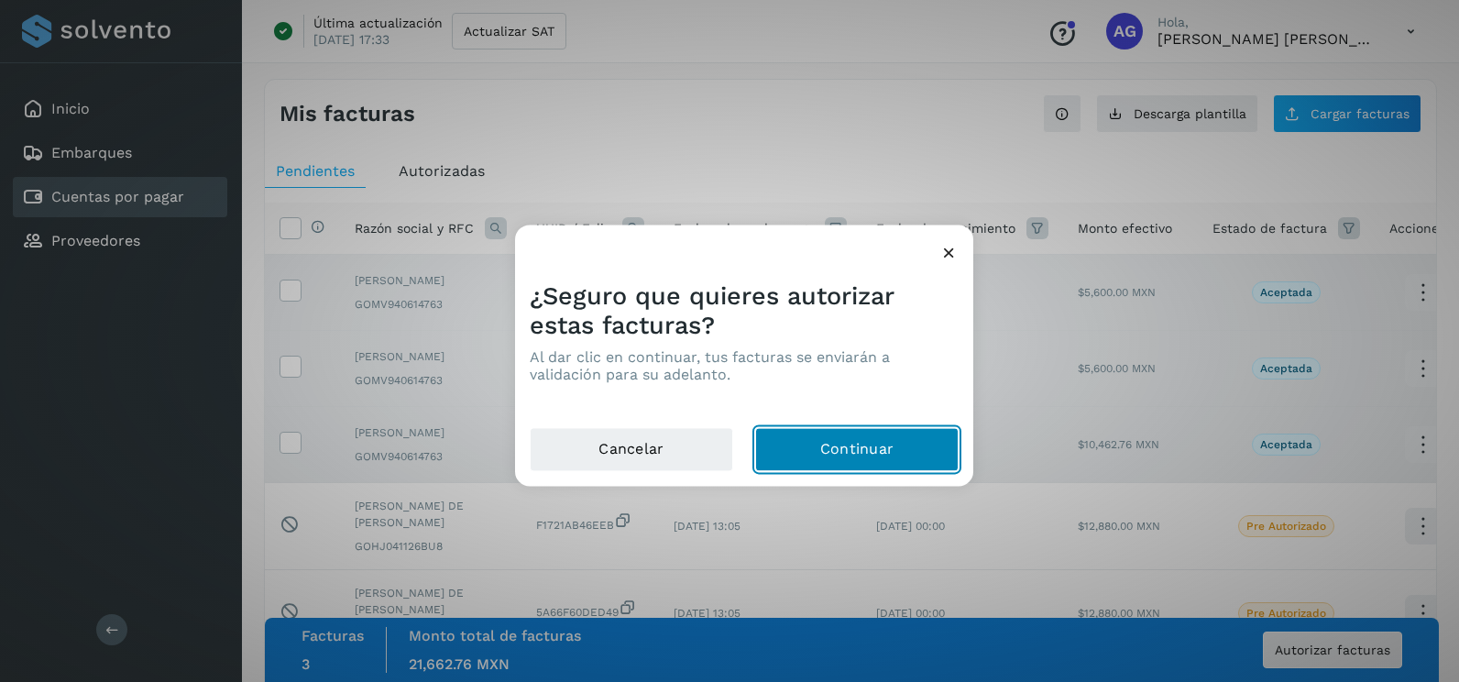
click at [917, 463] on button "Continuar" at bounding box center [857, 450] width 204 height 44
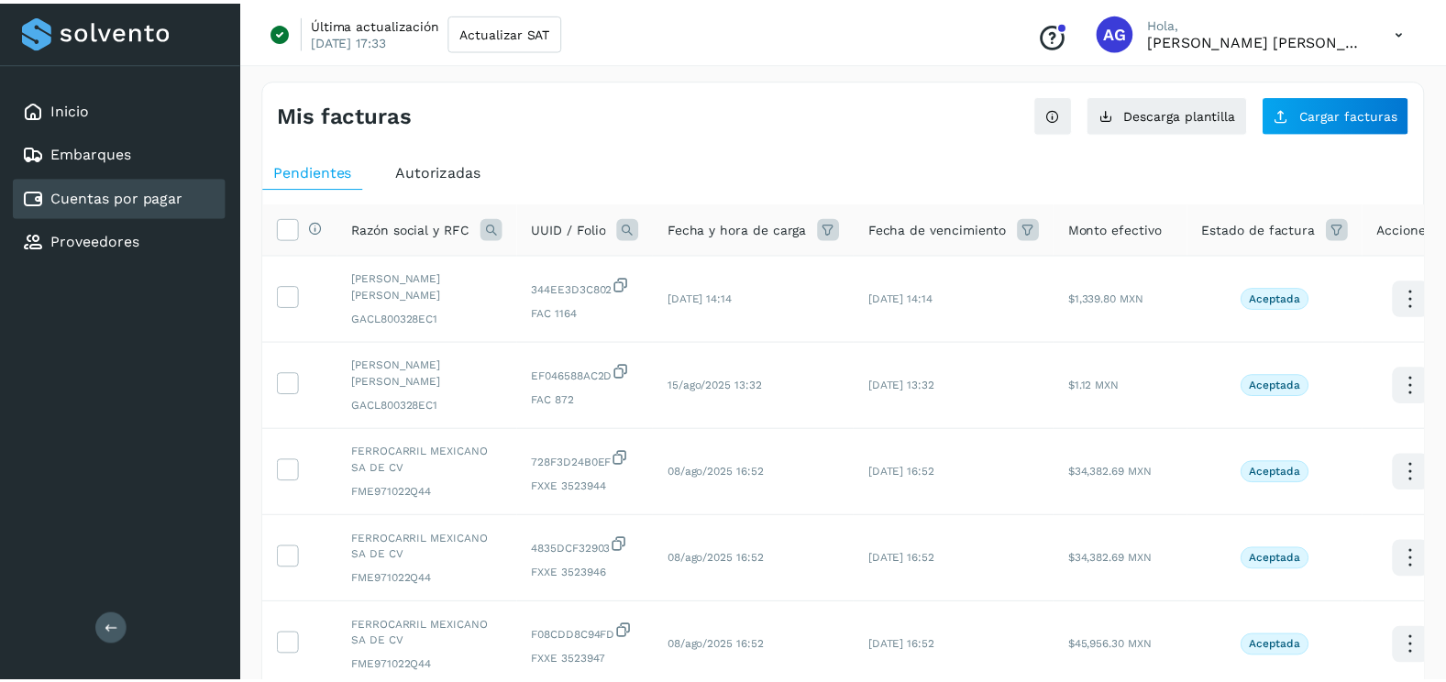
scroll to position [27, 0]
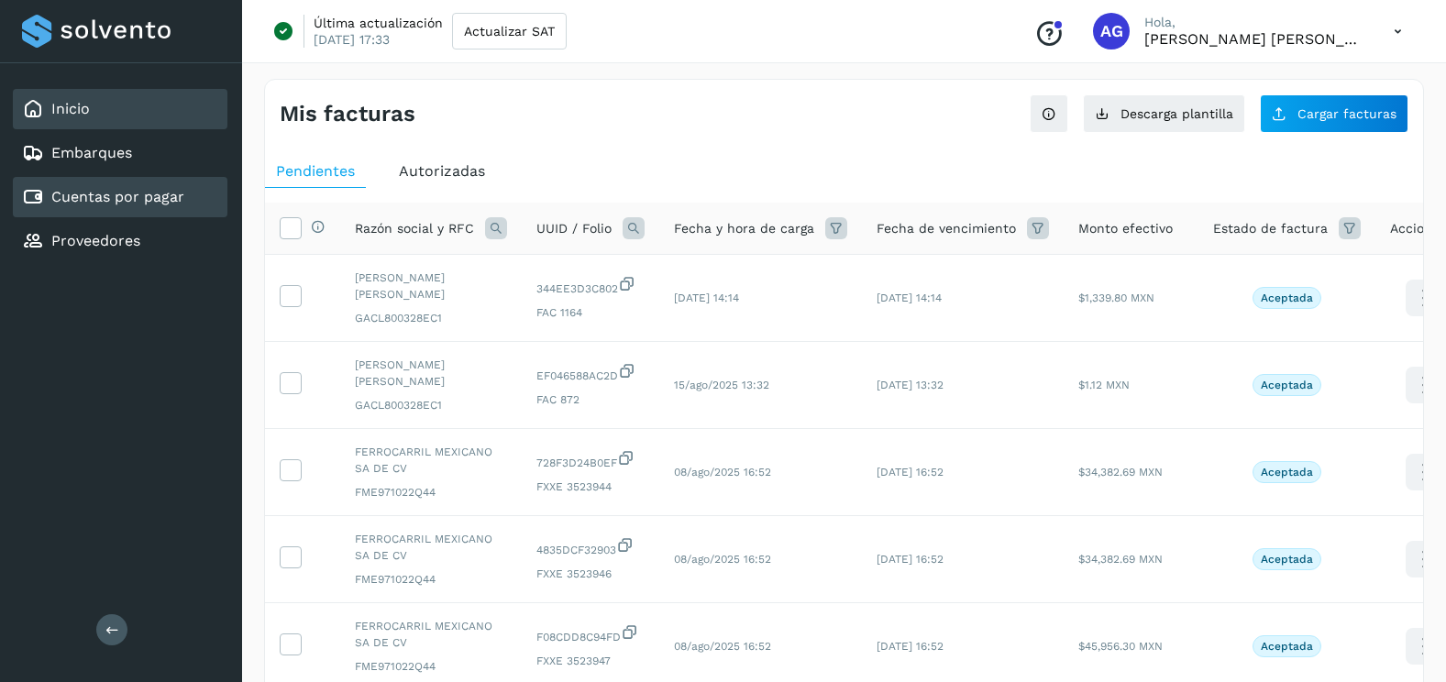
click at [147, 119] on div "Inicio" at bounding box center [120, 109] width 215 height 40
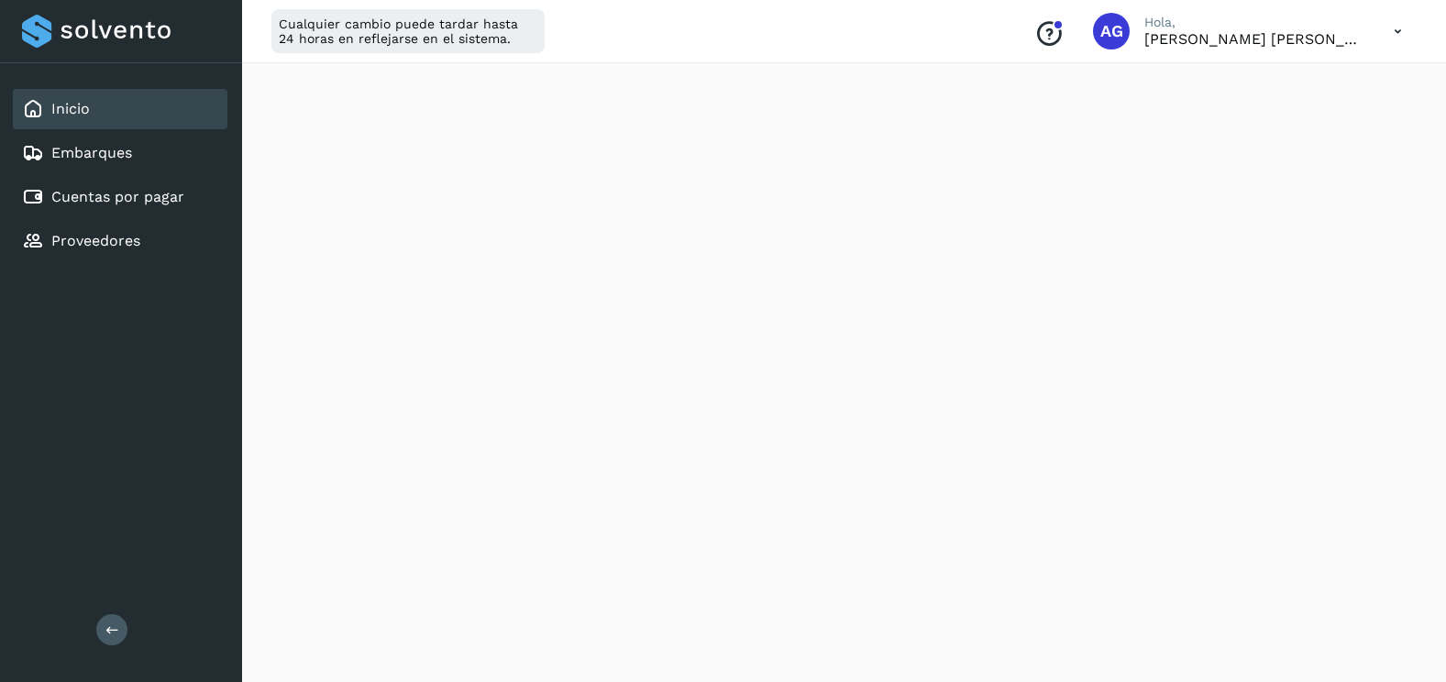
scroll to position [1091, 0]
click at [130, 193] on link "Cuentas por pagar" at bounding box center [117, 196] width 133 height 17
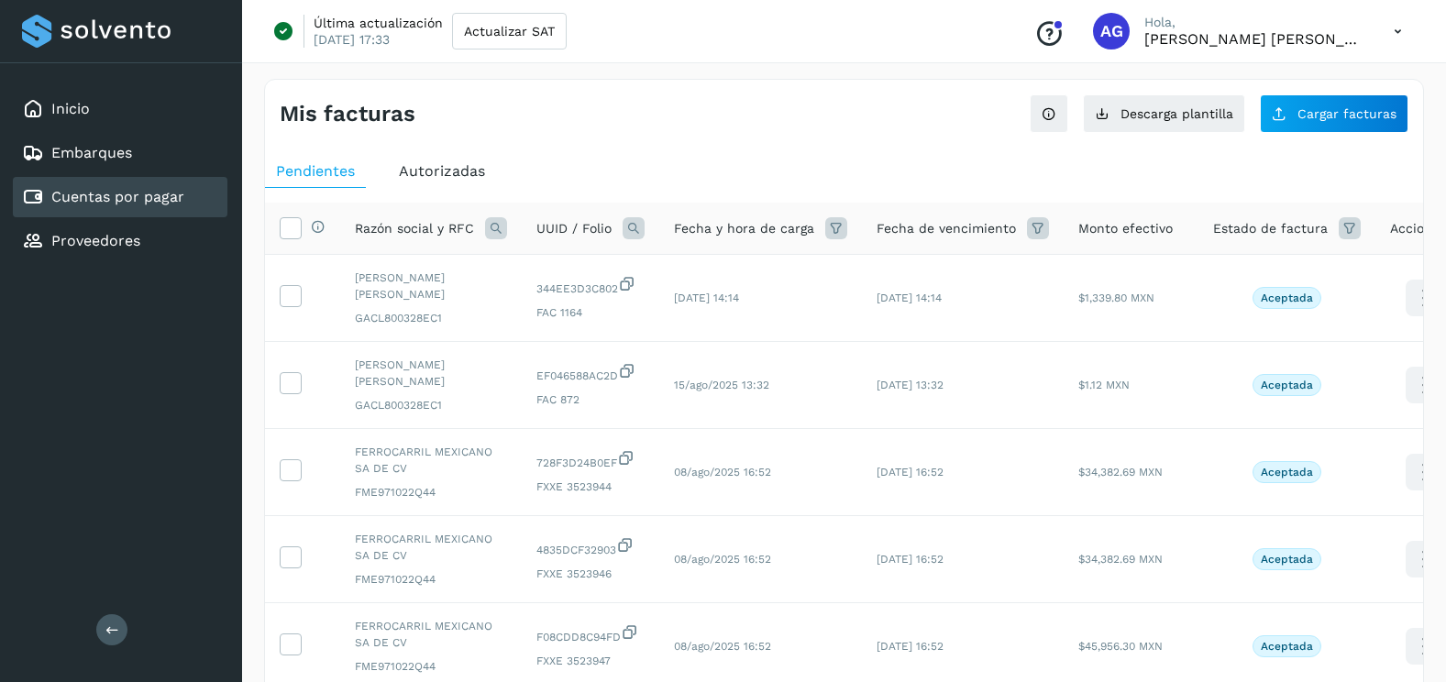
click at [495, 223] on icon at bounding box center [496, 228] width 22 height 22
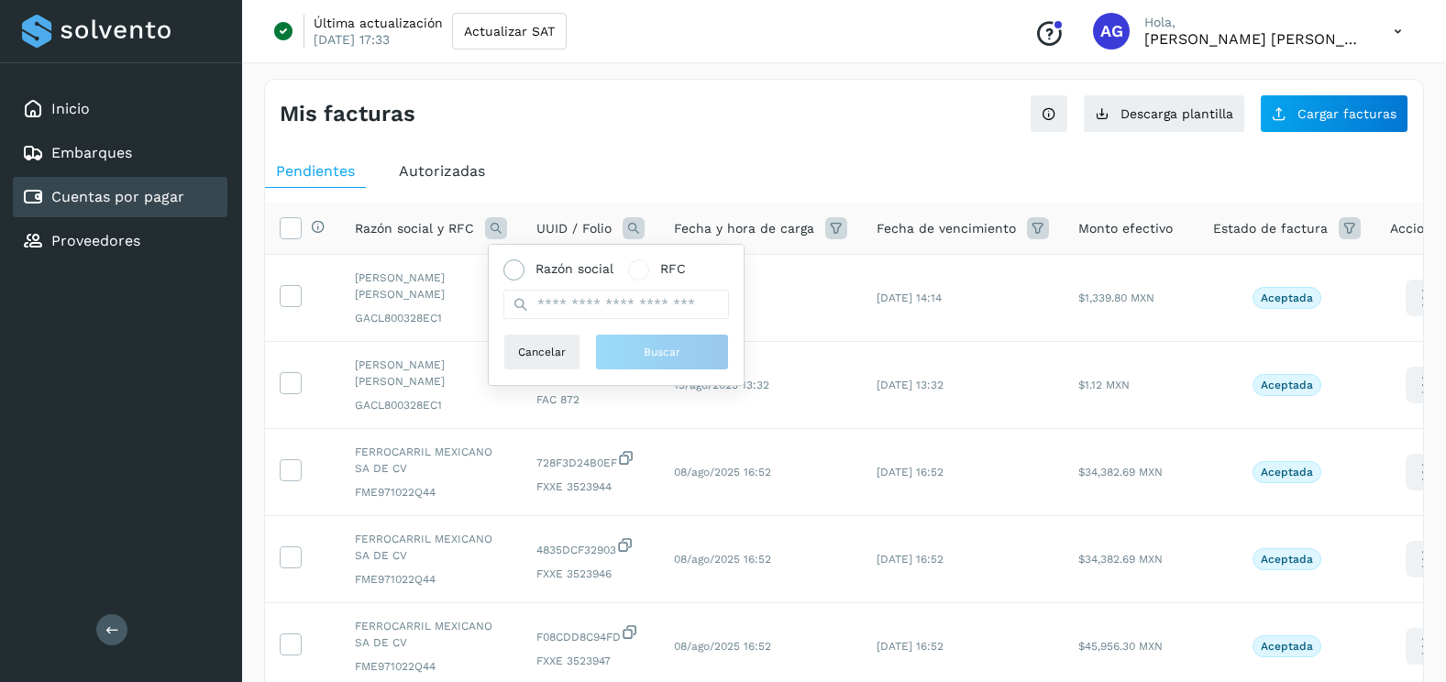
click at [519, 264] on span at bounding box center [513, 269] width 21 height 21
click at [603, 305] on input "text" at bounding box center [616, 304] width 226 height 29
type input "**********"
click at [654, 359] on span "Buscar" at bounding box center [662, 352] width 37 height 17
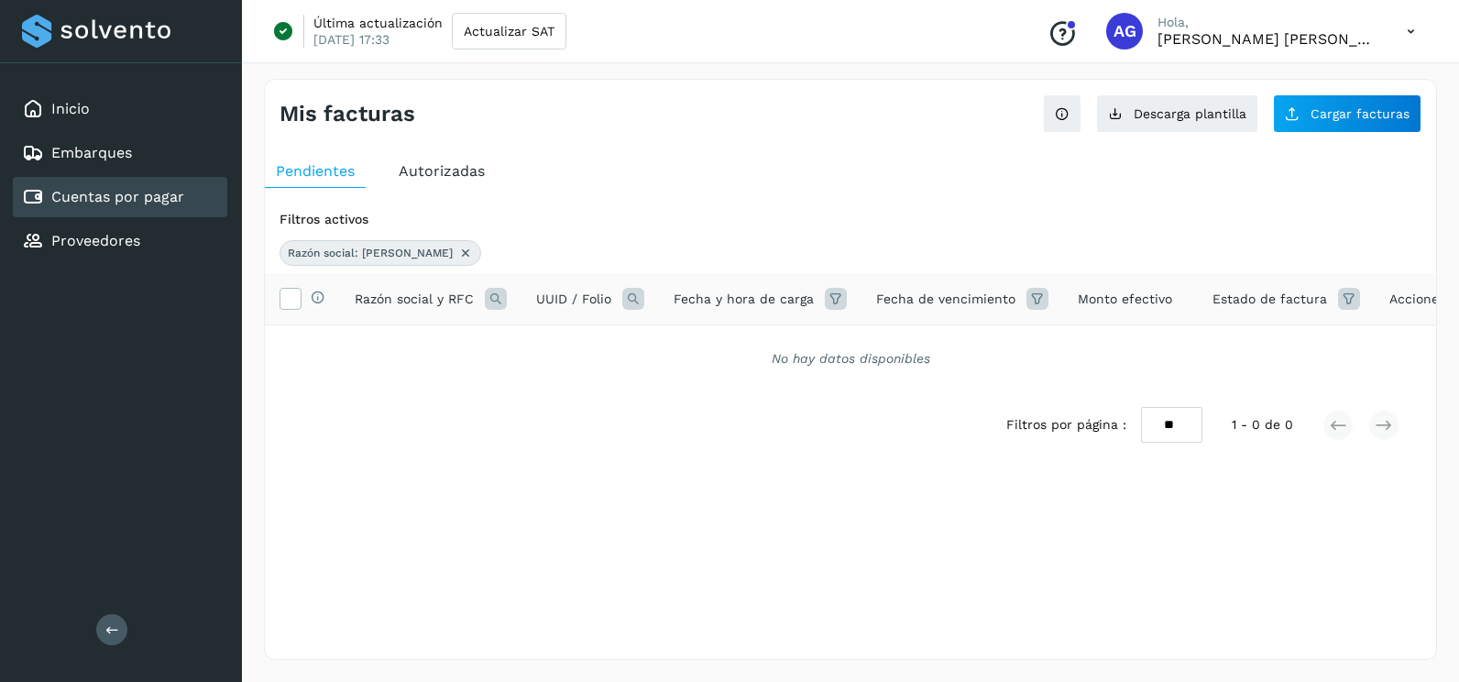
click at [467, 162] on span "Autorizadas" at bounding box center [442, 170] width 86 height 17
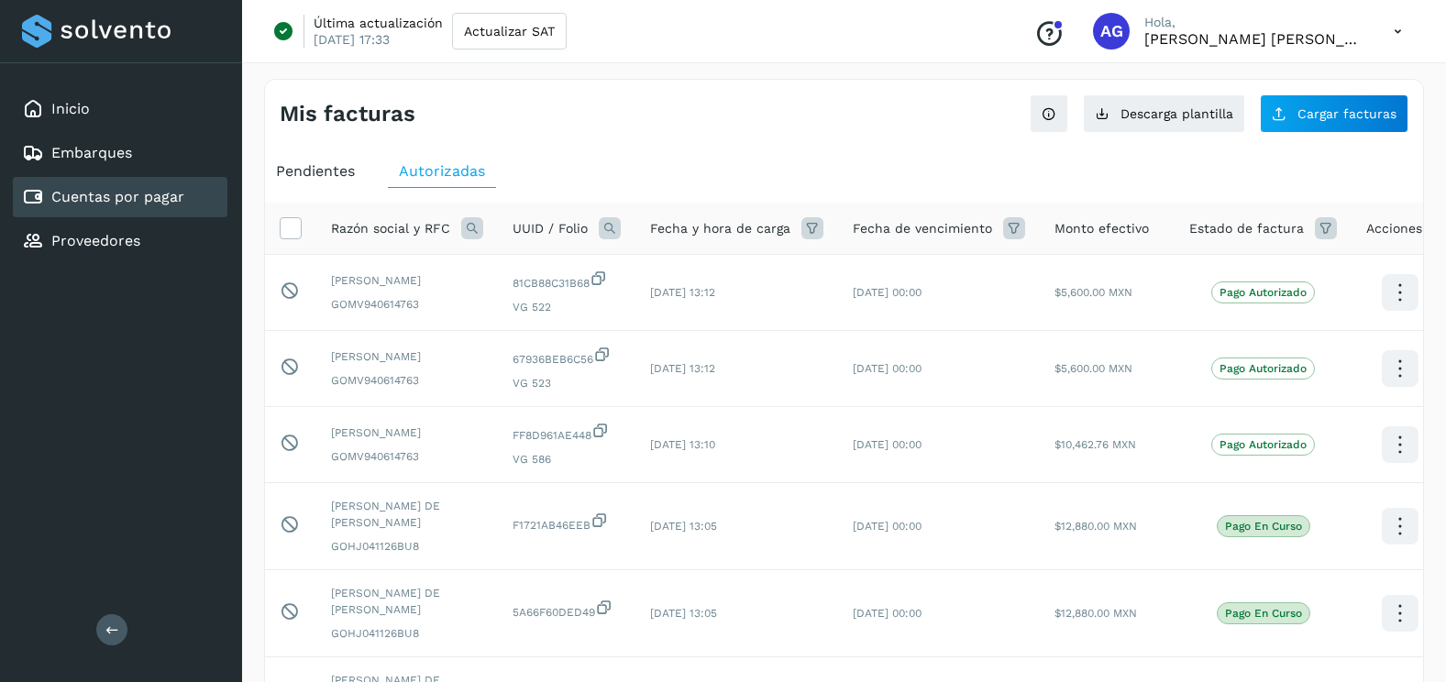
click at [455, 234] on div "Razón social y RFC" at bounding box center [407, 228] width 152 height 22
click at [467, 234] on icon at bounding box center [472, 228] width 22 height 22
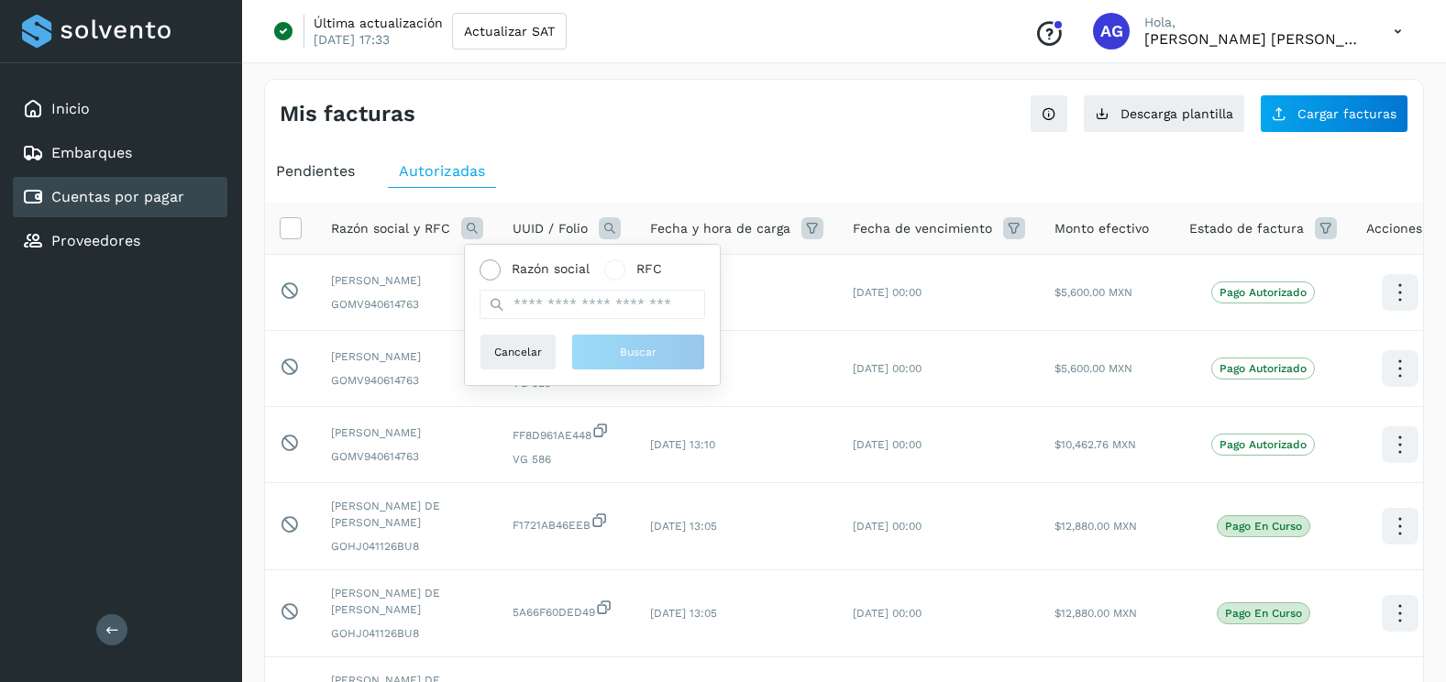
click at [521, 274] on span "Razón social" at bounding box center [551, 268] width 78 height 19
click at [523, 301] on input "text" at bounding box center [592, 304] width 226 height 29
type input "**********"
click at [602, 358] on button "Buscar" at bounding box center [638, 352] width 134 height 37
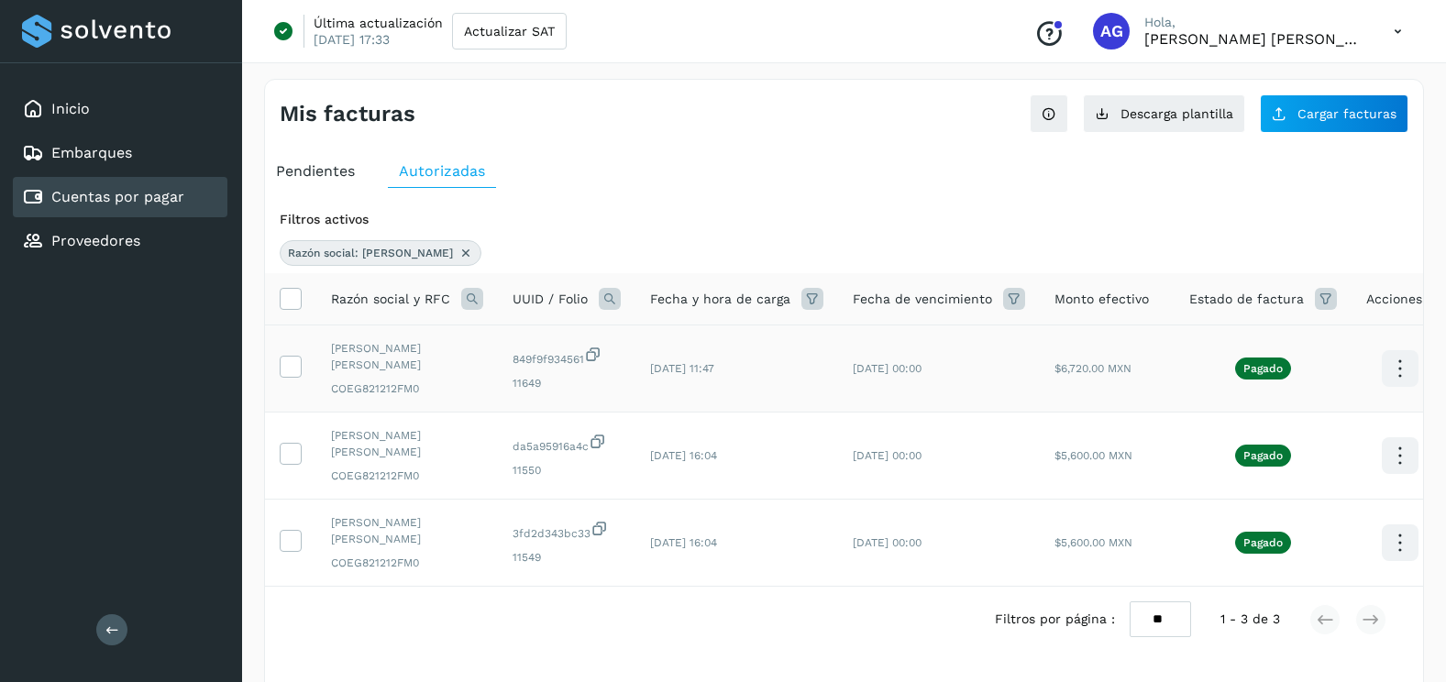
scroll to position [74, 0]
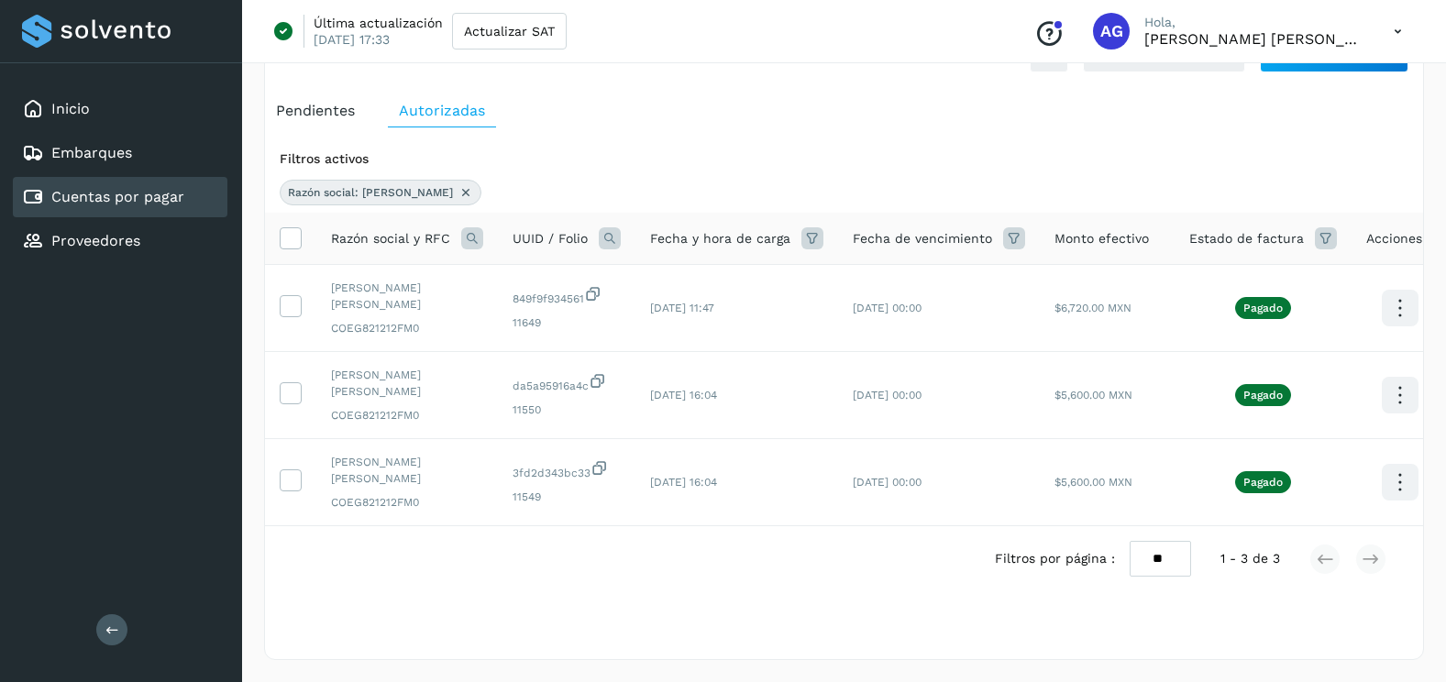
click at [473, 185] on icon at bounding box center [465, 192] width 15 height 15
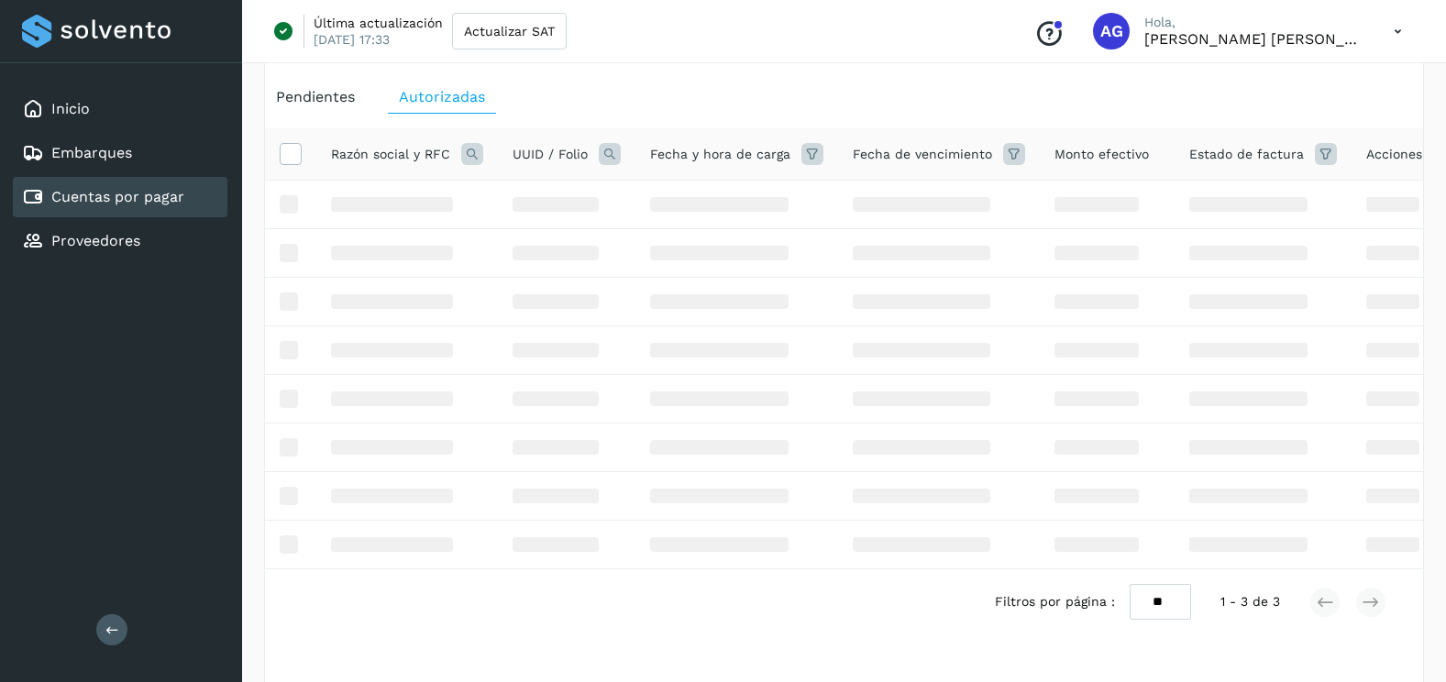
click at [308, 83] on div "Pendientes" at bounding box center [315, 97] width 101 height 33
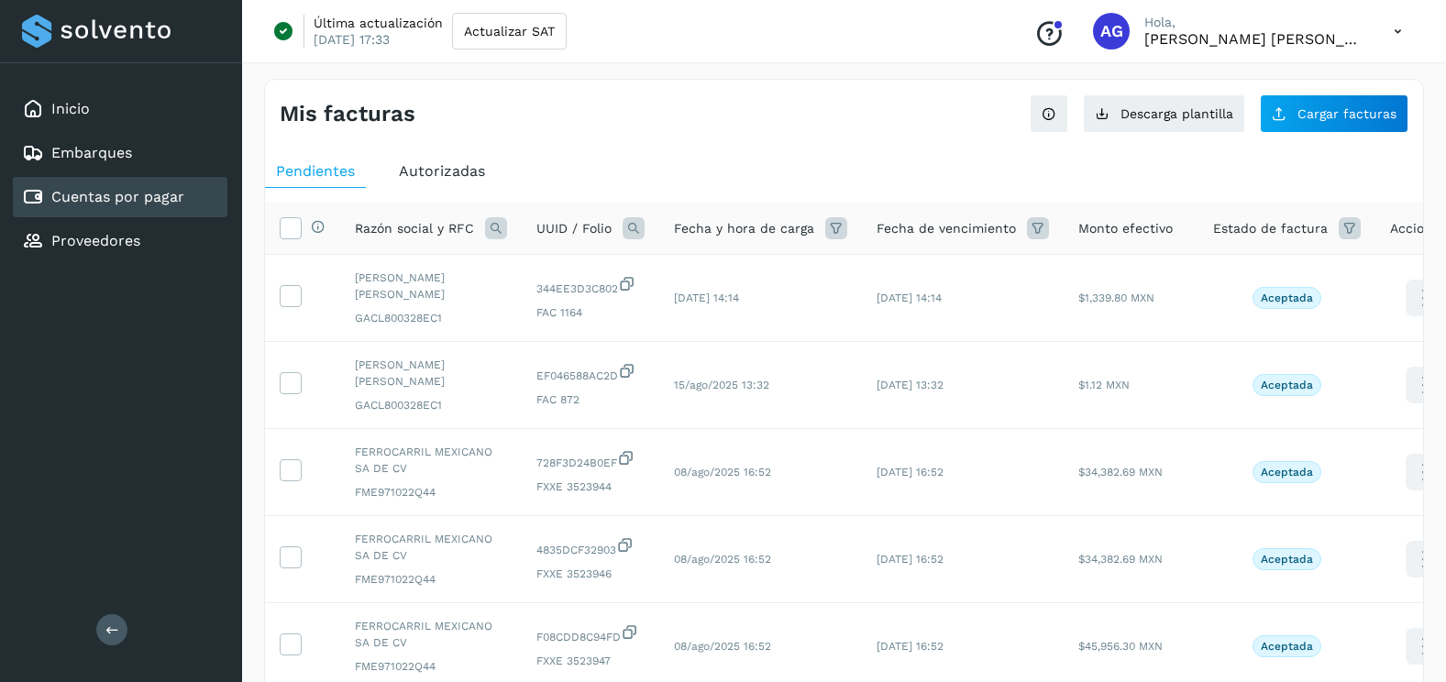
click at [465, 165] on span "Autorizadas" at bounding box center [442, 170] width 86 height 17
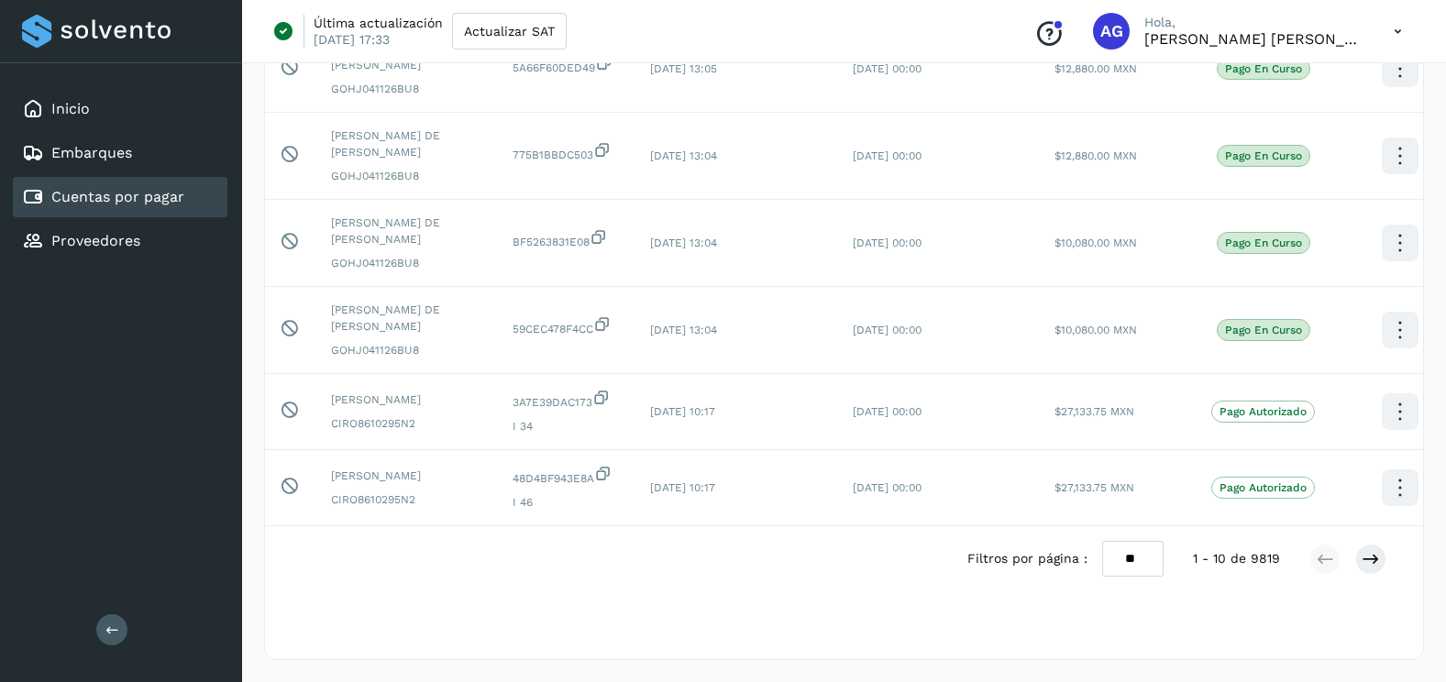
scroll to position [613, 0]
click at [1132, 563] on select "** ** **" at bounding box center [1132, 559] width 61 height 36
select select "**"
click at [1102, 541] on select "** ** **" at bounding box center [1132, 559] width 61 height 36
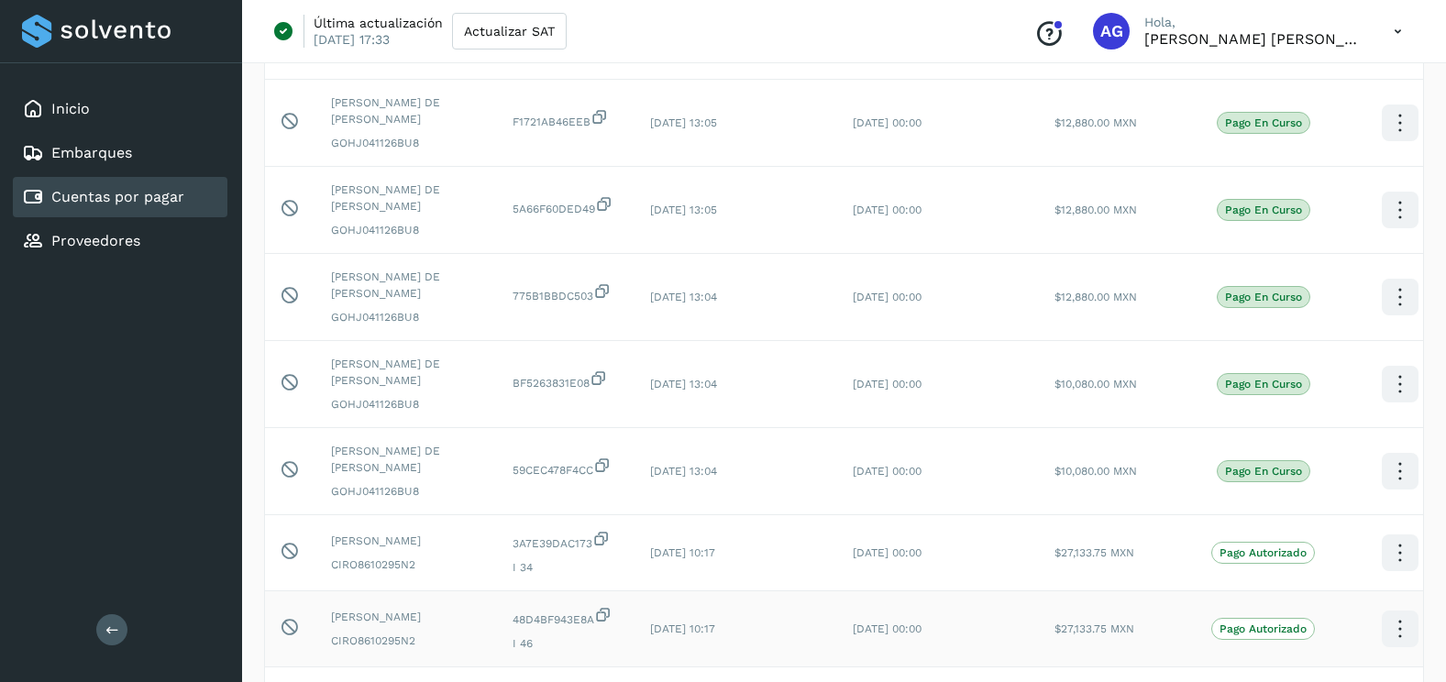
scroll to position [0, 0]
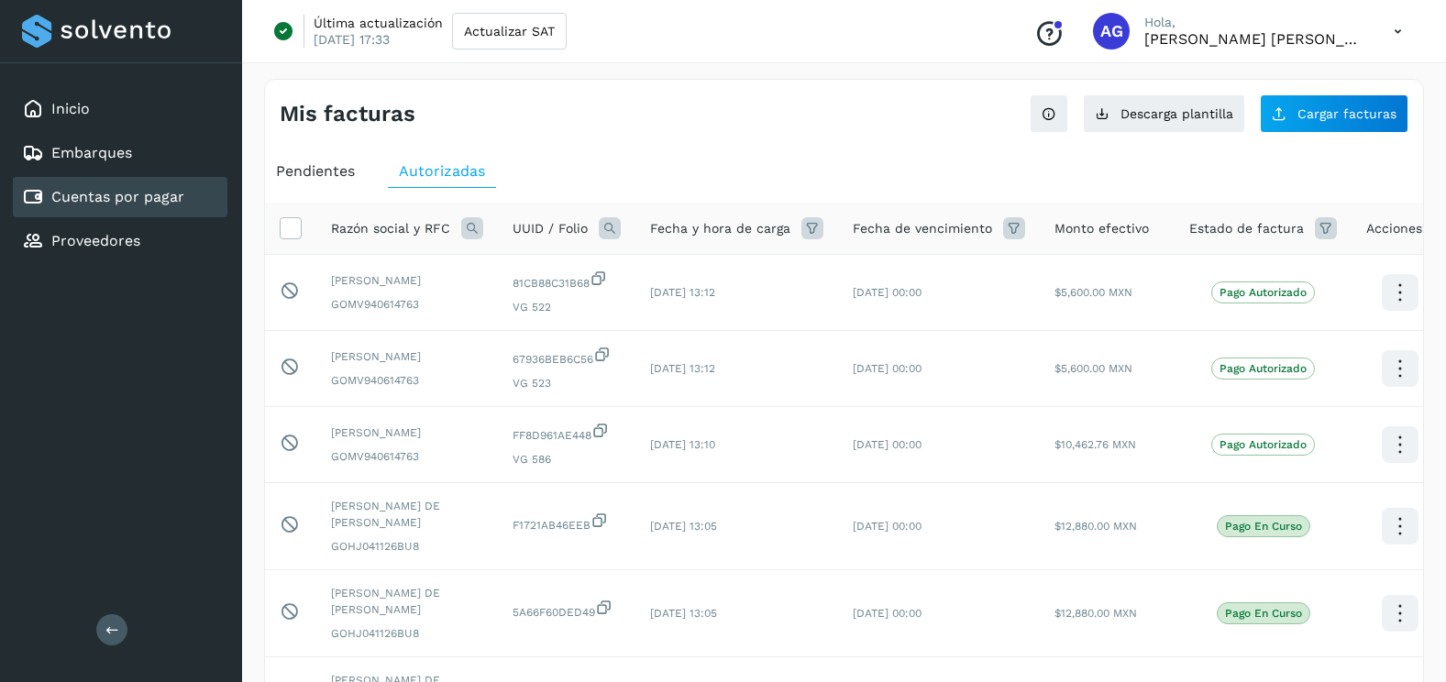
click at [1315, 221] on icon at bounding box center [1326, 228] width 22 height 22
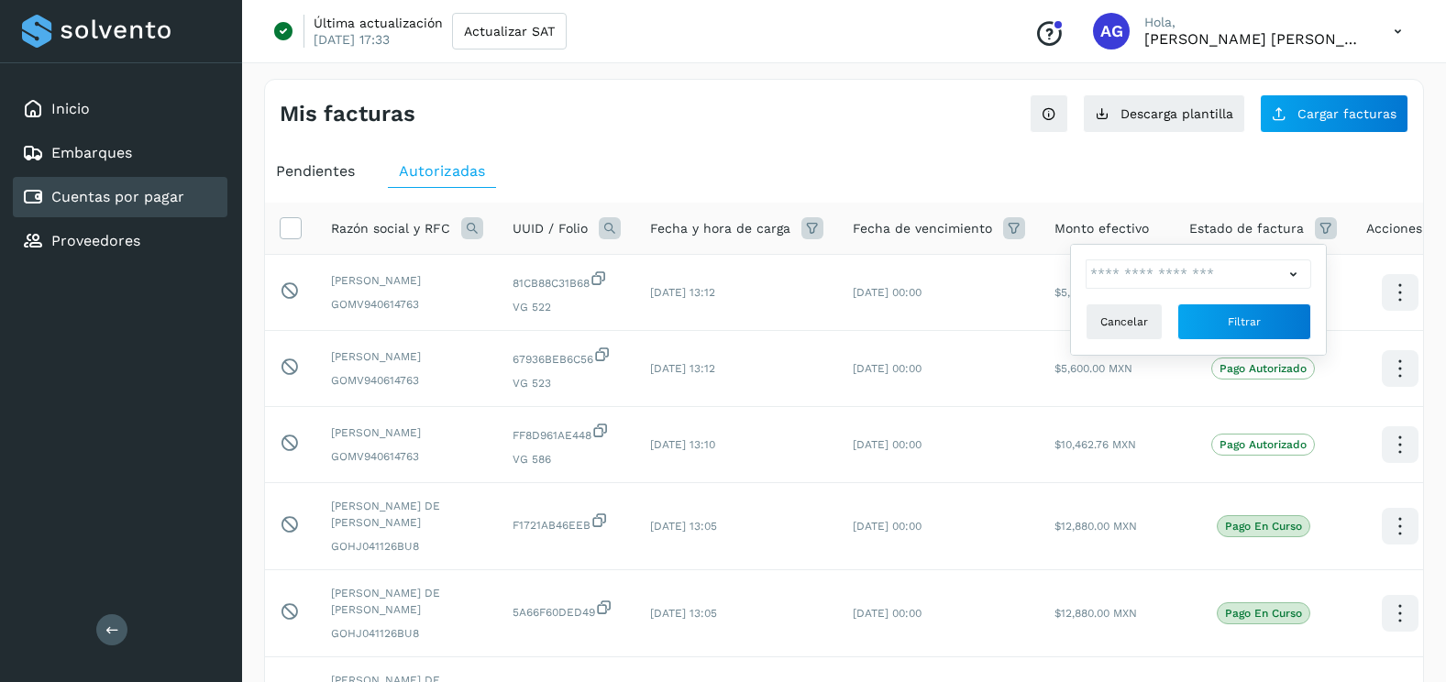
click at [1293, 263] on div at bounding box center [1297, 273] width 28 height 29
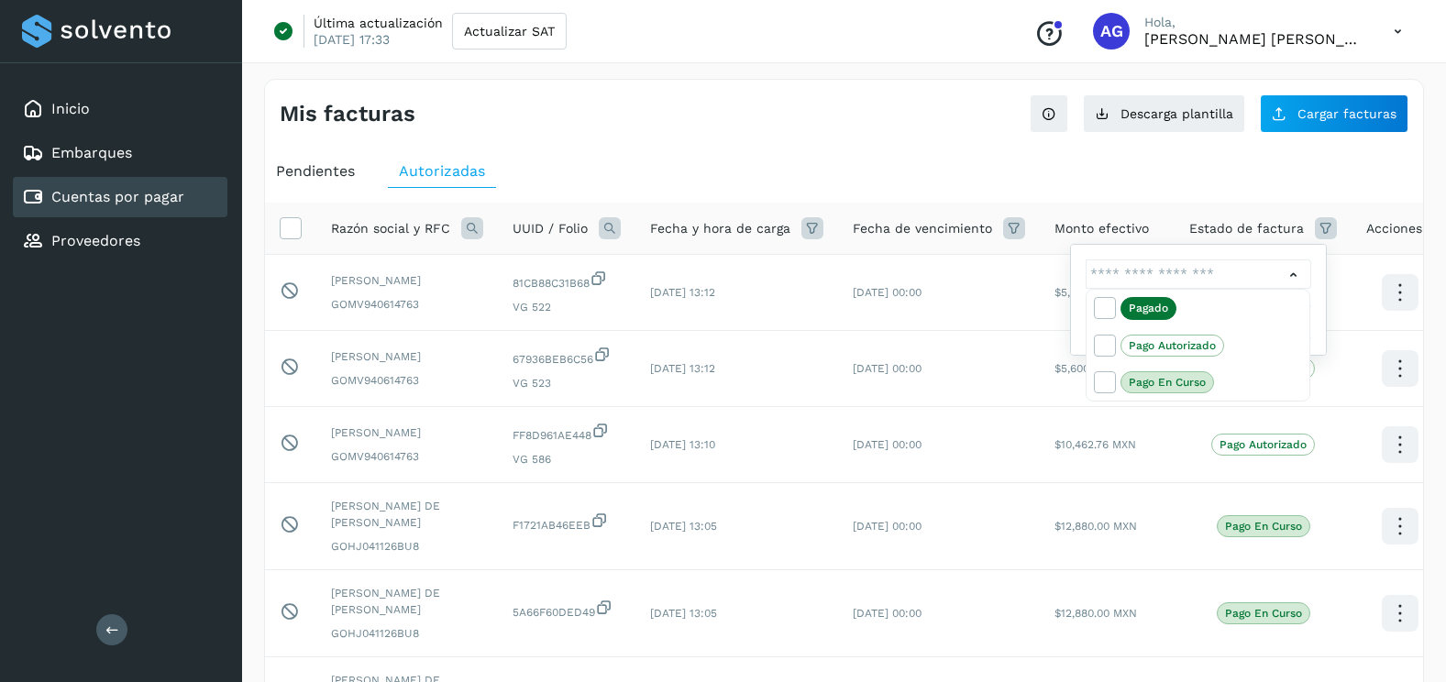
click at [892, 61] on div at bounding box center [723, 341] width 1446 height 682
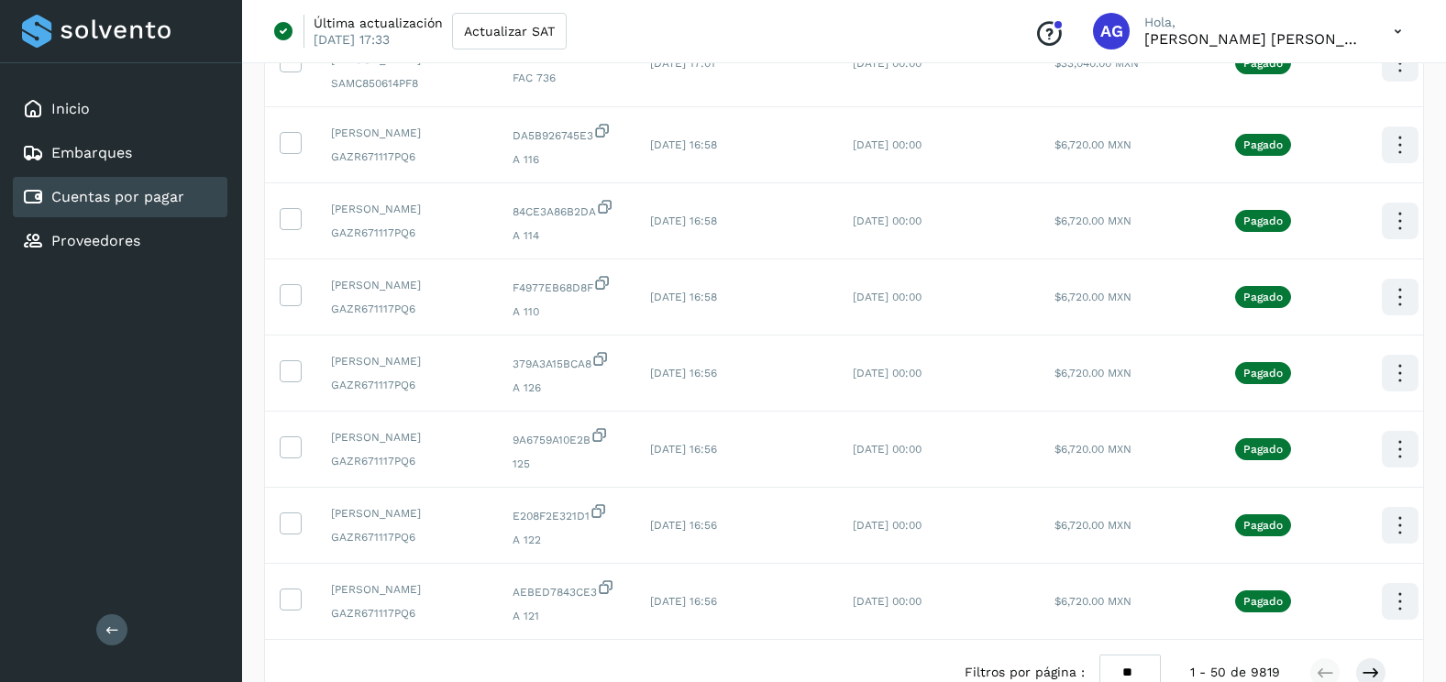
scroll to position [3965, 0]
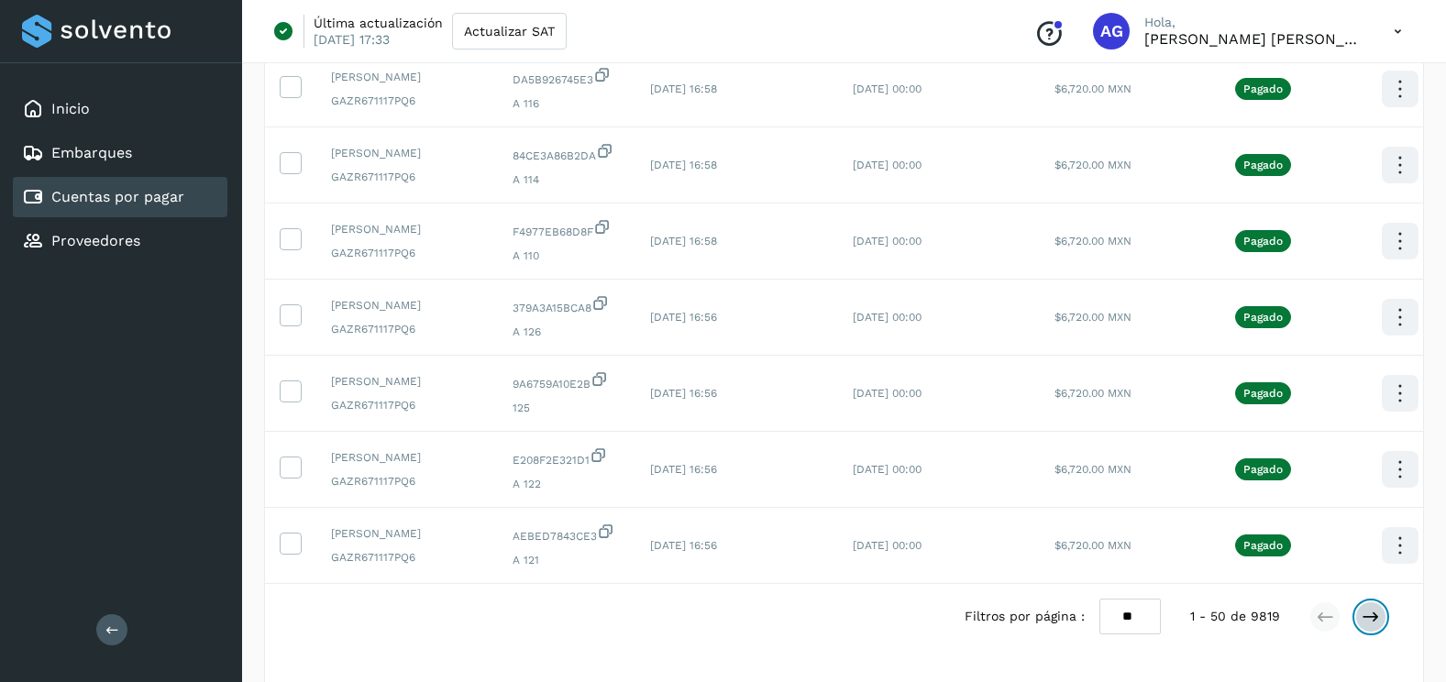
click at [1370, 608] on icon at bounding box center [1370, 617] width 18 height 18
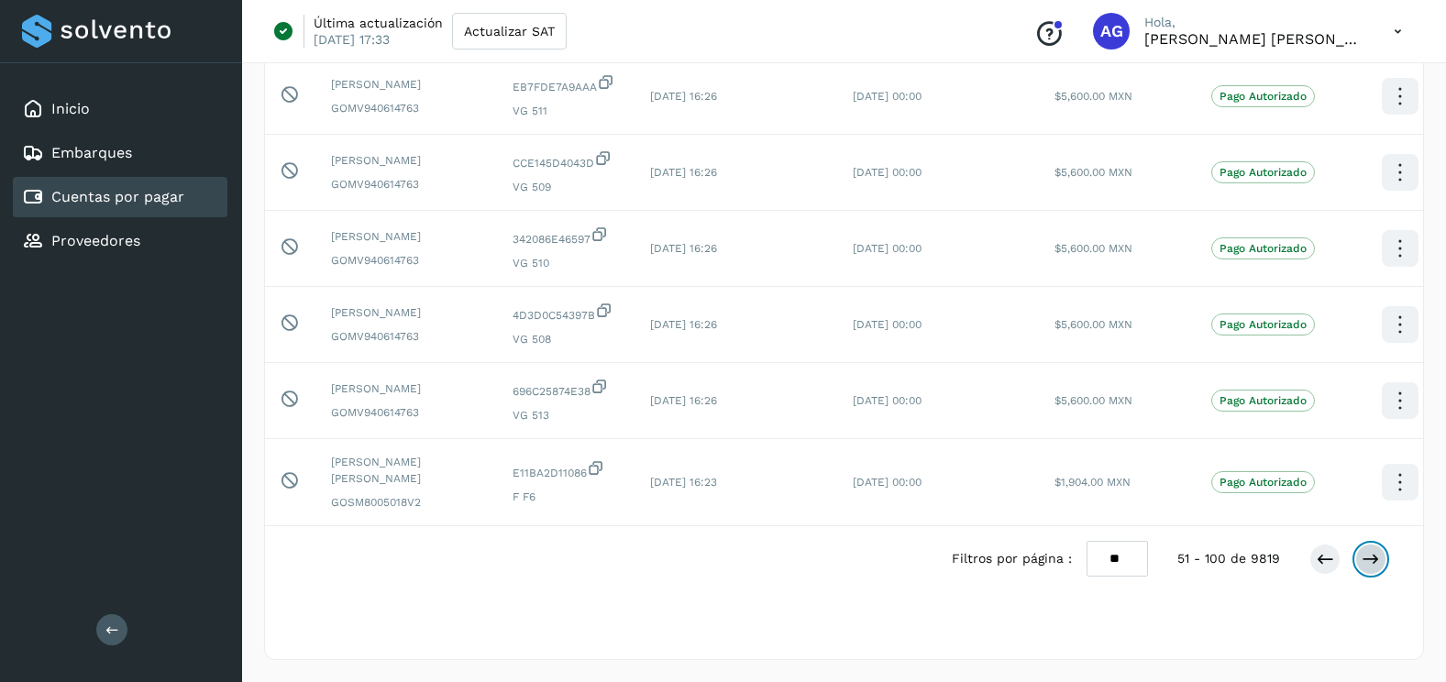
scroll to position [4031, 0]
click at [1373, 562] on icon at bounding box center [1370, 559] width 18 height 18
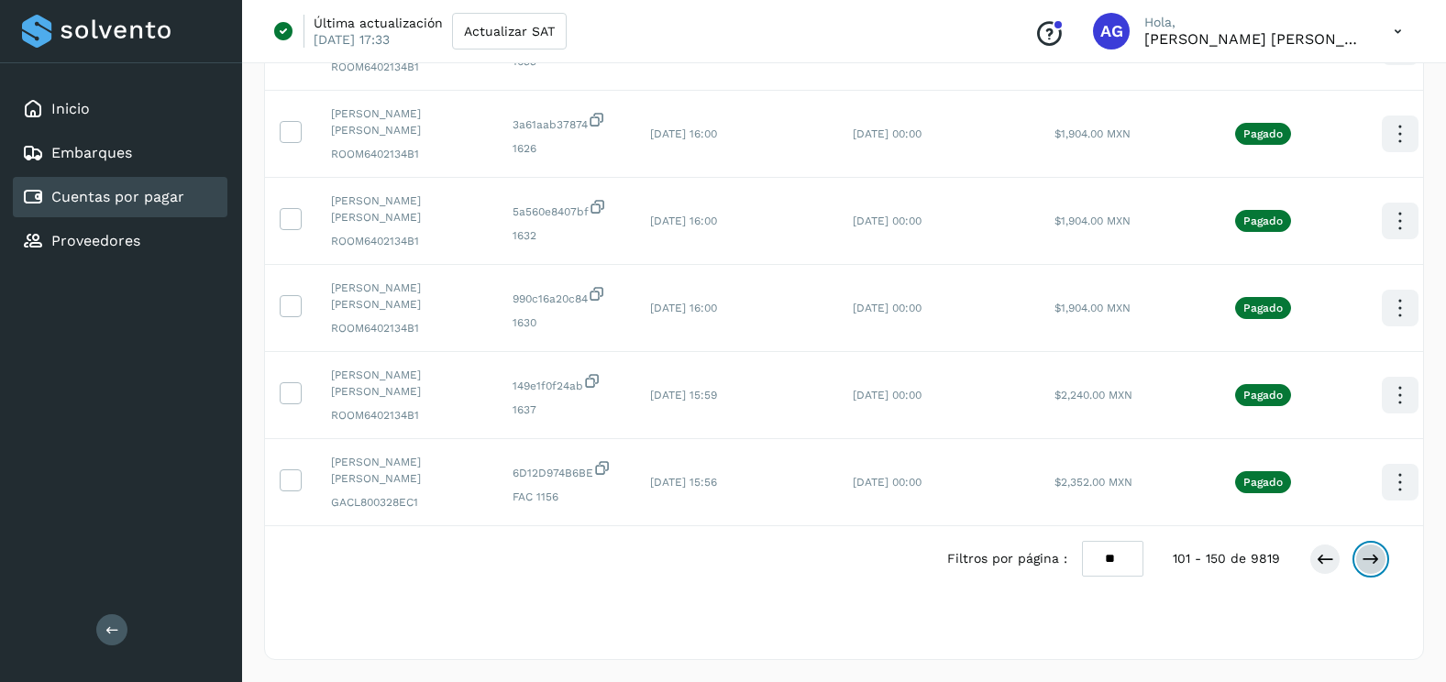
scroll to position [4009, 0]
click at [1380, 559] on button at bounding box center [1370, 559] width 31 height 31
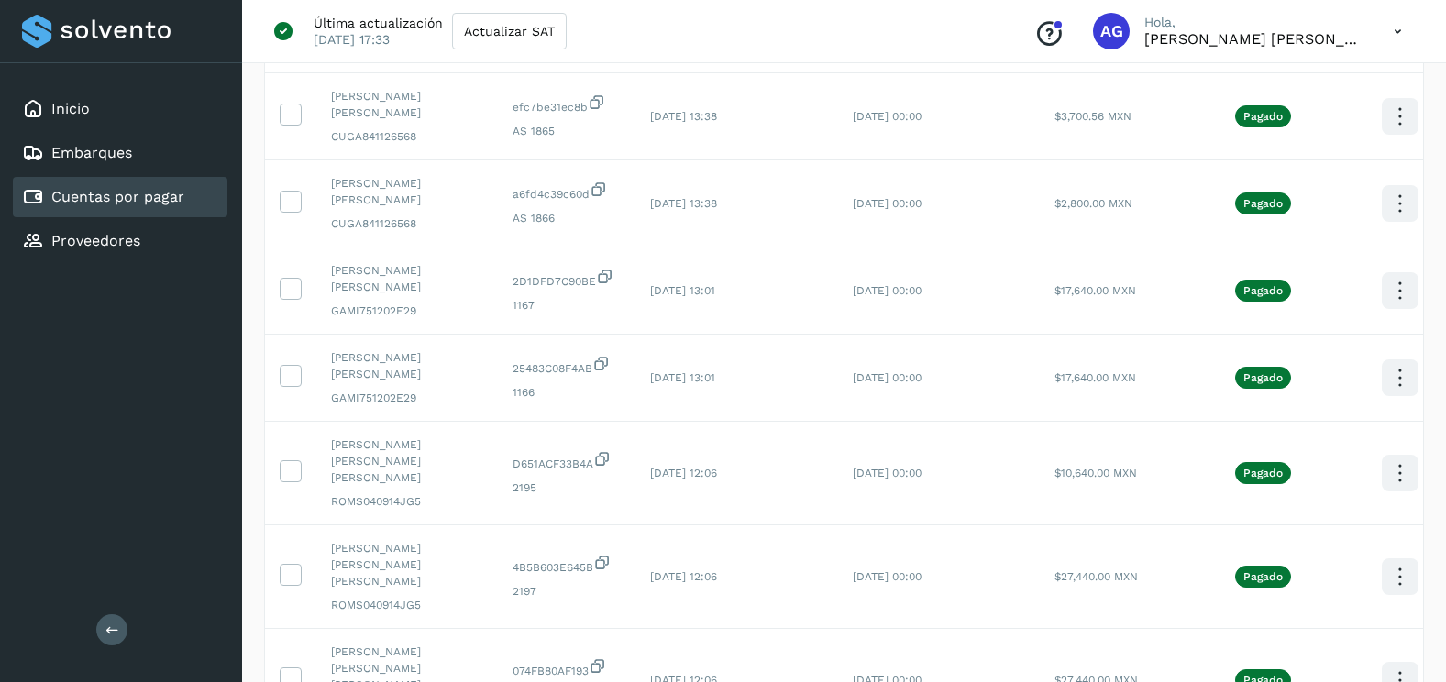
scroll to position [3942, 0]
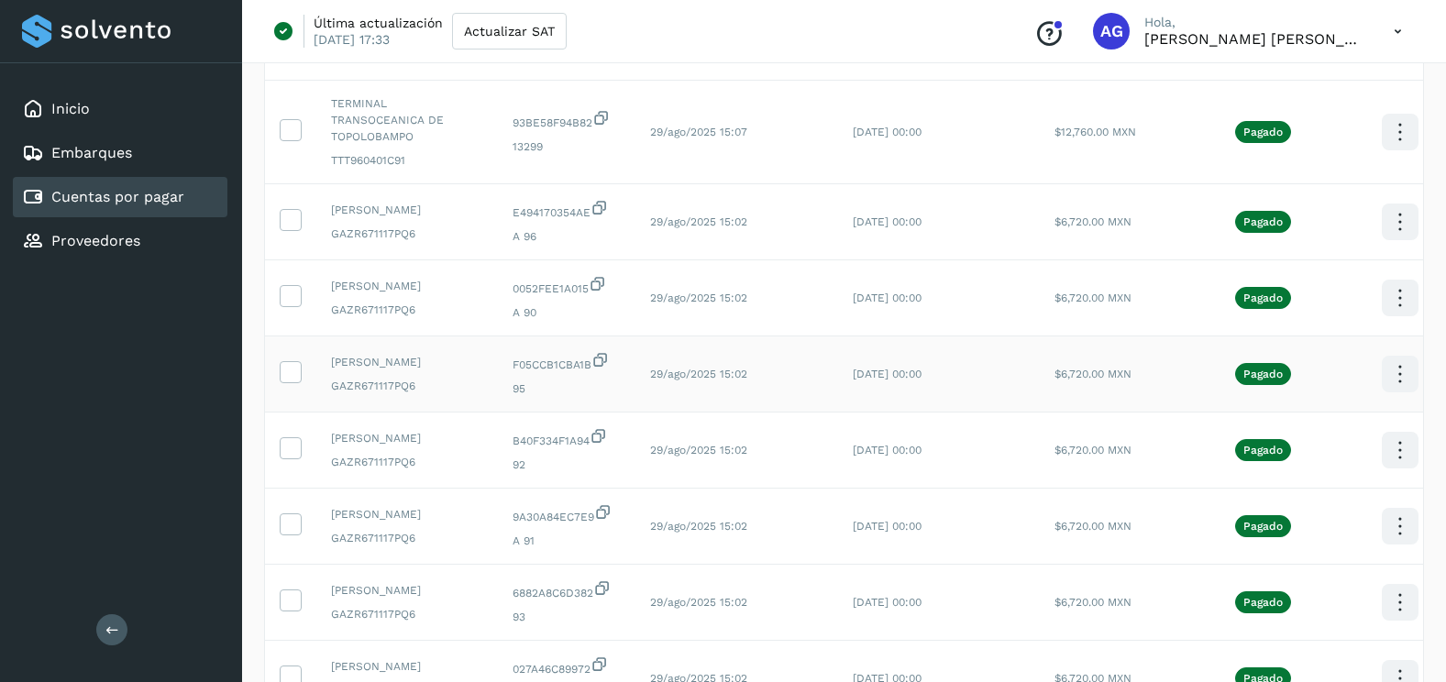
scroll to position [4033, 0]
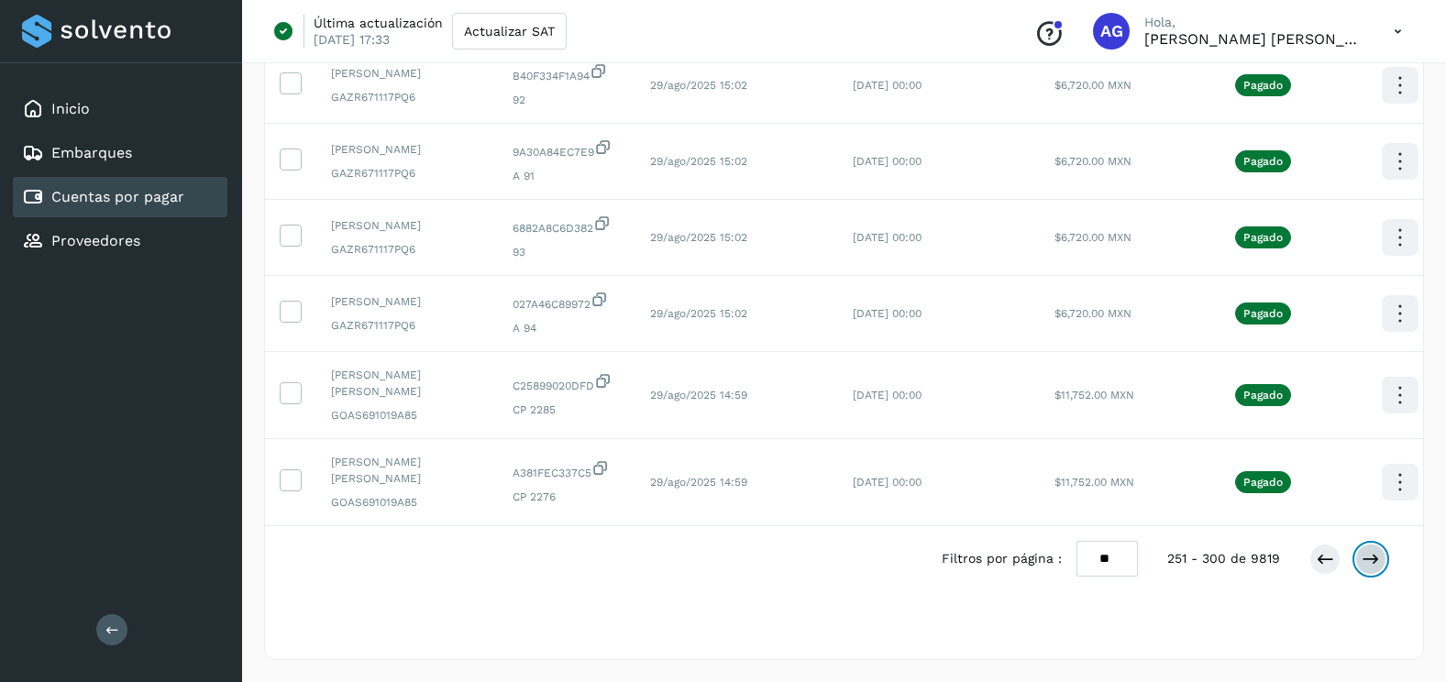
click at [1368, 568] on icon at bounding box center [1370, 559] width 18 height 18
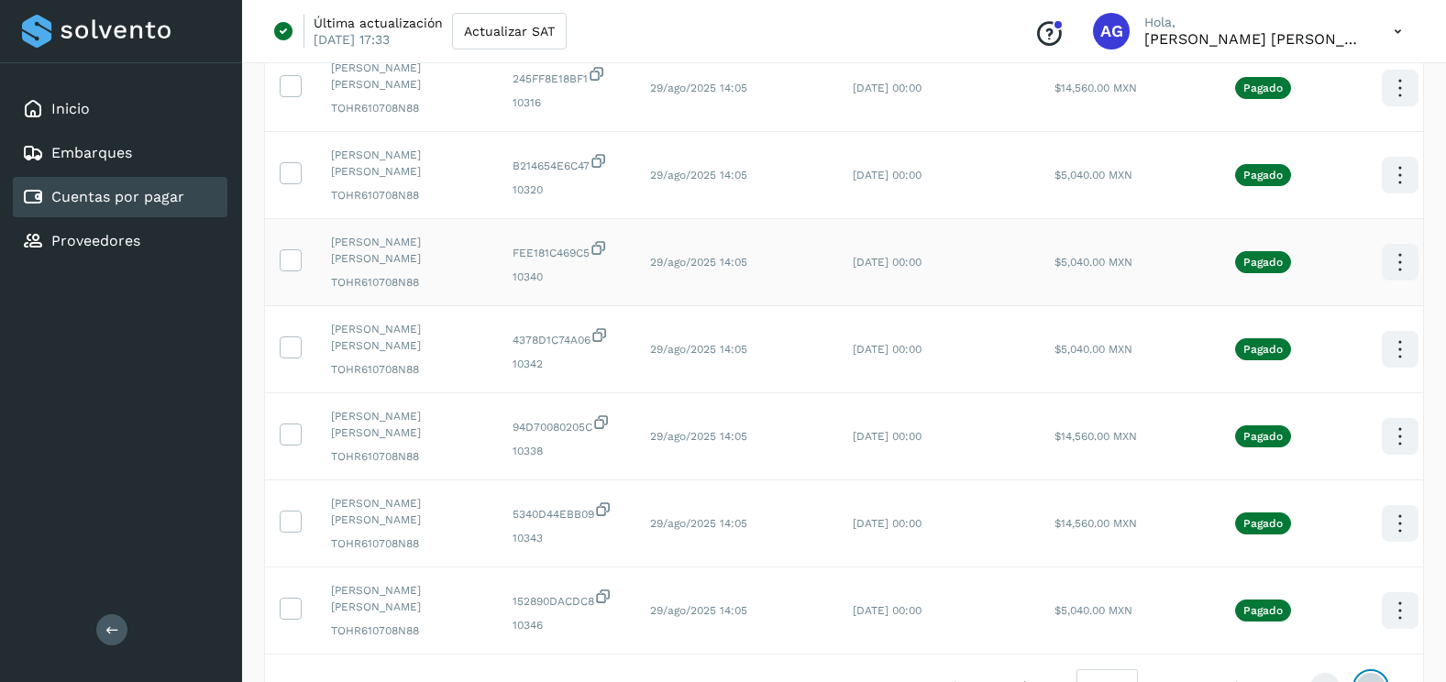
scroll to position [3783, 0]
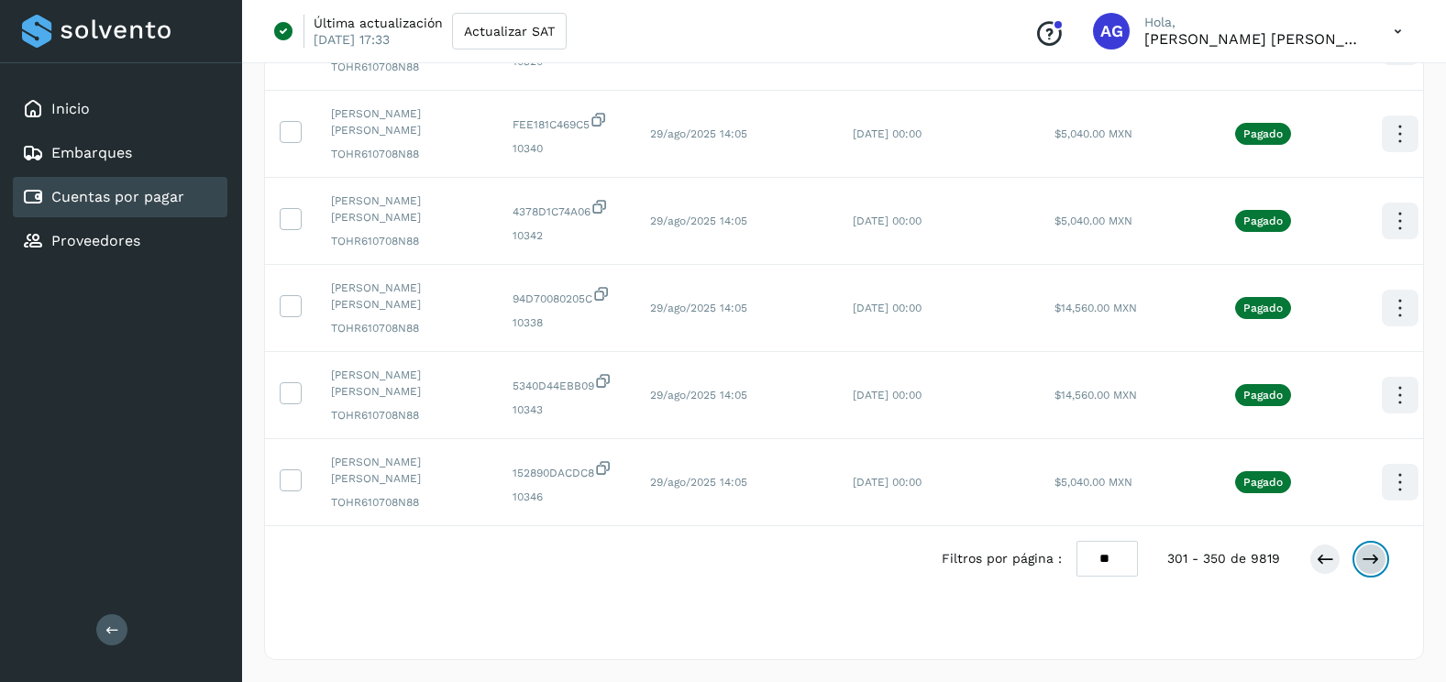
click at [1379, 567] on icon at bounding box center [1370, 559] width 18 height 18
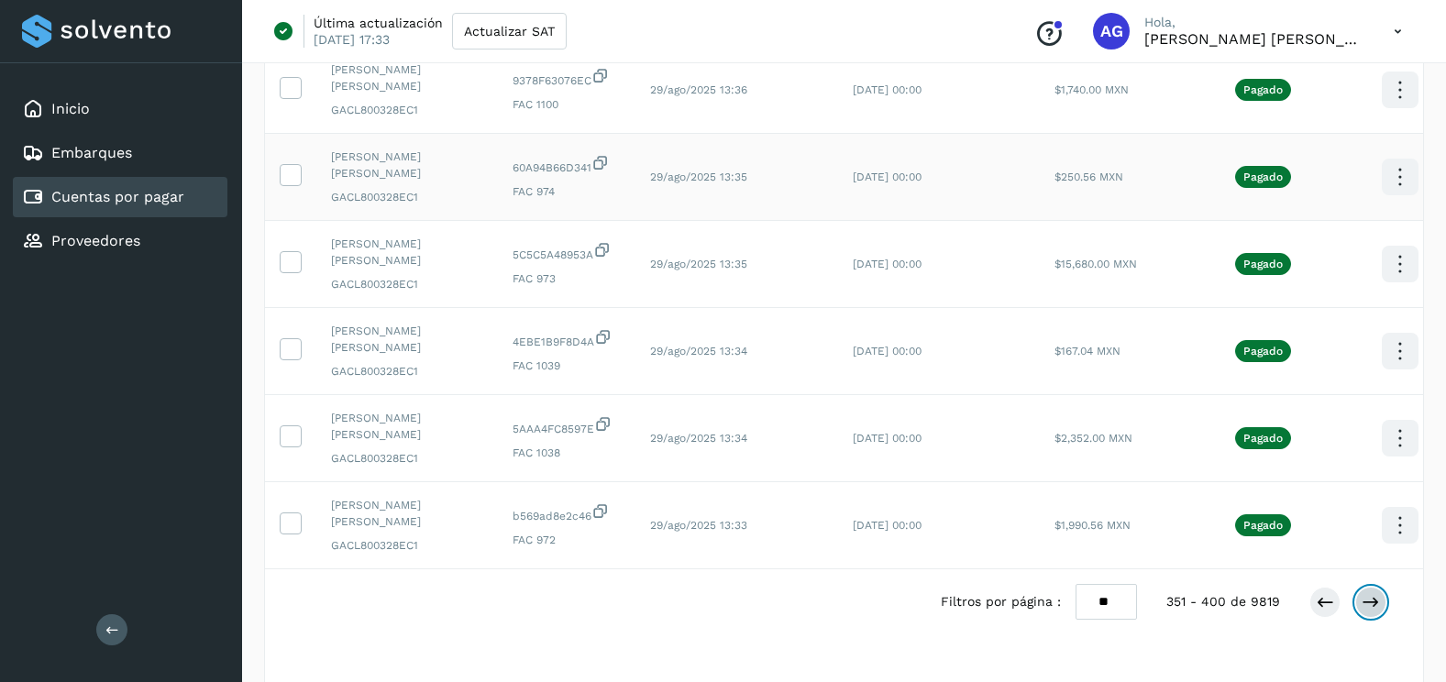
scroll to position [4097, 0]
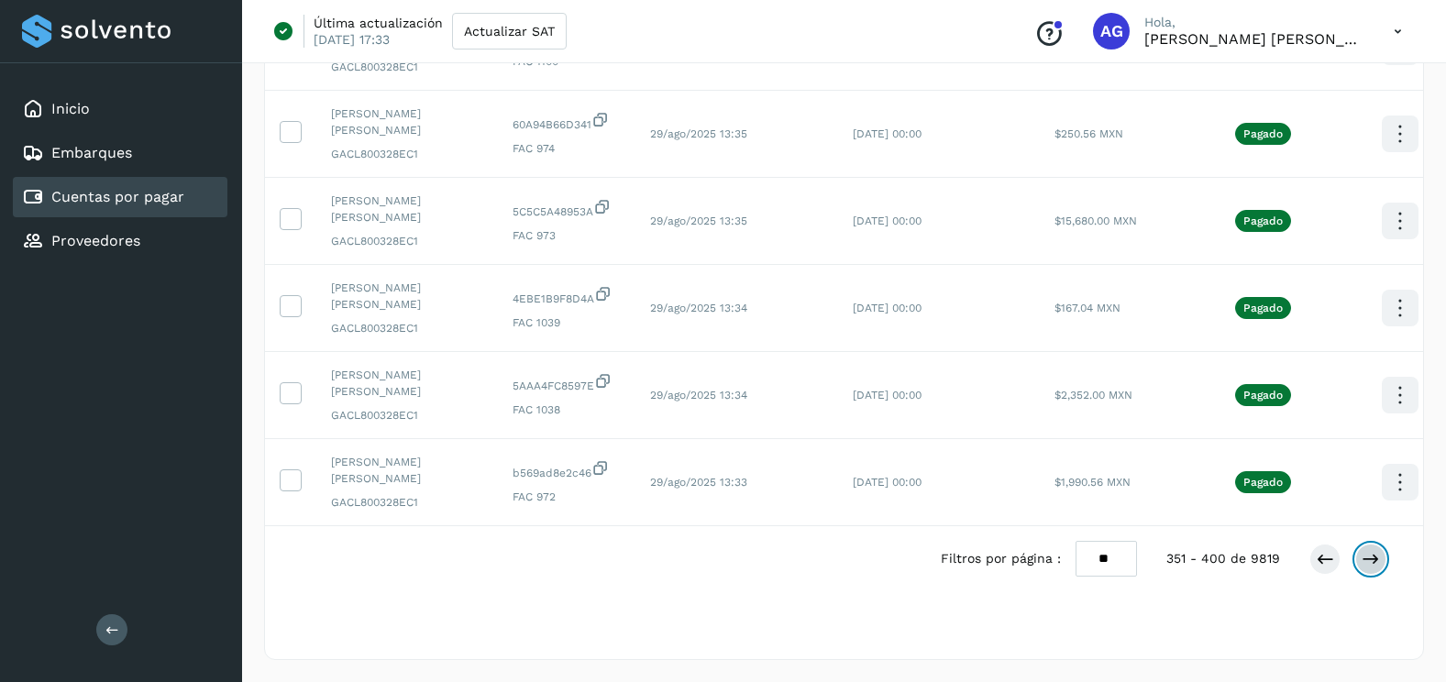
click at [1367, 560] on icon at bounding box center [1370, 559] width 18 height 18
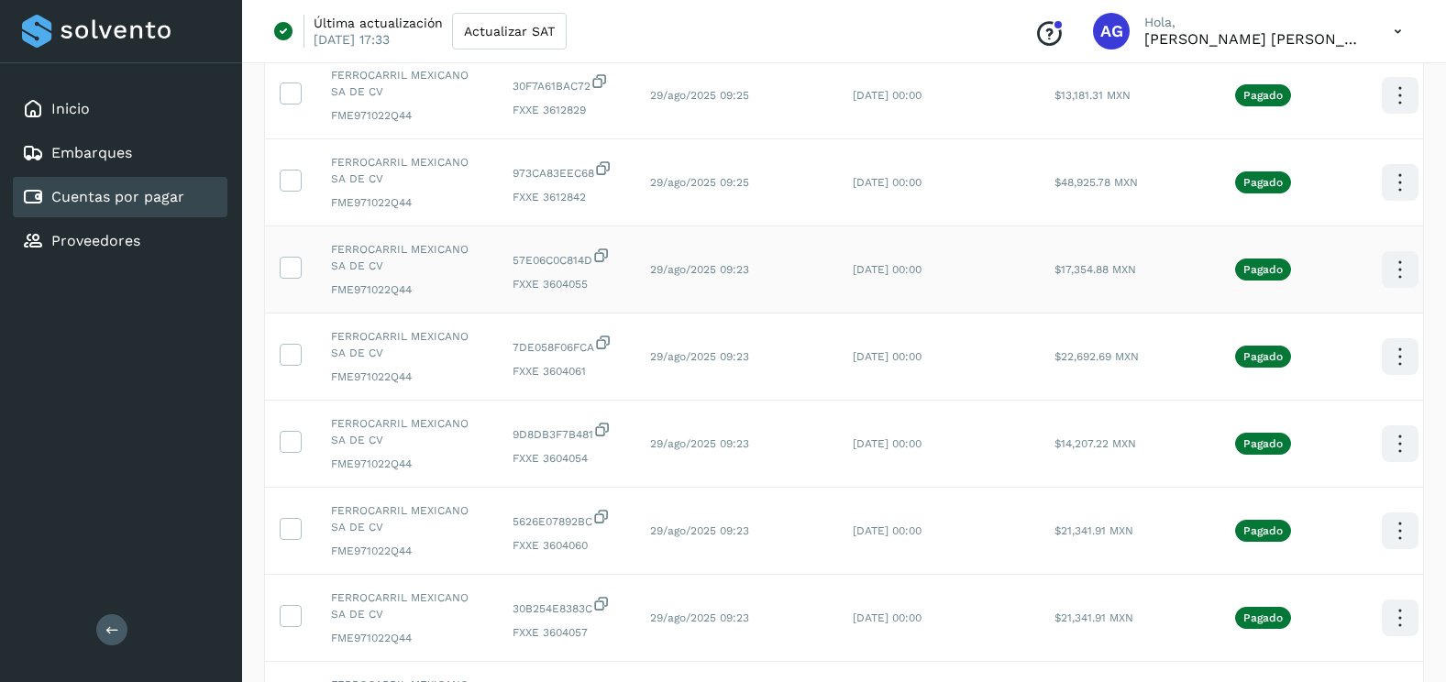
scroll to position [4053, 0]
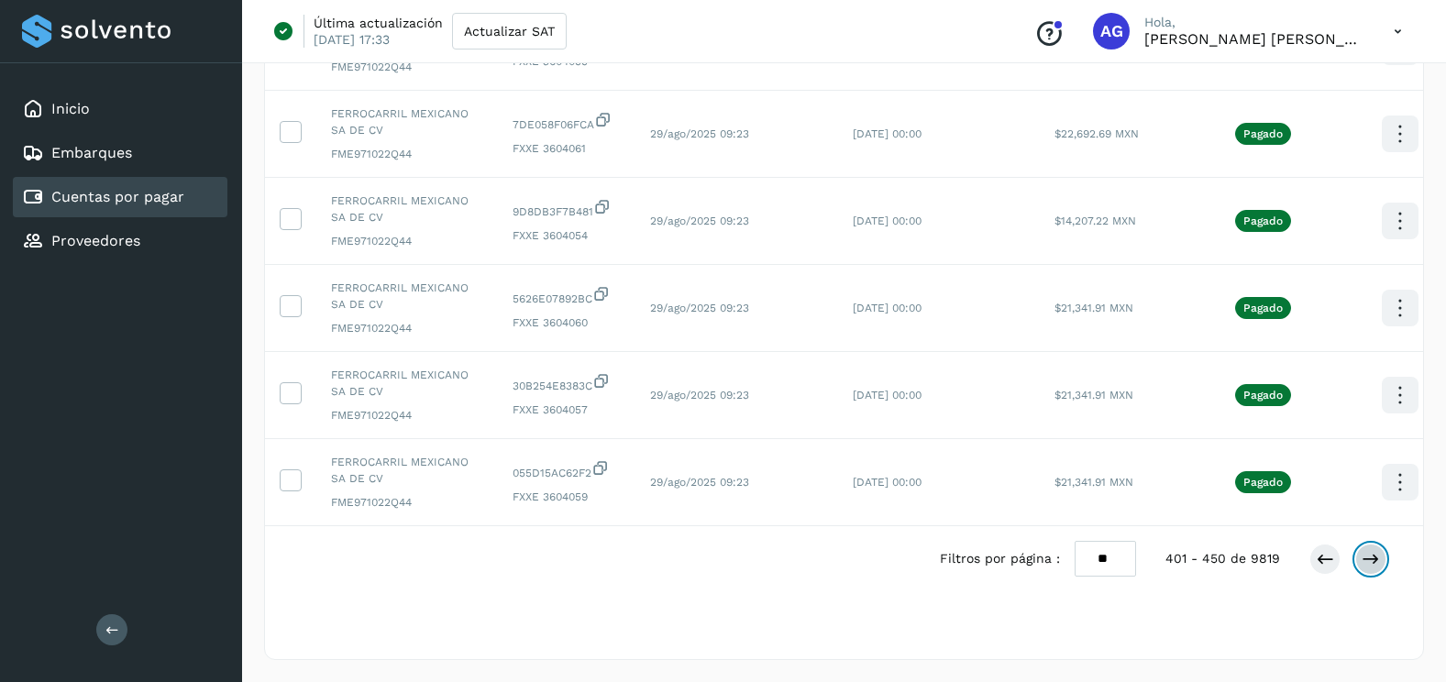
click at [1375, 555] on icon at bounding box center [1370, 559] width 18 height 18
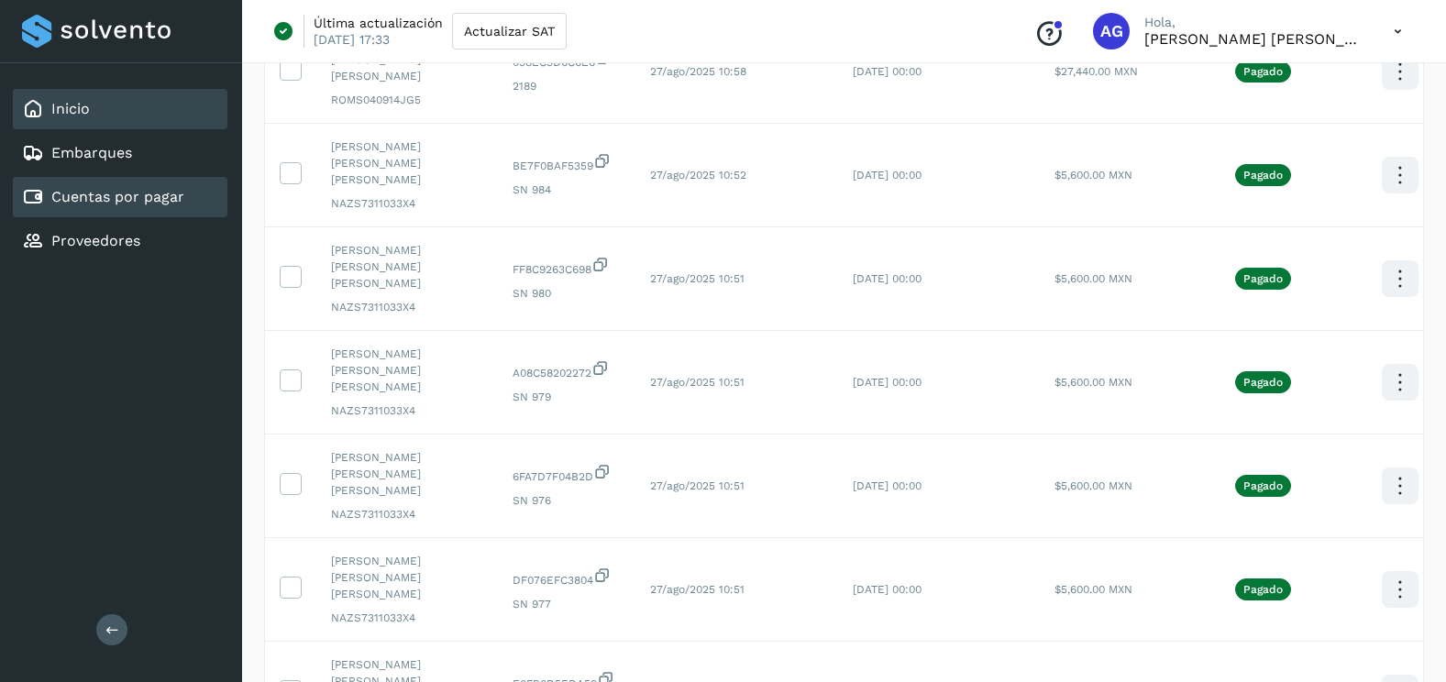
click at [197, 127] on div "Inicio" at bounding box center [120, 109] width 215 height 40
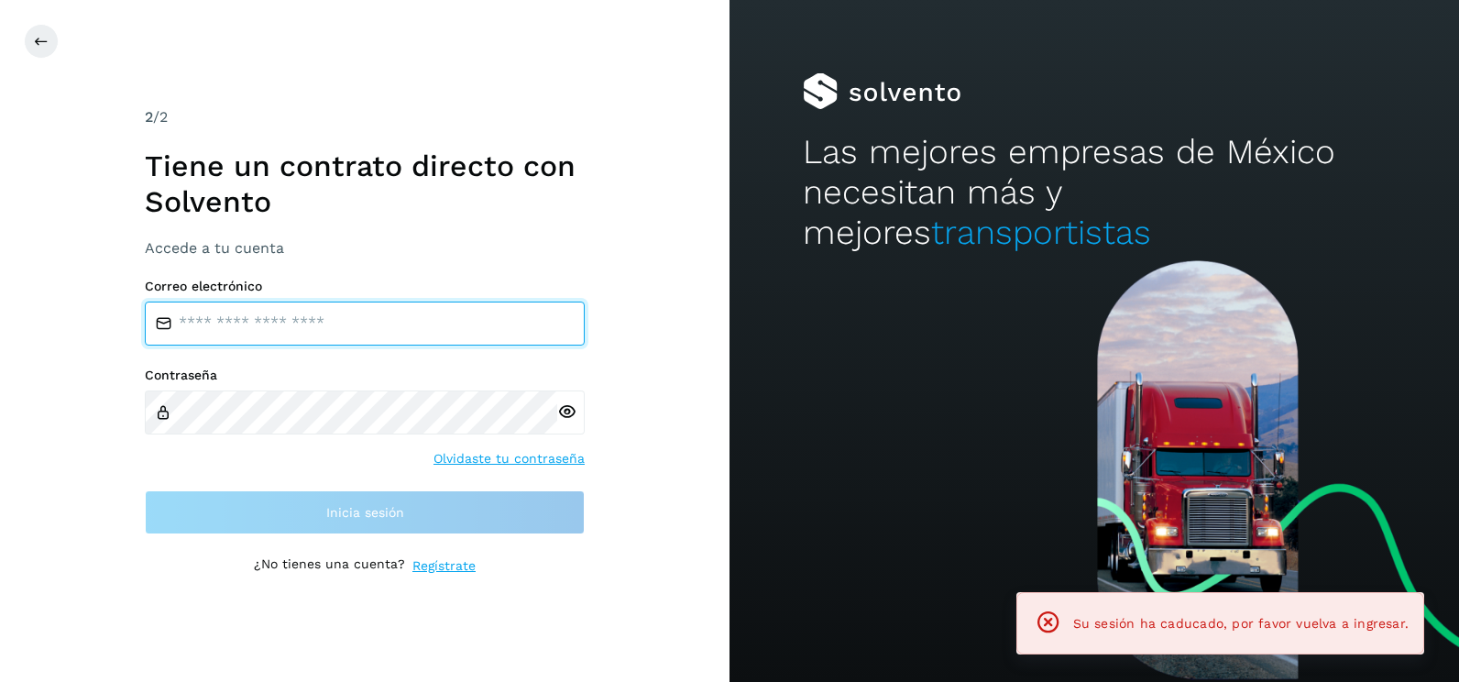
type input "**********"
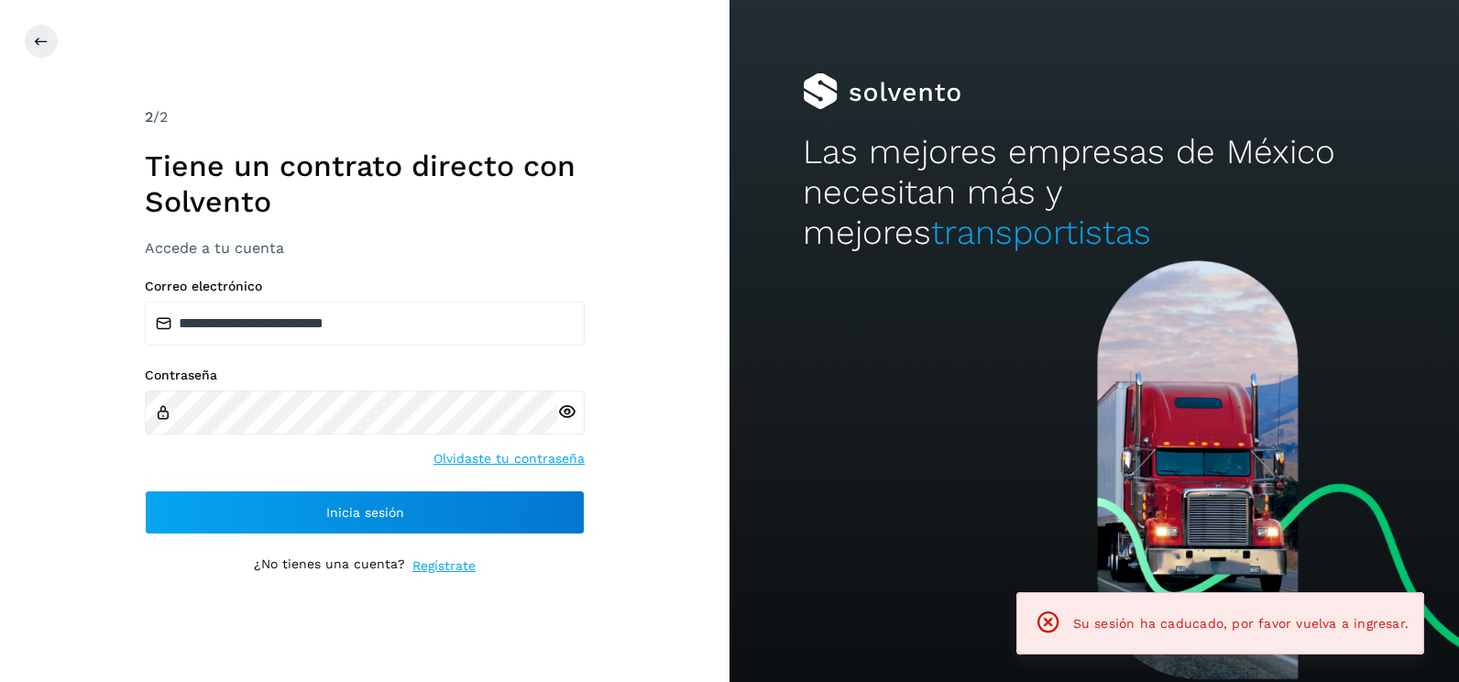
click at [622, 381] on div "**********" at bounding box center [365, 341] width 730 height 682
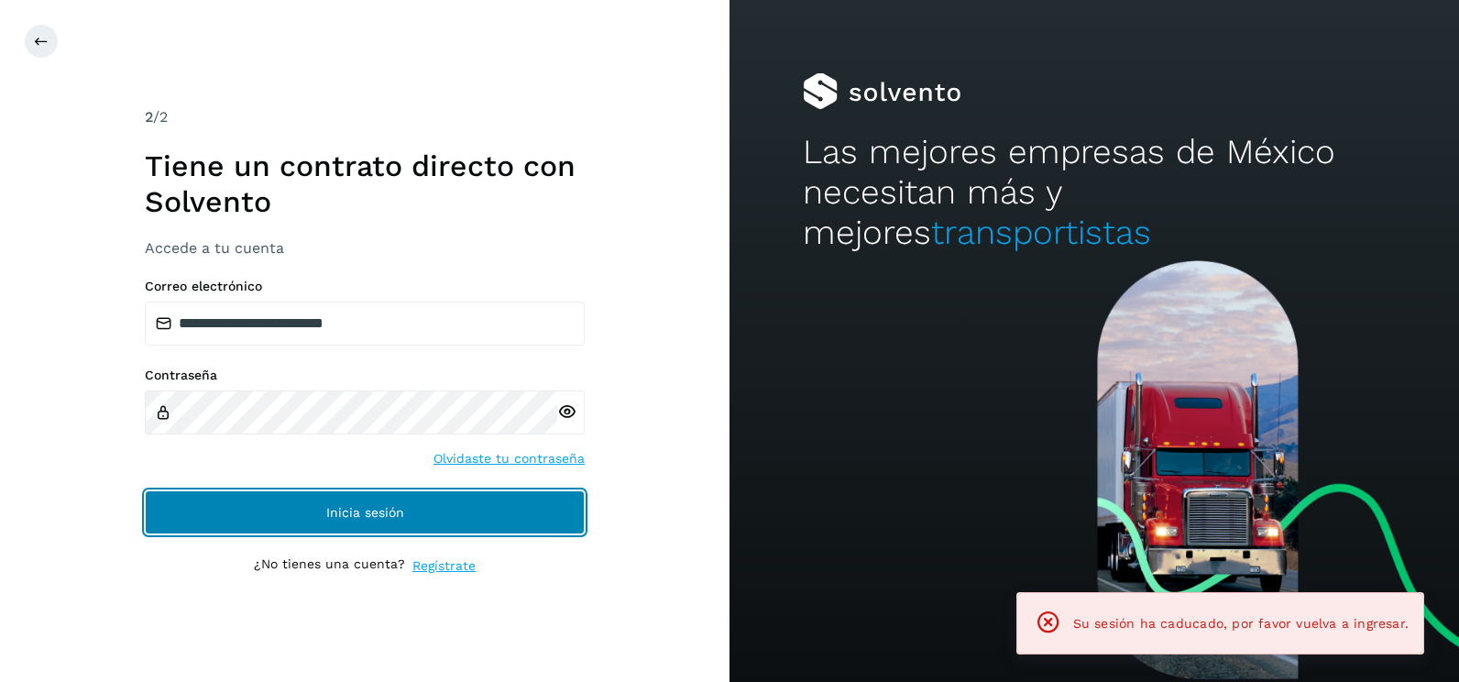
click at [457, 525] on button "Inicia sesión" at bounding box center [365, 512] width 440 height 44
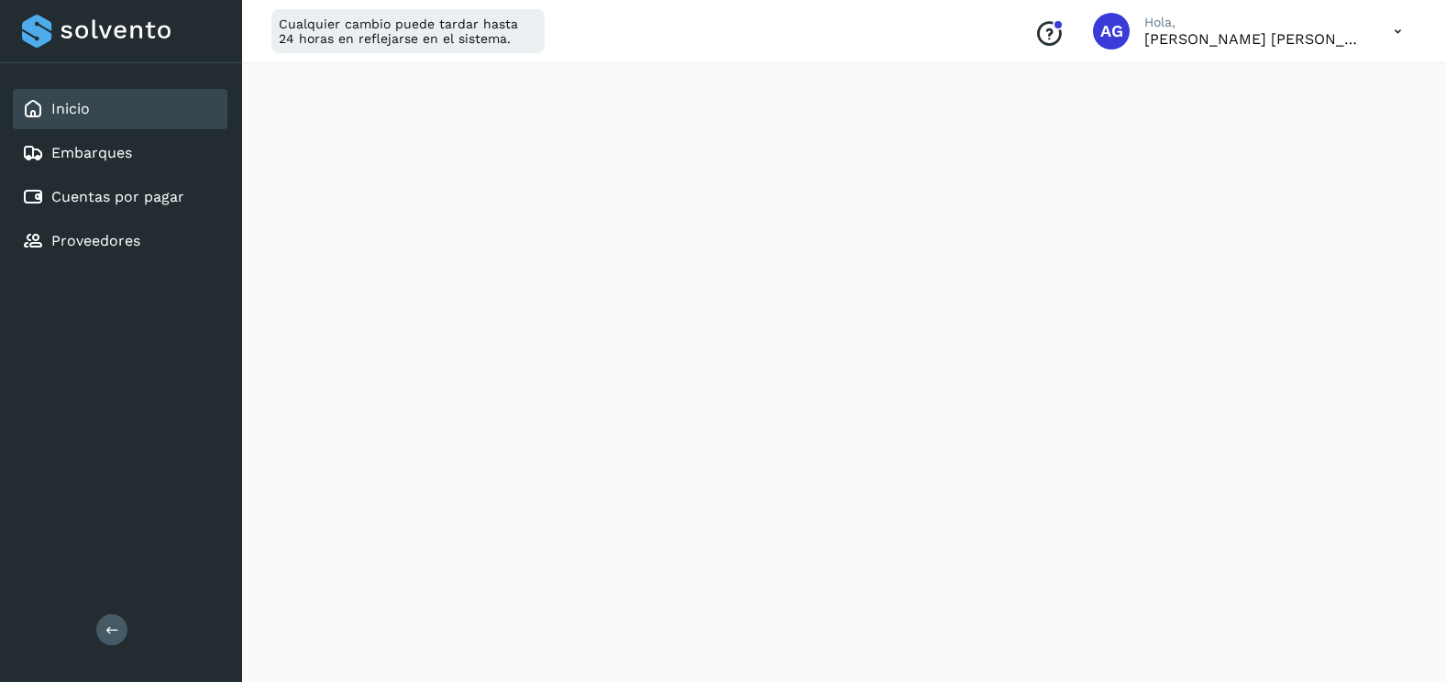
scroll to position [825, 0]
click at [169, 204] on link "Cuentas por pagar" at bounding box center [117, 196] width 133 height 17
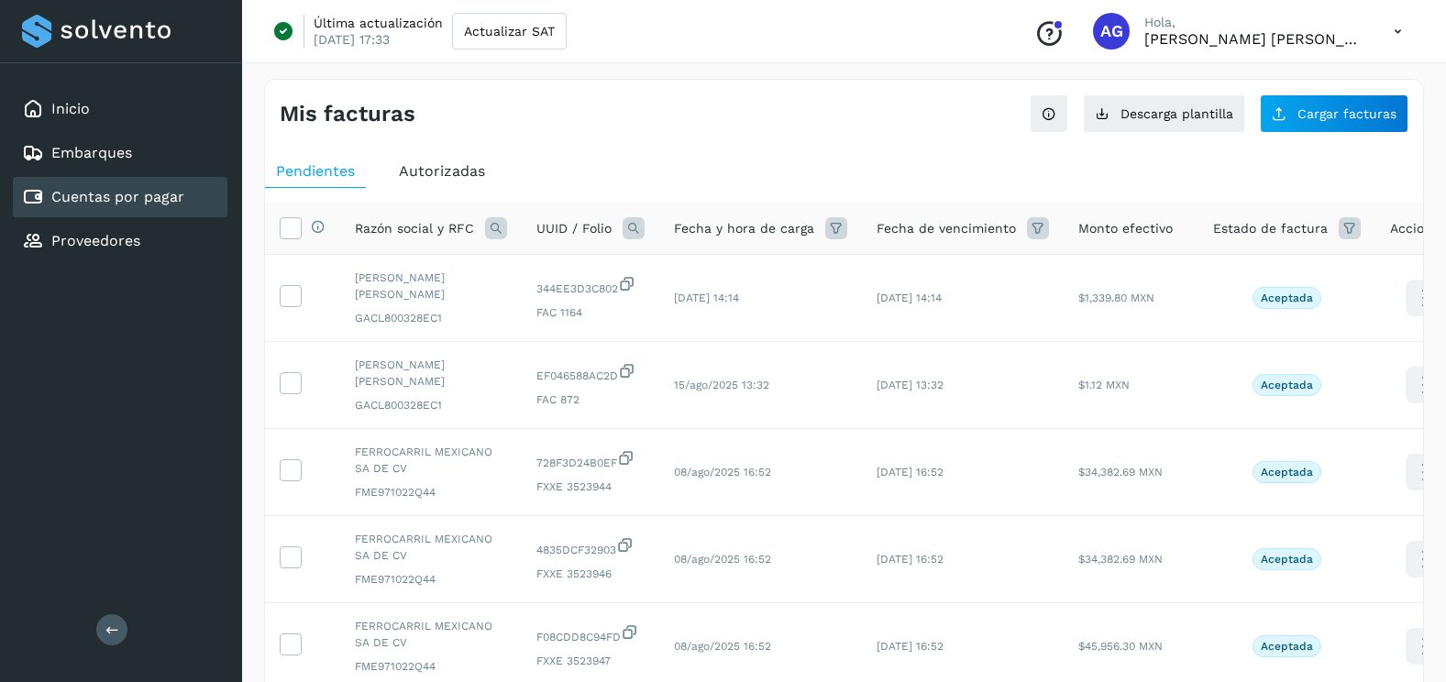
click at [443, 160] on div "Autorizadas" at bounding box center [442, 171] width 108 height 33
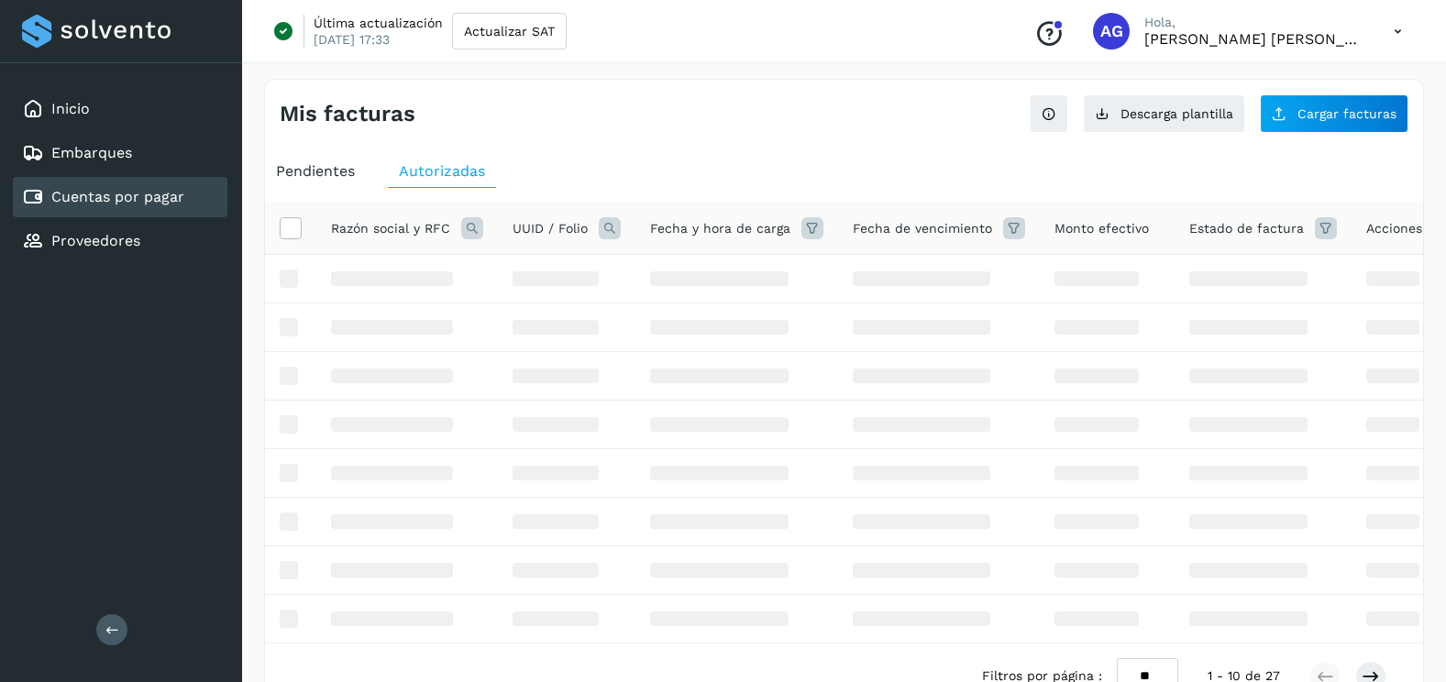
click at [607, 232] on icon at bounding box center [610, 228] width 22 height 22
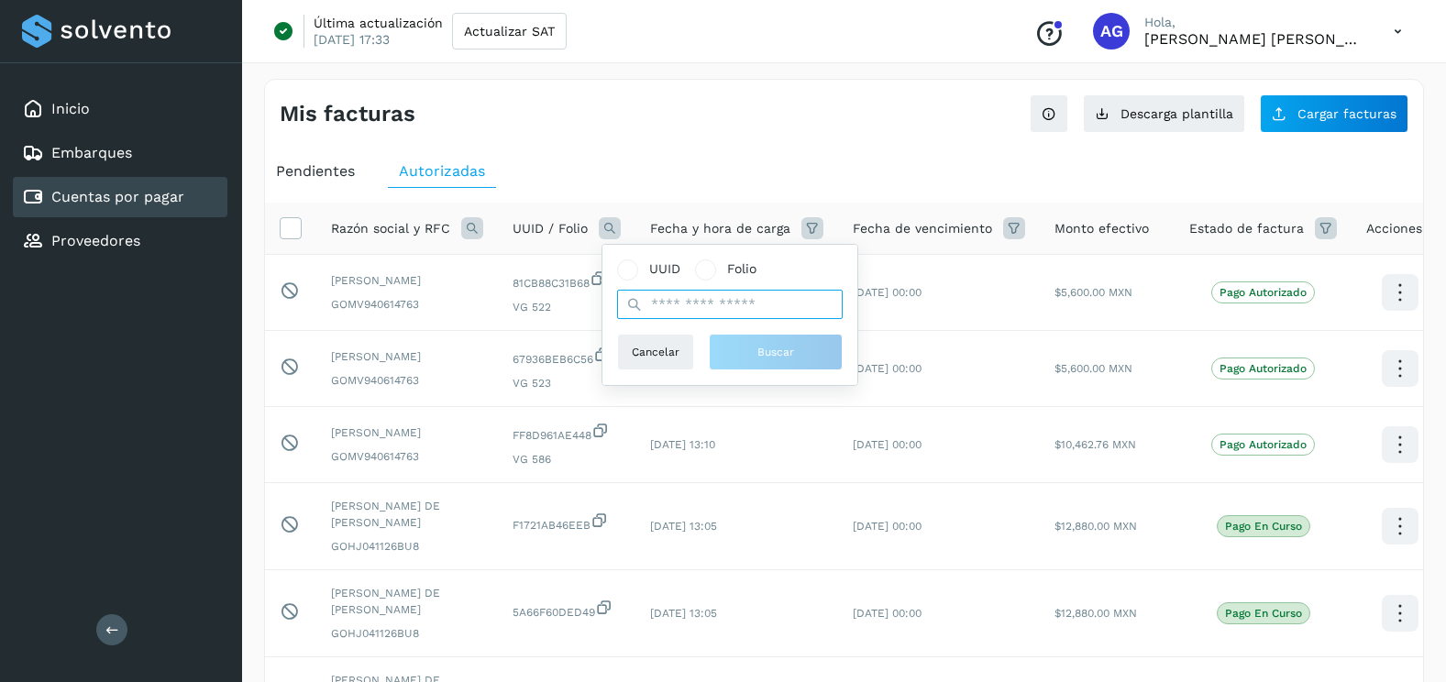
click at [700, 302] on input "text" at bounding box center [730, 304] width 226 height 29
paste input "**********"
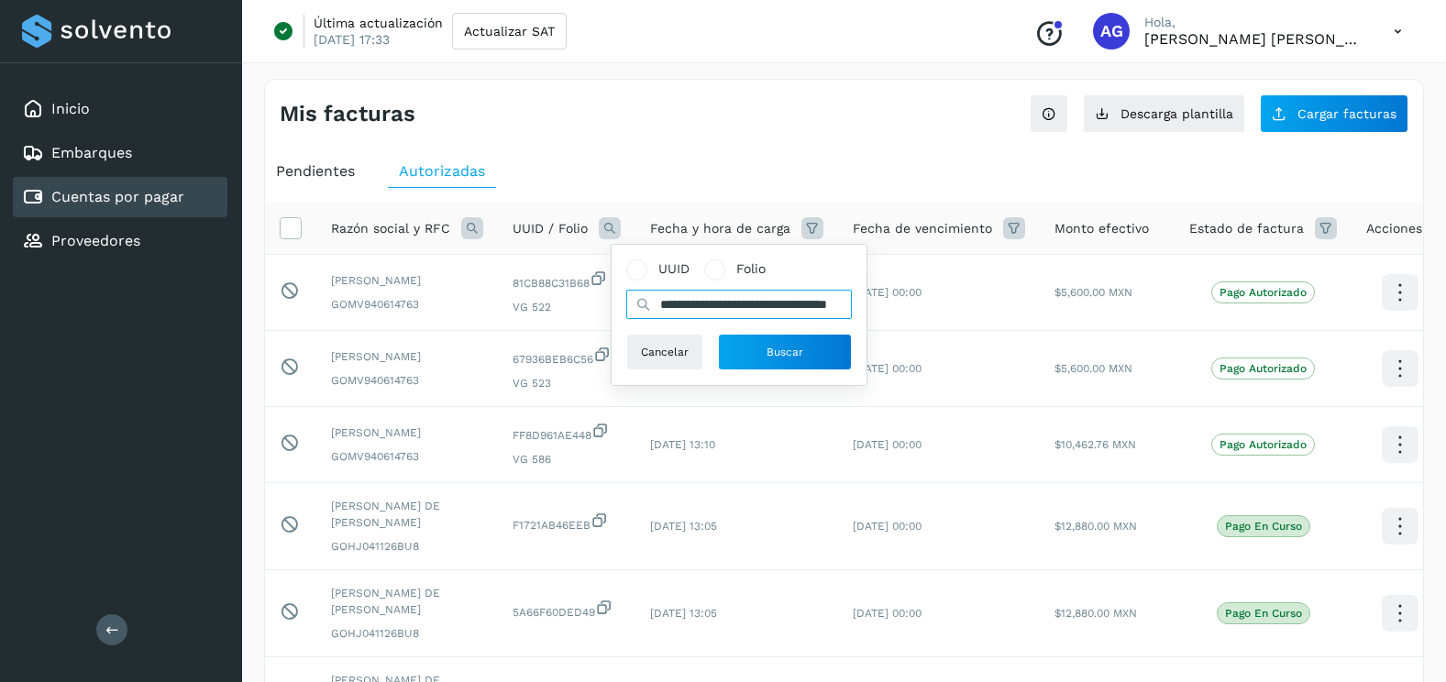
scroll to position [0, 72]
type input "**********"
click at [776, 359] on span "Buscar" at bounding box center [784, 352] width 37 height 17
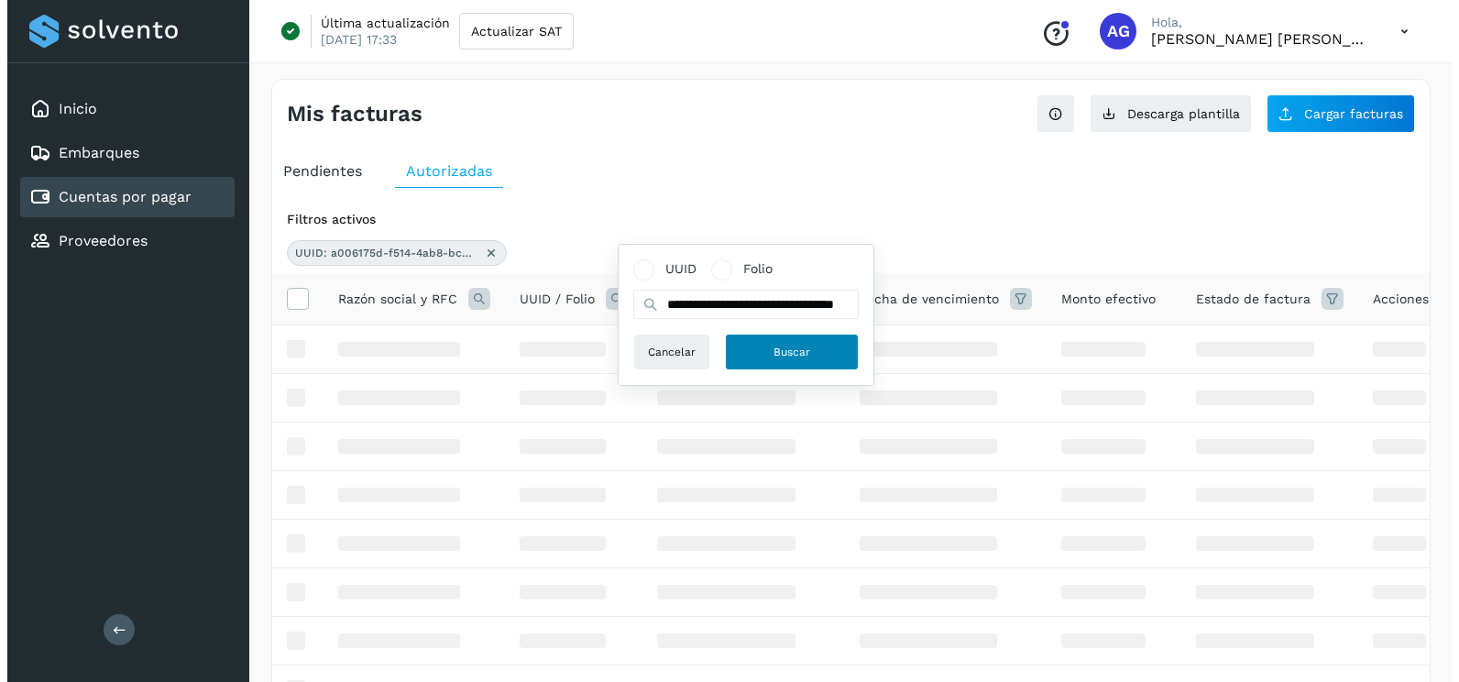
scroll to position [0, 0]
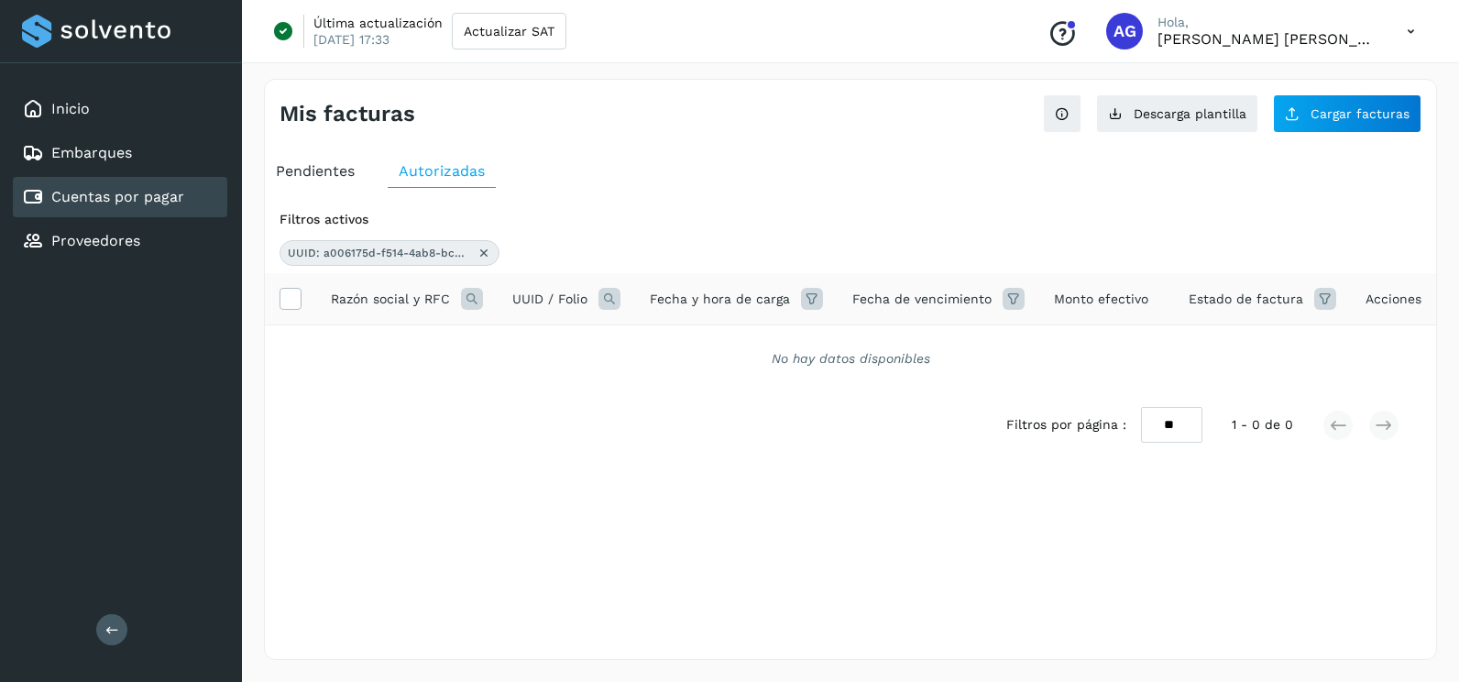
click at [488, 254] on icon at bounding box center [484, 253] width 15 height 15
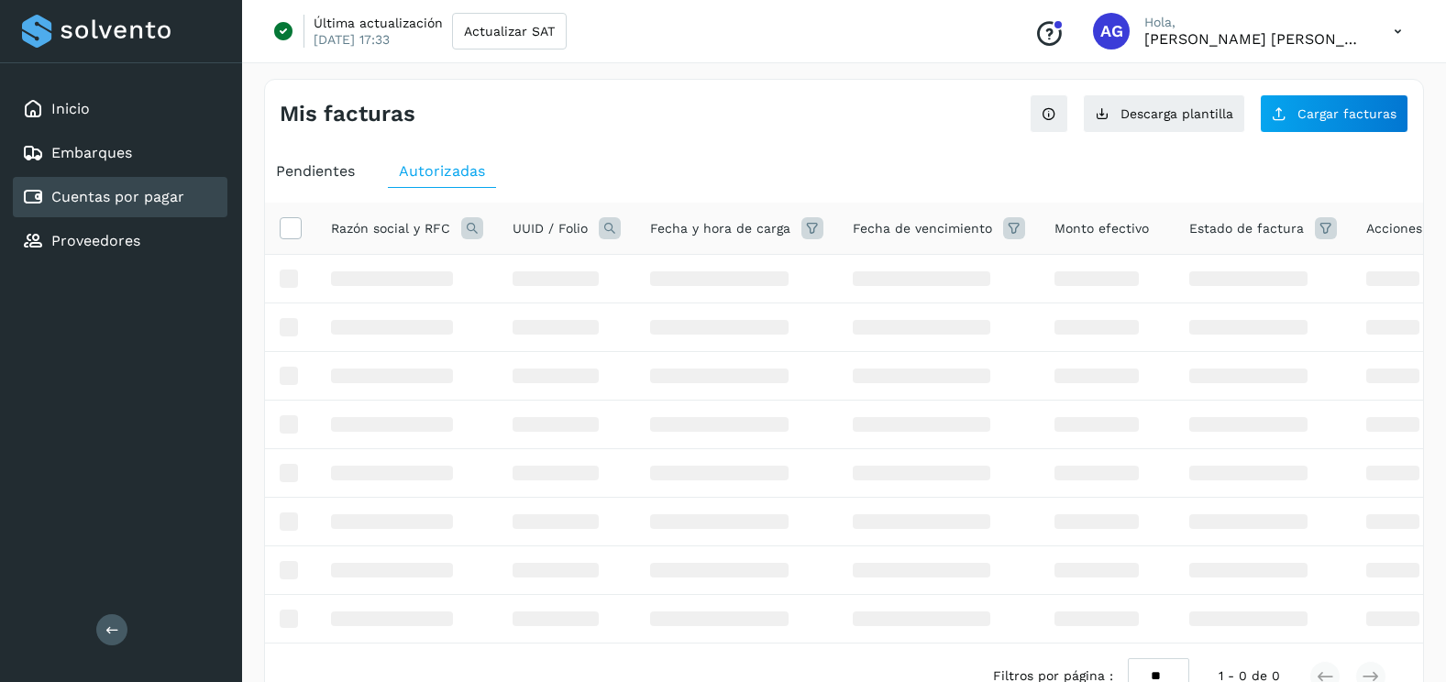
click at [337, 184] on div "Pendientes" at bounding box center [315, 171] width 101 height 33
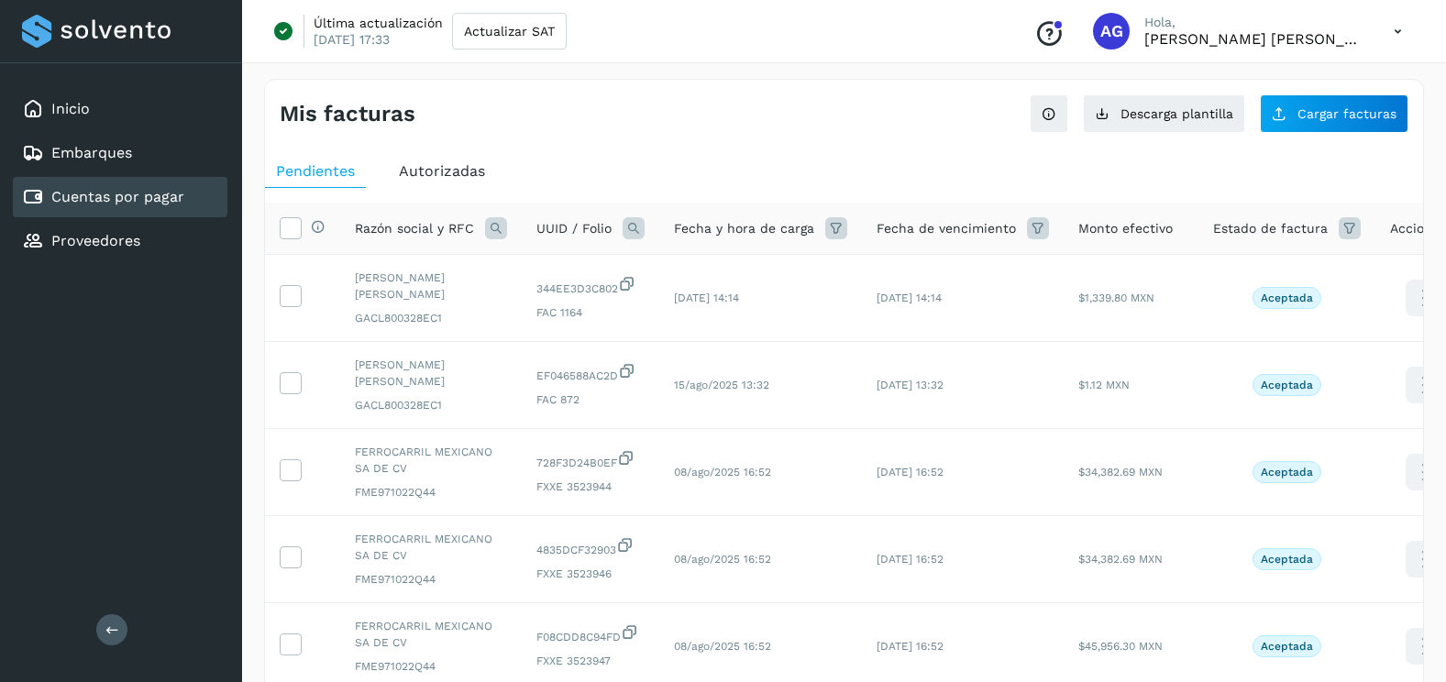
click at [1328, 135] on div "Mis facturas Ver instrucciones para cargar Facturas Descarga plantilla Cargar f…" at bounding box center [844, 669] width 1160 height 1181
click at [1339, 101] on button "Cargar facturas" at bounding box center [1334, 113] width 149 height 39
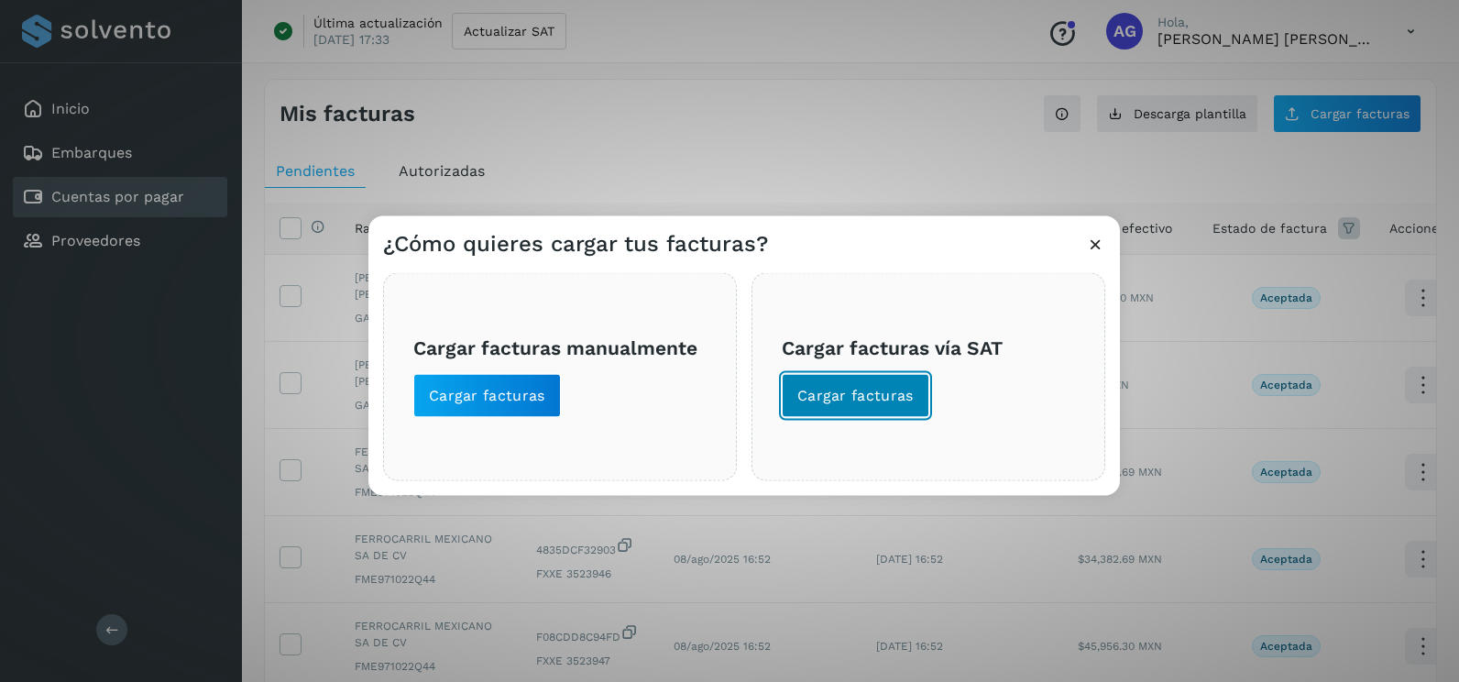
click at [891, 399] on span "Cargar facturas" at bounding box center [856, 396] width 116 height 20
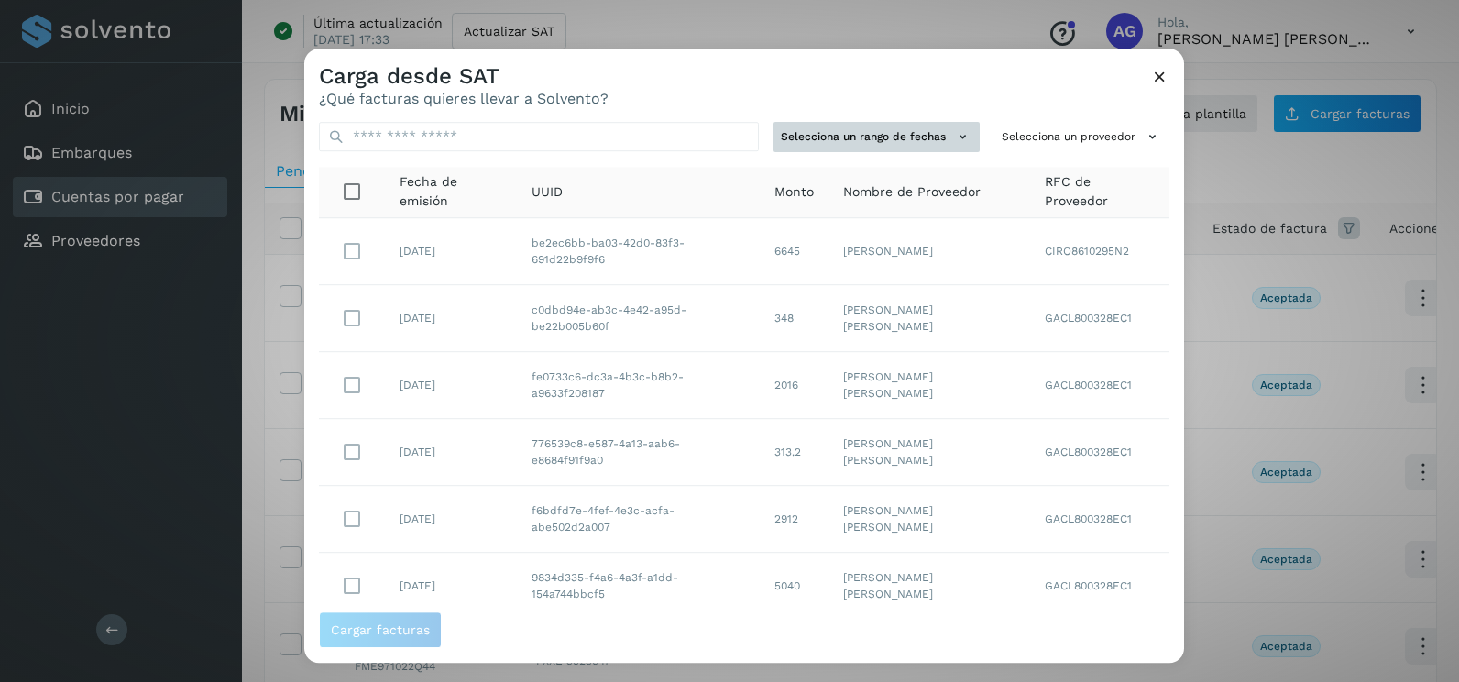
click at [938, 131] on button "Selecciona un rango de fechas" at bounding box center [877, 137] width 206 height 30
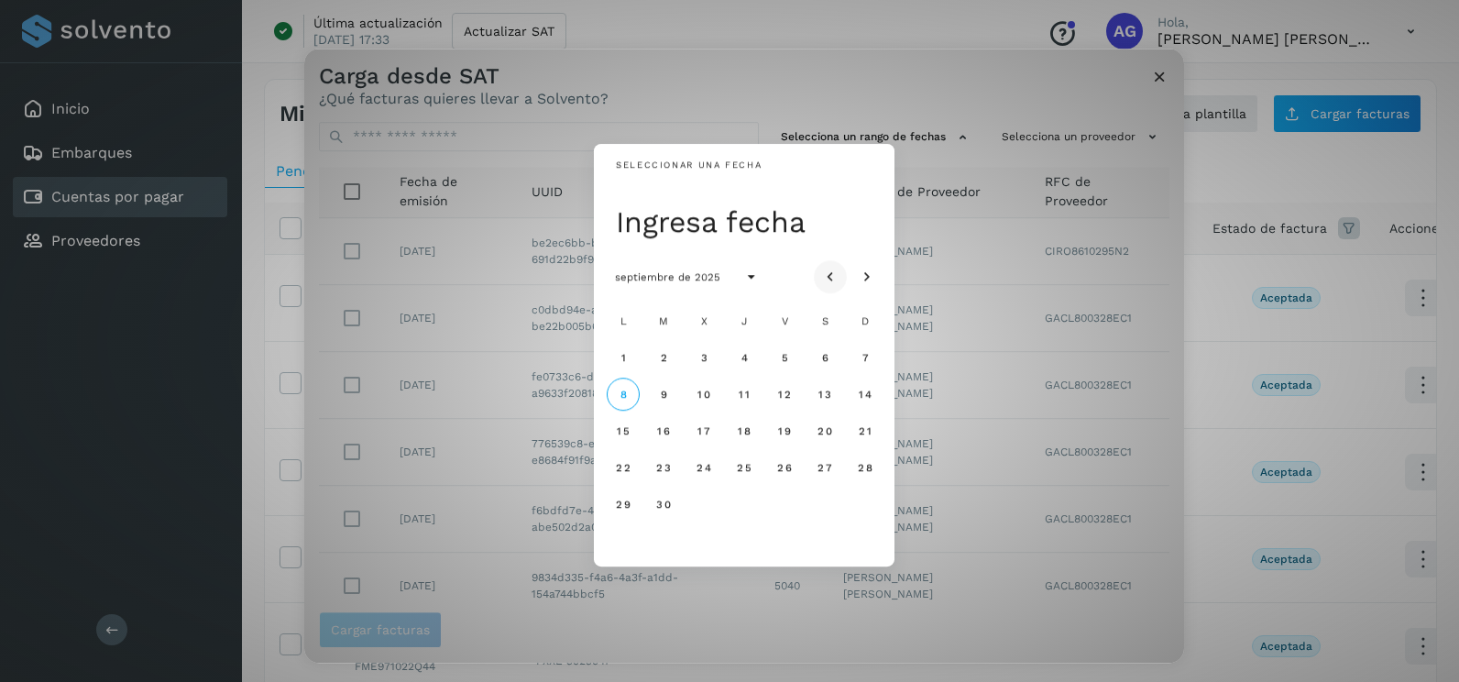
click at [828, 276] on icon "Mes anterior" at bounding box center [830, 278] width 18 height 18
click at [627, 503] on span "25" at bounding box center [623, 504] width 16 height 13
click at [666, 503] on span "26" at bounding box center [663, 504] width 16 height 13
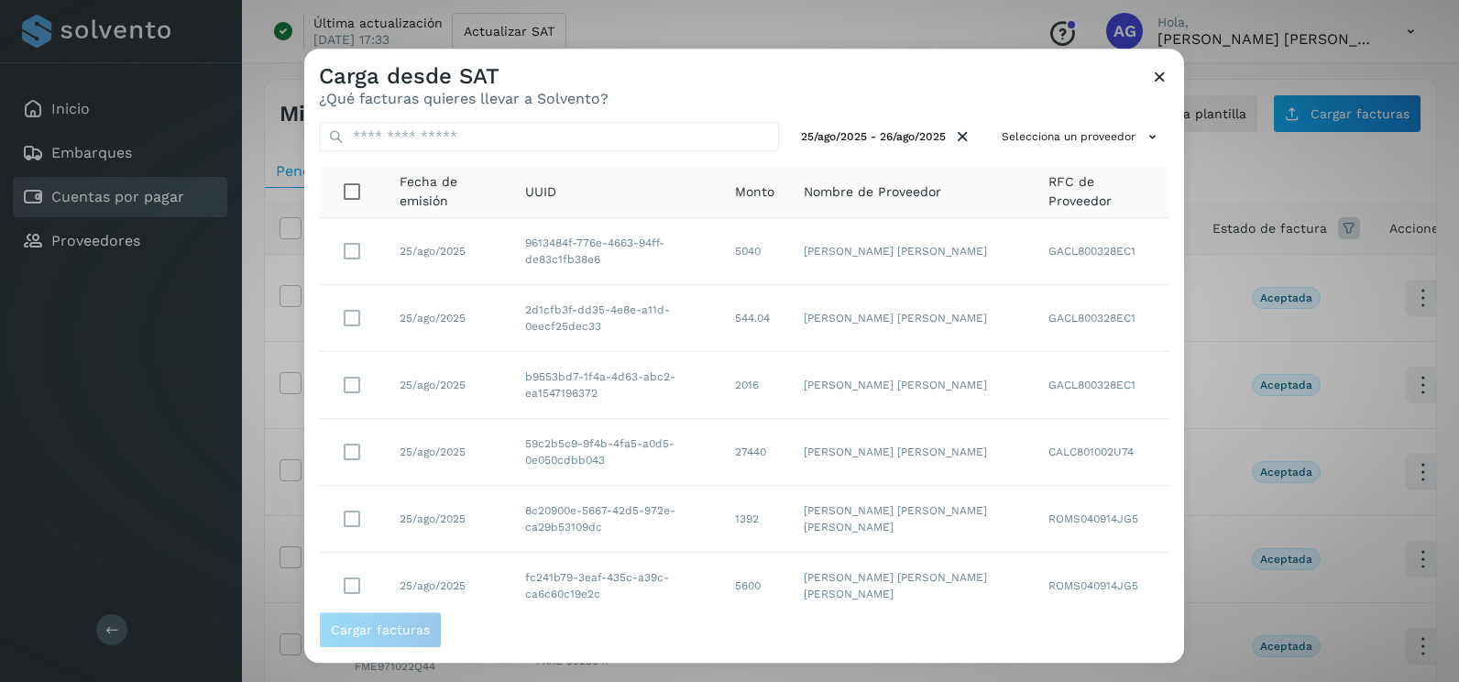
click at [1120, 152] on div "25/ago/2025 - 26/ago/2025 Selecciona un proveedor Fecha de emisión UUID Monto N…" at bounding box center [744, 359] width 880 height 504
click at [1129, 123] on button "Selecciona un proveedor" at bounding box center [1082, 137] width 175 height 30
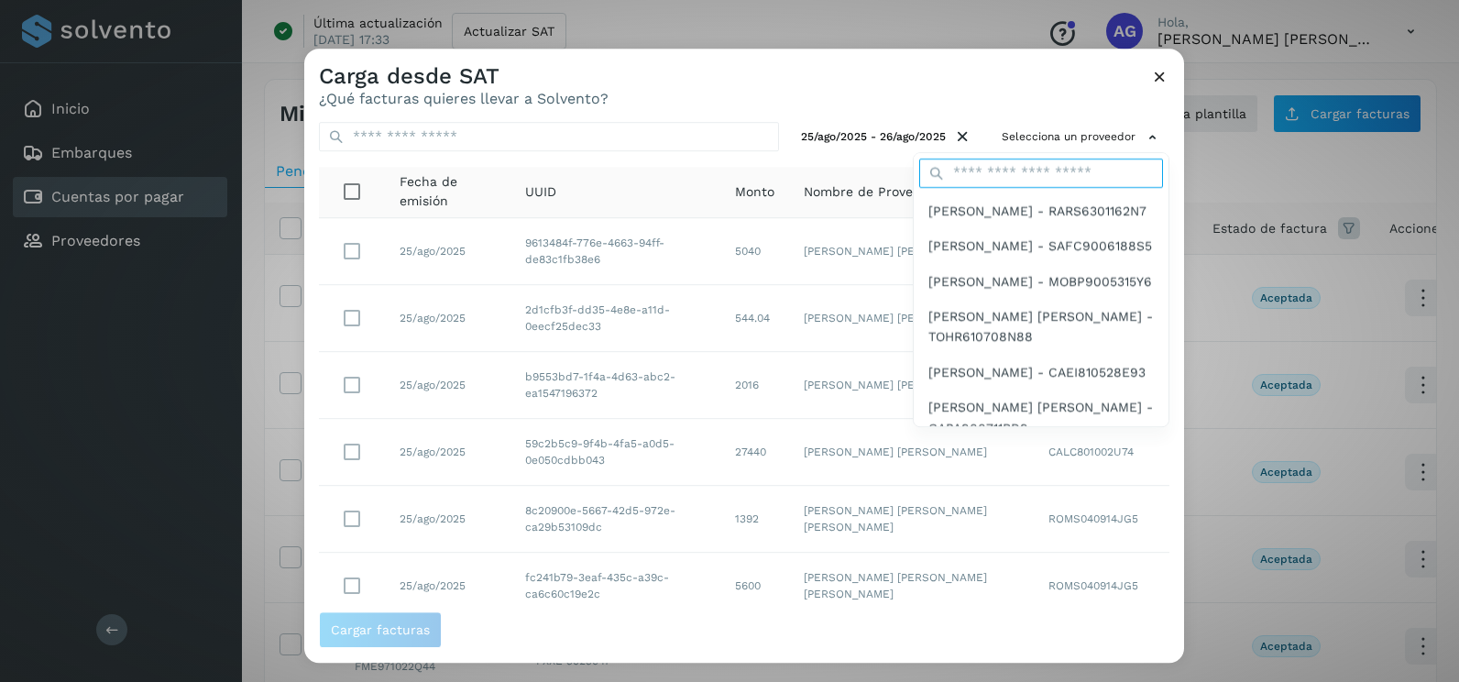
click at [1044, 183] on input "text" at bounding box center [1041, 173] width 244 height 29
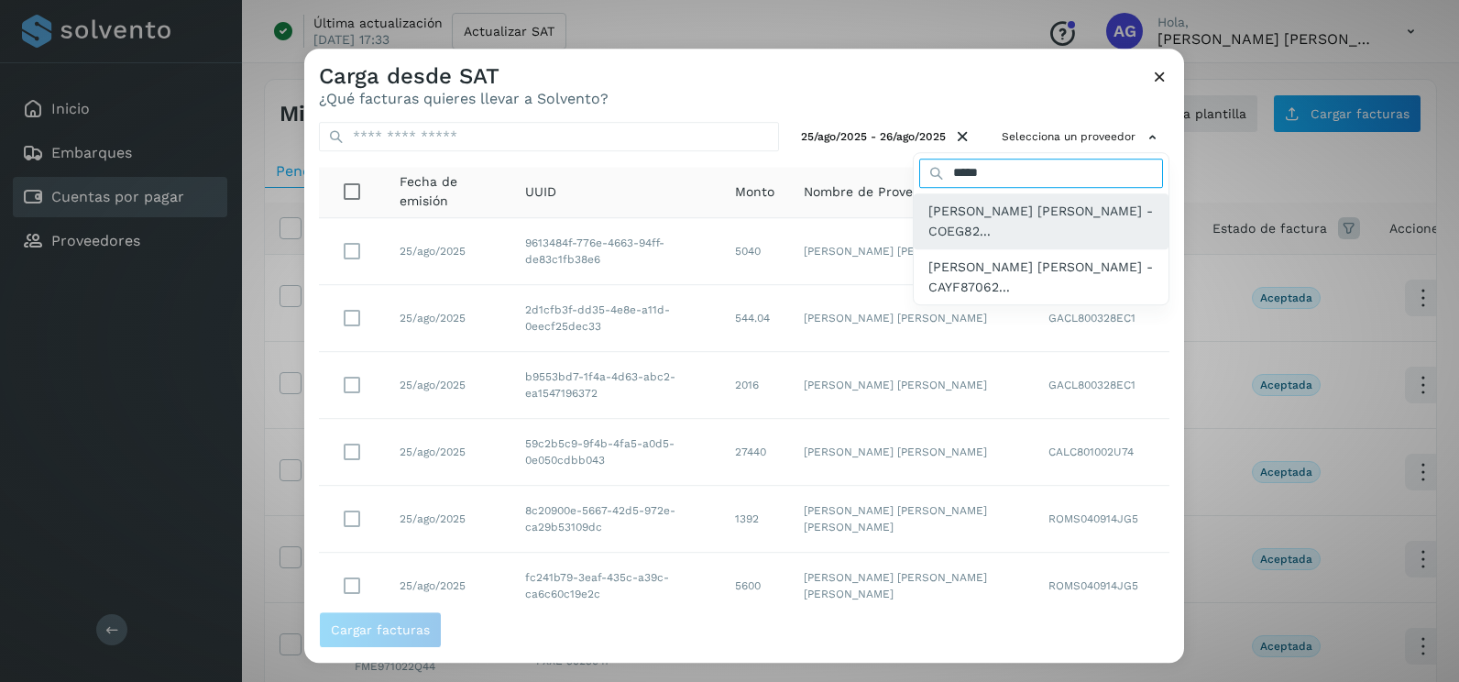
type input "*****"
click at [1039, 215] on span "[PERSON_NAME] [PERSON_NAME] - COEG82..." at bounding box center [1042, 221] width 226 height 41
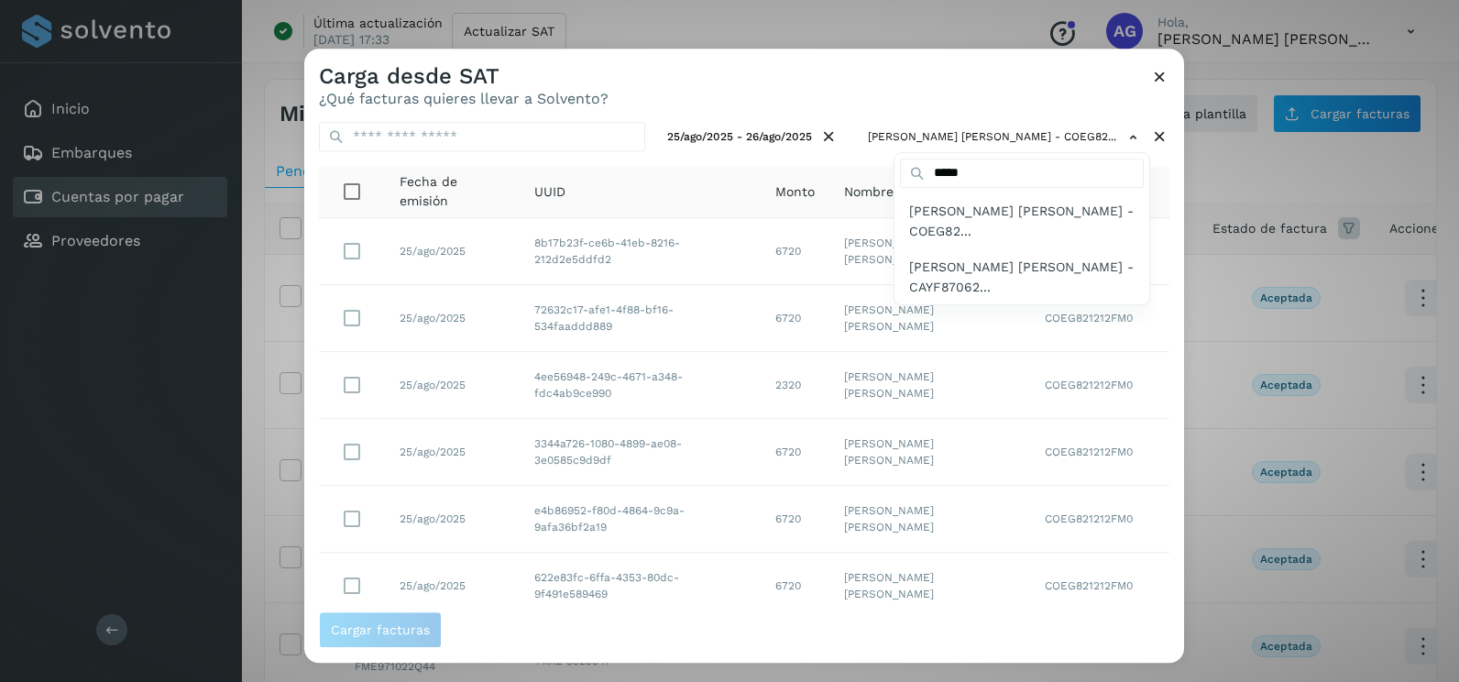
click at [771, 103] on div at bounding box center [1033, 390] width 1459 height 682
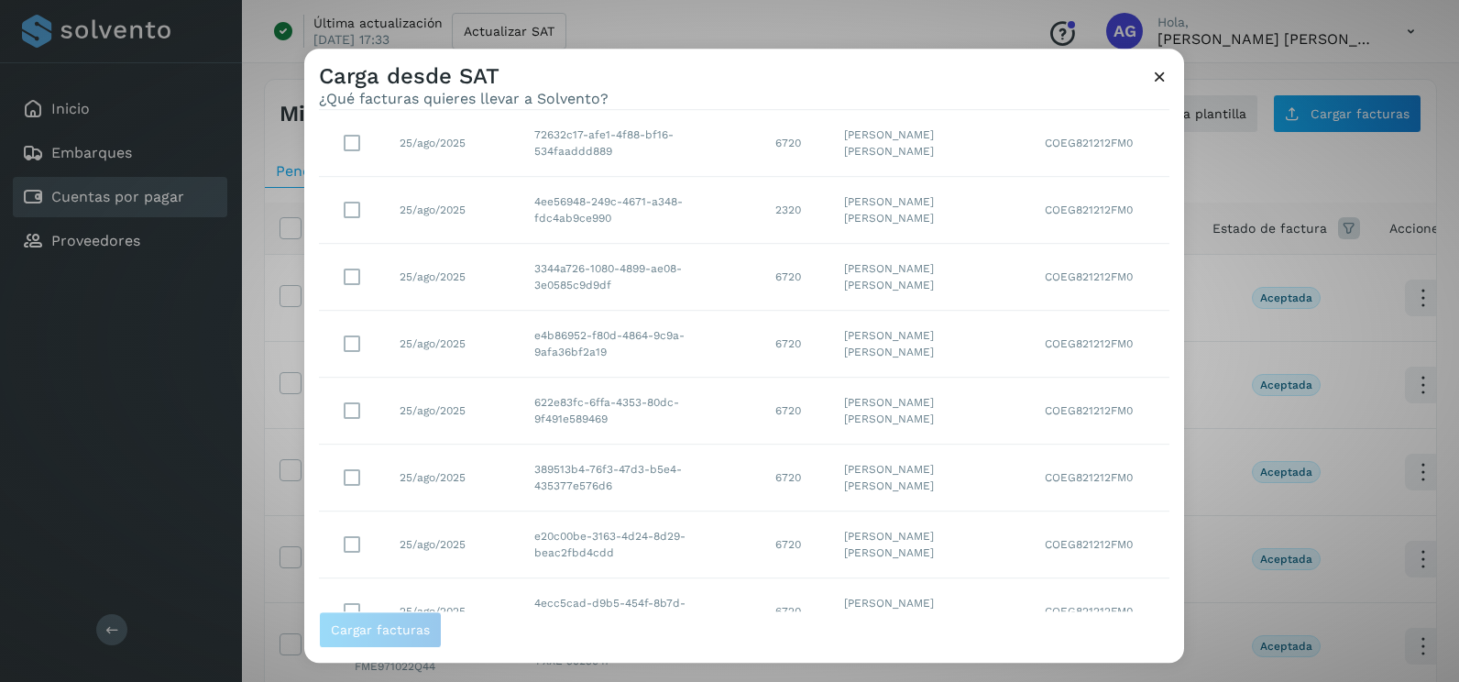
scroll to position [325, 0]
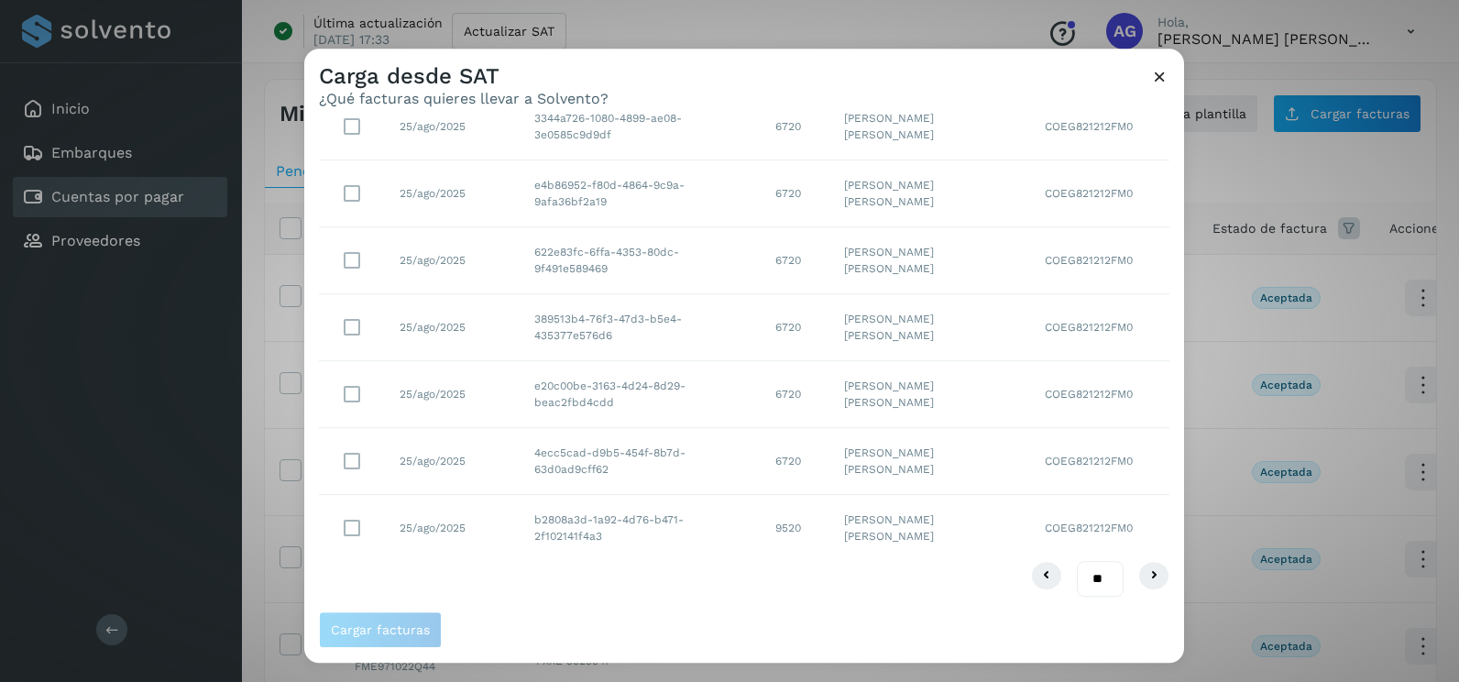
click at [1090, 578] on select "** ** **" at bounding box center [1100, 579] width 47 height 36
select select "**"
click at [1077, 561] on select "** ** **" at bounding box center [1100, 579] width 47 height 36
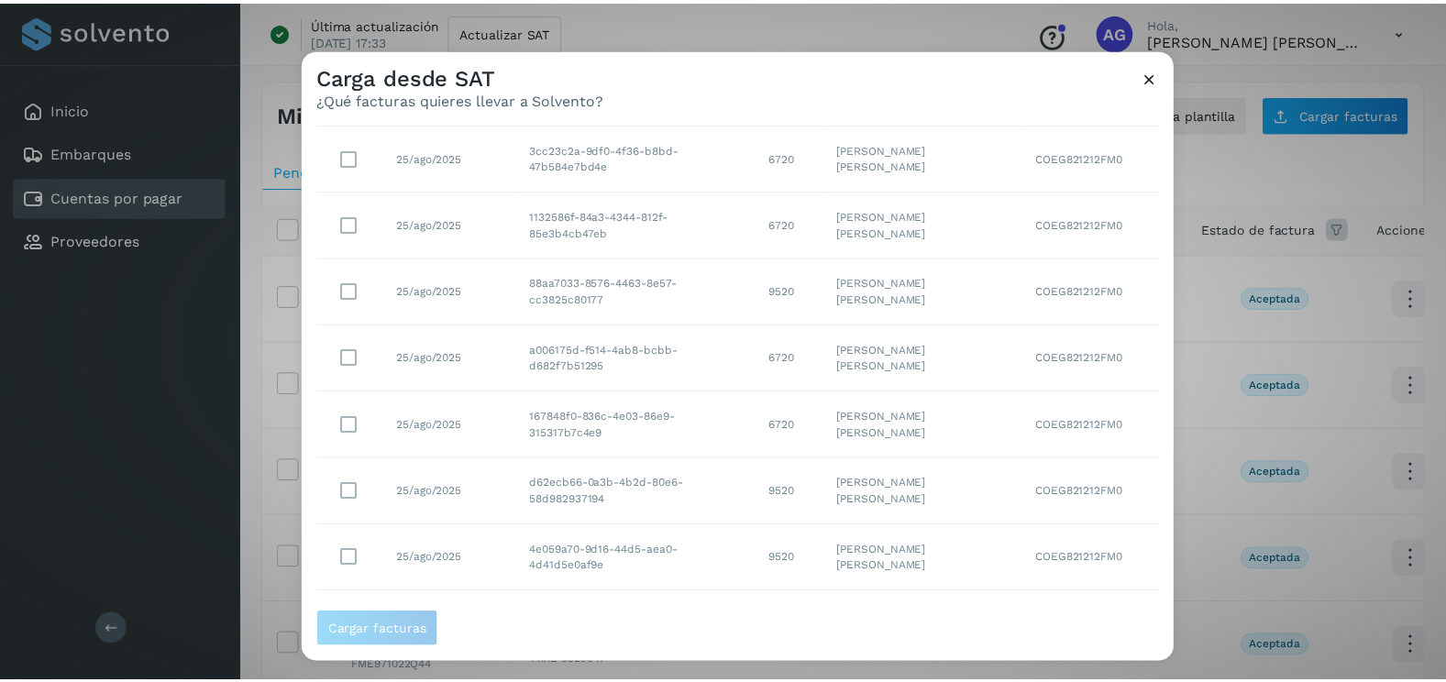
scroll to position [987, 0]
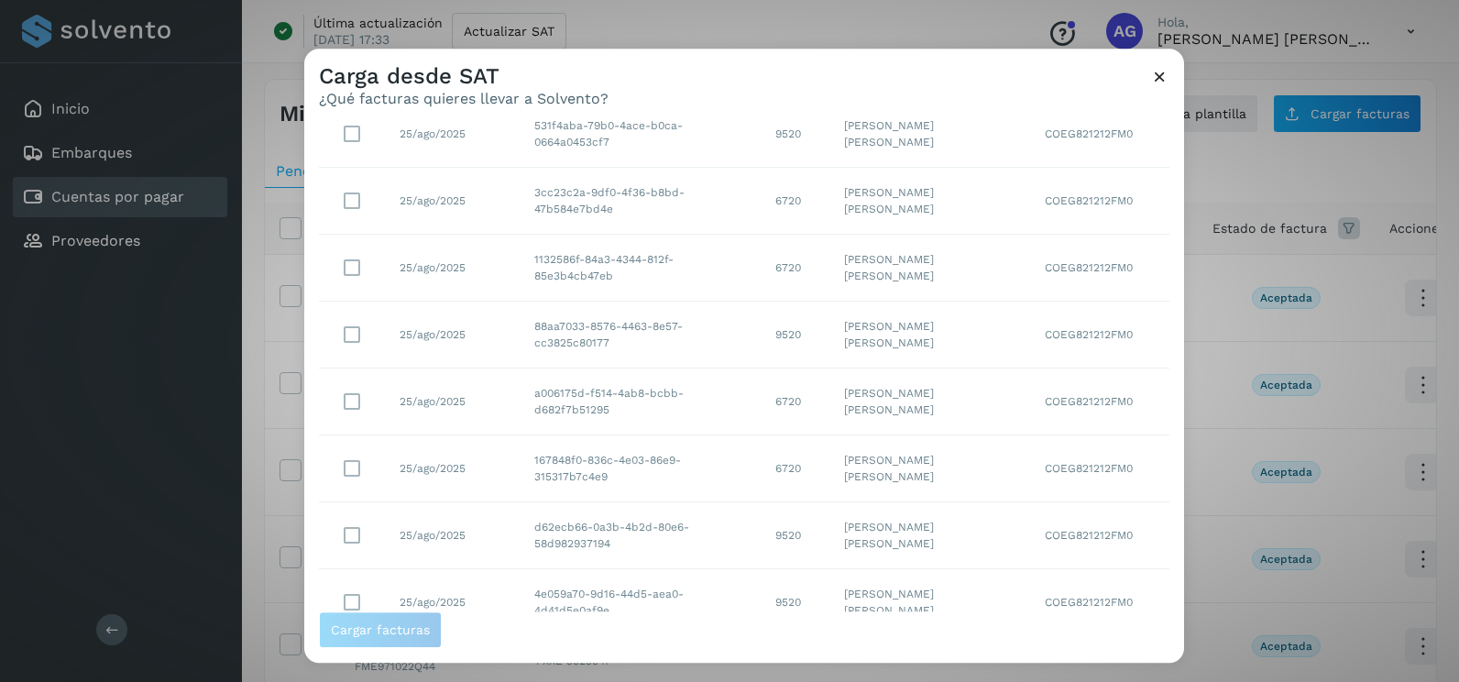
click at [1156, 86] on icon at bounding box center [1159, 76] width 19 height 19
